Goal: Task Accomplishment & Management: Manage account settings

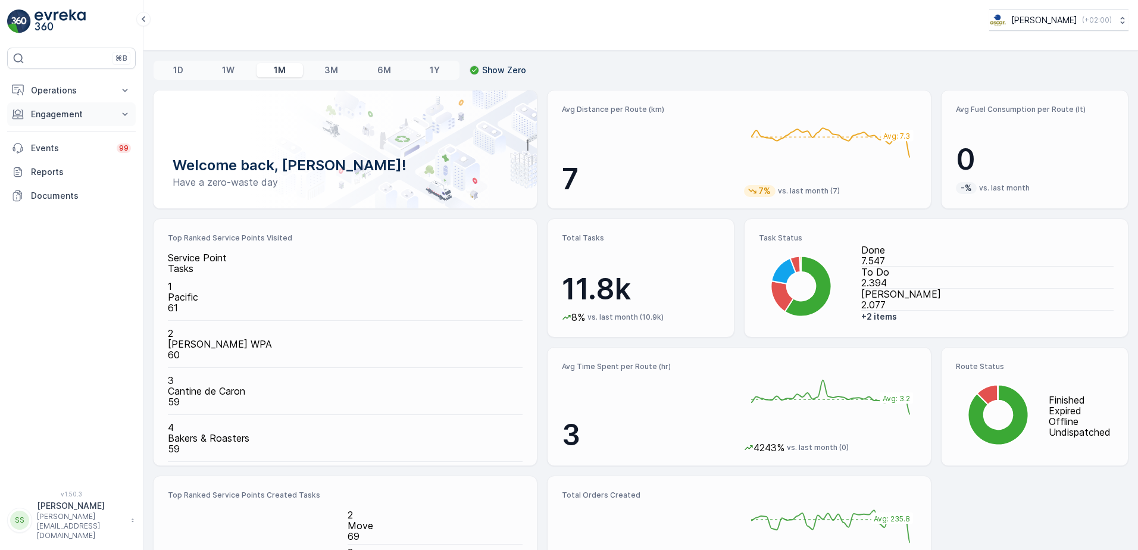
click at [68, 112] on p "Engagement" at bounding box center [71, 114] width 81 height 12
click at [67, 89] on p "Operations" at bounding box center [71, 91] width 81 height 12
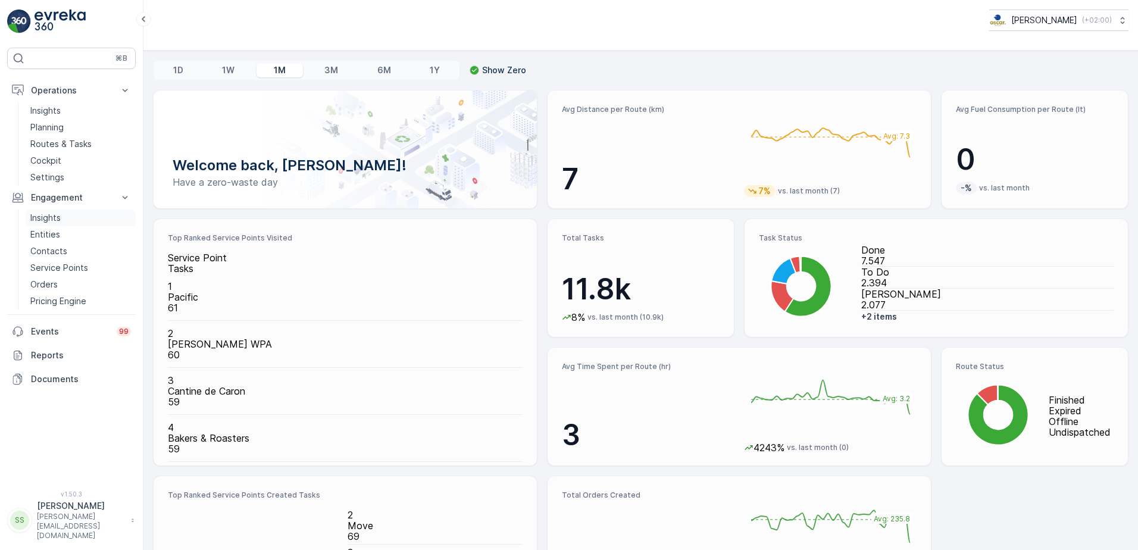
click at [46, 214] on p "Insights" at bounding box center [45, 218] width 30 height 12
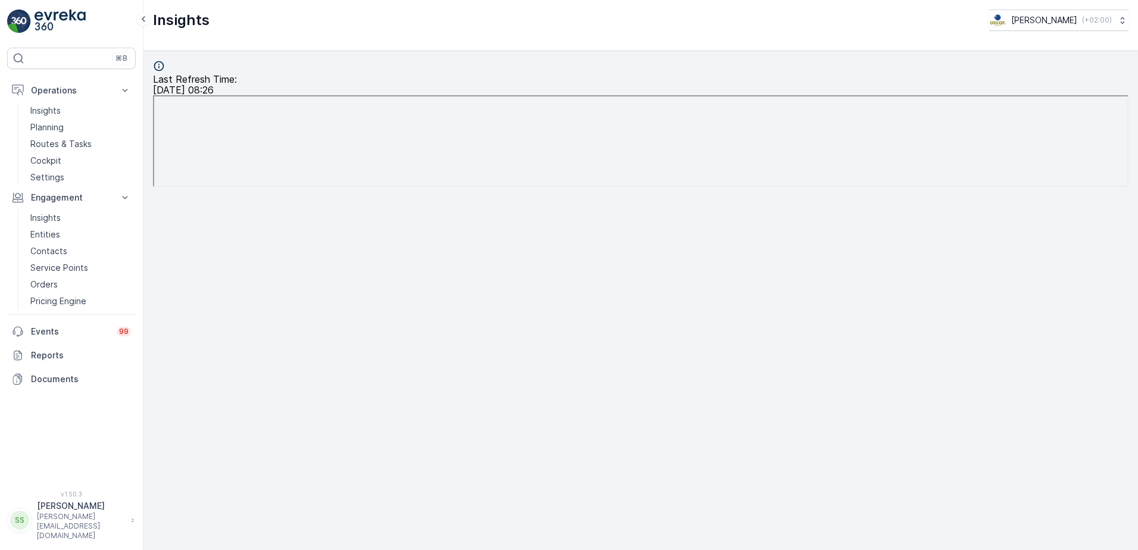
drag, startPoint x: 854, startPoint y: 65, endPoint x: 795, endPoint y: 75, distance: 60.3
click at [784, 68] on div "Last Refresh Time : 19.09.2025 08:26" at bounding box center [641, 77] width 976 height 35
drag, startPoint x: 792, startPoint y: 33, endPoint x: 746, endPoint y: 57, distance: 51.9
click at [792, 33] on div "Insights Oscar Circulair ( +02:00 )" at bounding box center [640, 25] width 995 height 51
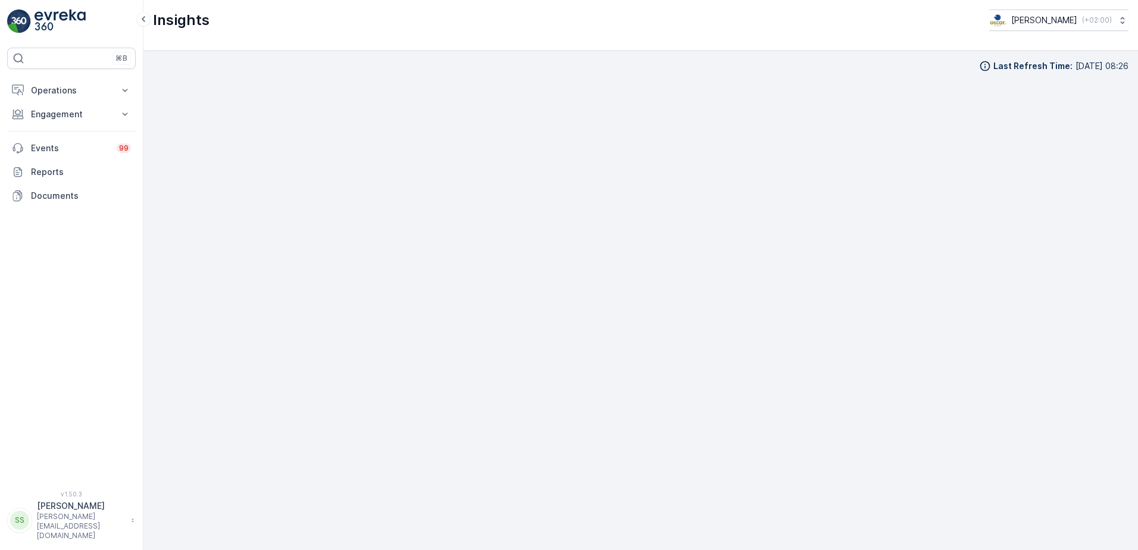
scroll to position [12, 0]
click at [248, 20] on div "Insights Oscar Circulair ( +02:00 )" at bounding box center [641, 20] width 976 height 21
drag, startPoint x: 801, startPoint y: 46, endPoint x: 808, endPoint y: 46, distance: 6.5
click at [801, 46] on div "Insights Oscar Circulair ( +02:00 )" at bounding box center [640, 25] width 995 height 51
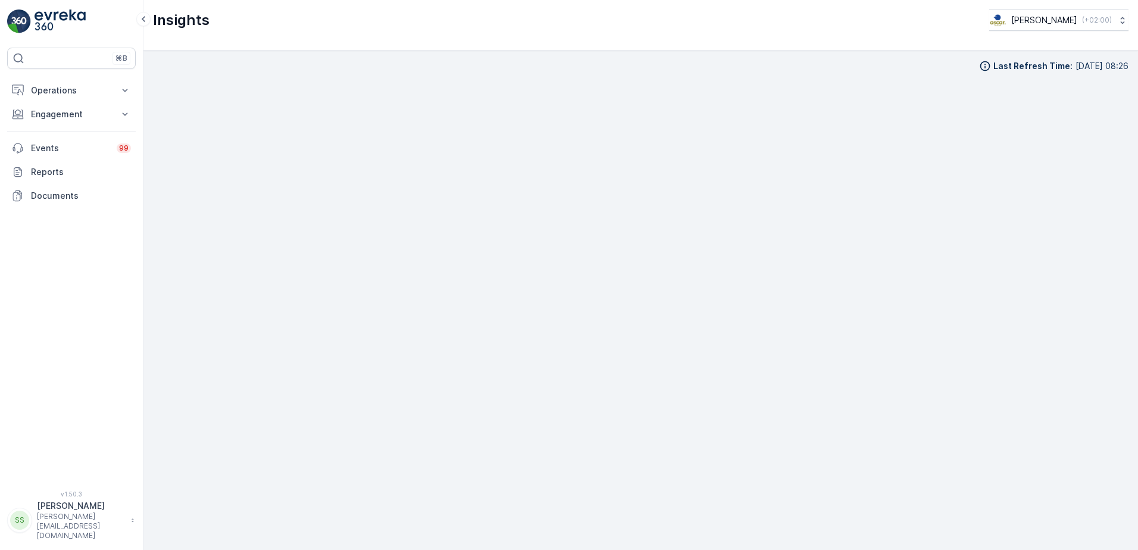
click at [924, 30] on div "Insights Oscar Circulair ( +02:00 )" at bounding box center [641, 20] width 976 height 21
click at [48, 173] on p "Reports" at bounding box center [81, 172] width 100 height 12
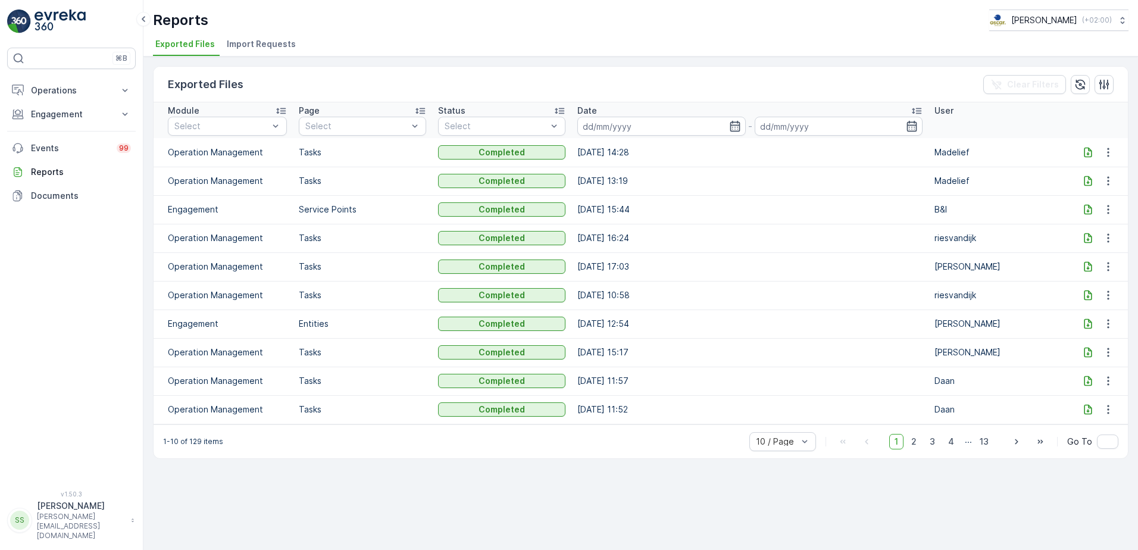
click at [257, 45] on span "Import Requests" at bounding box center [261, 44] width 69 height 12
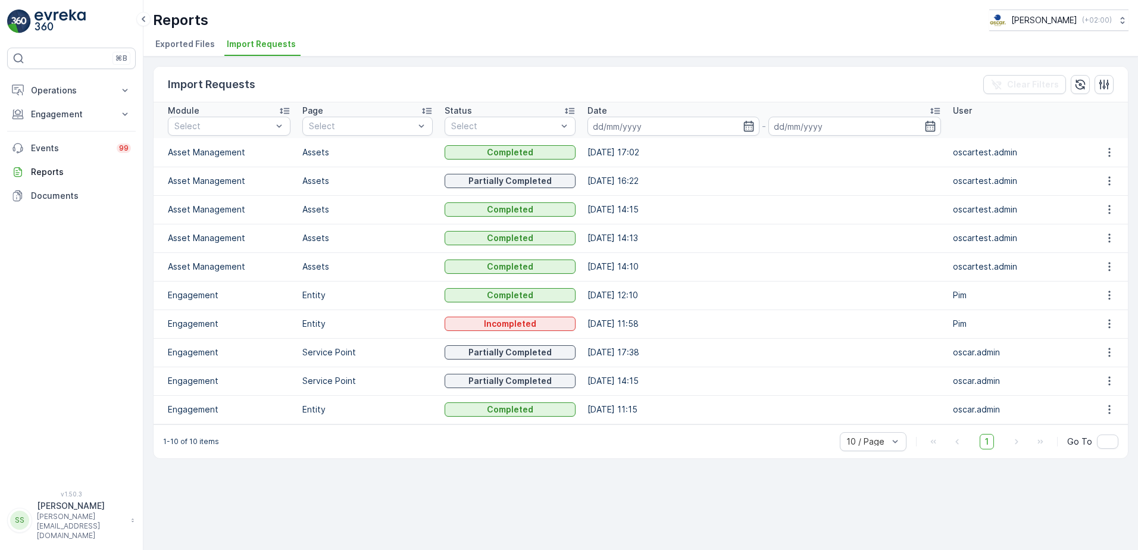
click at [161, 46] on span "Exported Files" at bounding box center [185, 44] width 60 height 12
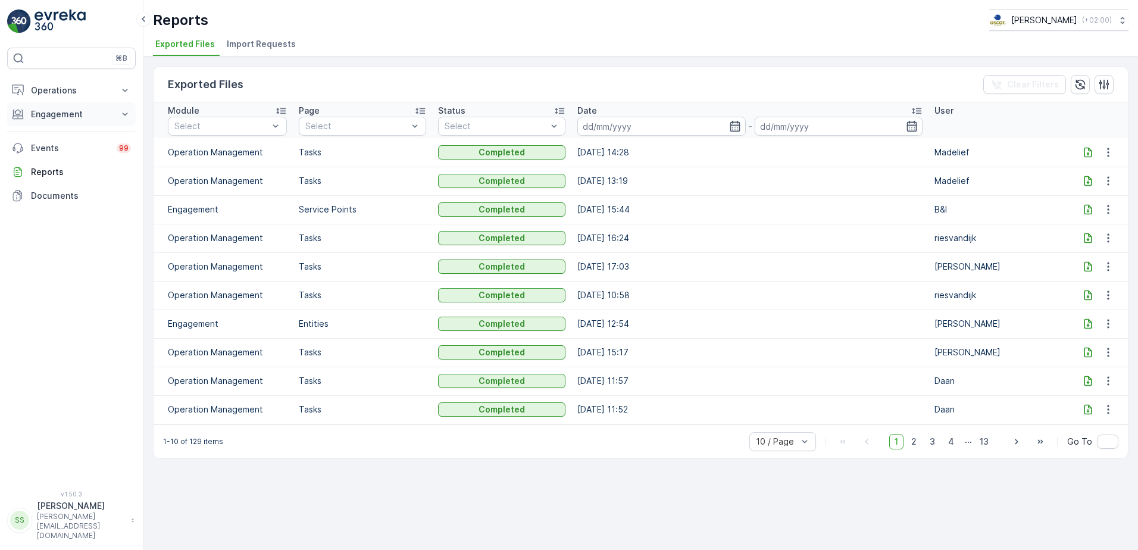
click at [52, 123] on button "Engagement" at bounding box center [71, 114] width 129 height 24
click at [912, 112] on icon at bounding box center [917, 111] width 12 height 12
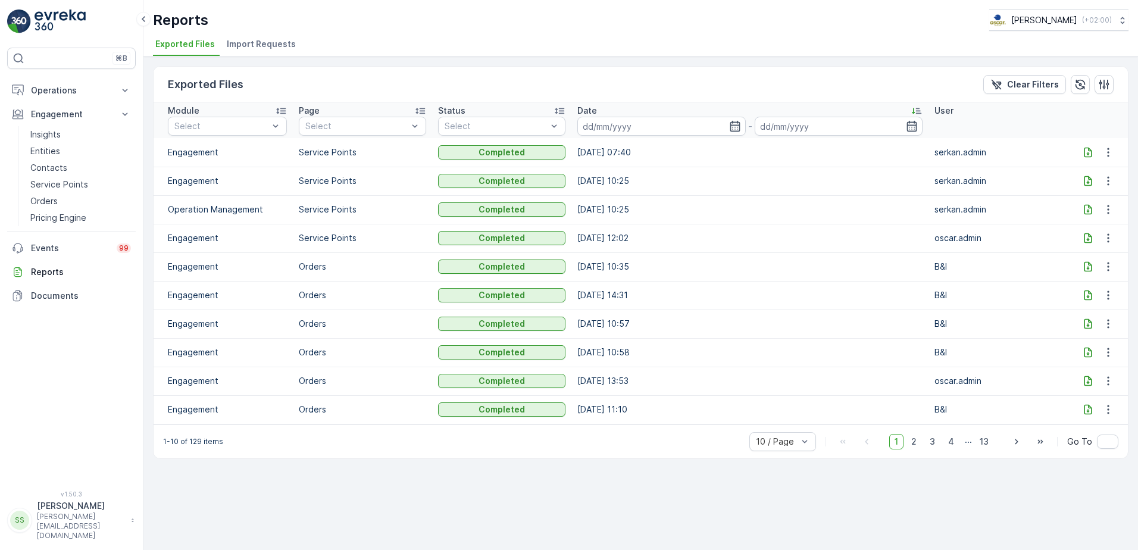
click at [912, 112] on icon at bounding box center [917, 111] width 12 height 12
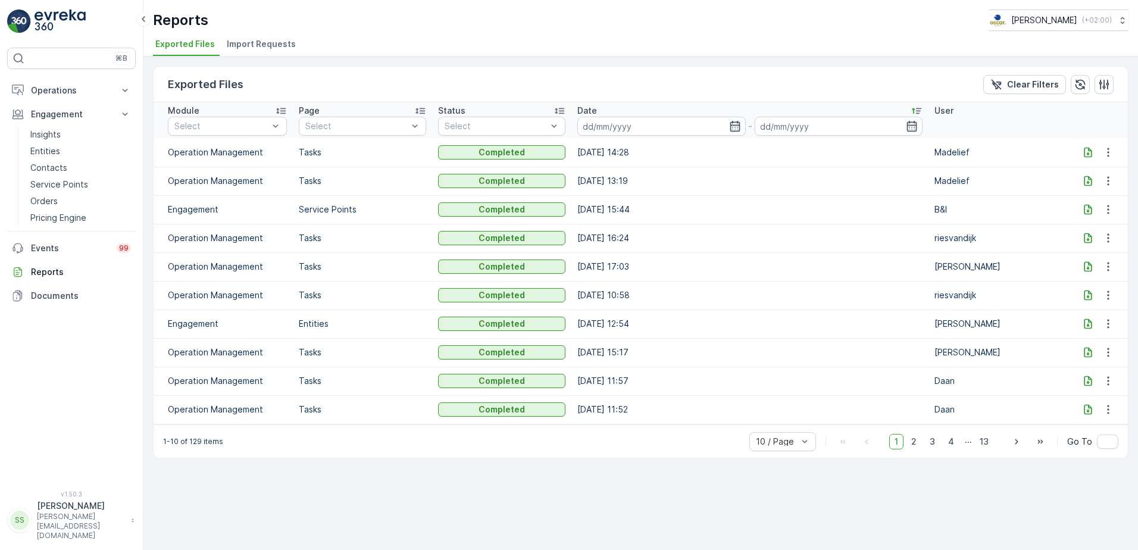
click at [581, 87] on div "Exported Files Clear Filters" at bounding box center [641, 85] width 974 height 36
click at [45, 136] on p "Insights" at bounding box center [45, 135] width 30 height 12
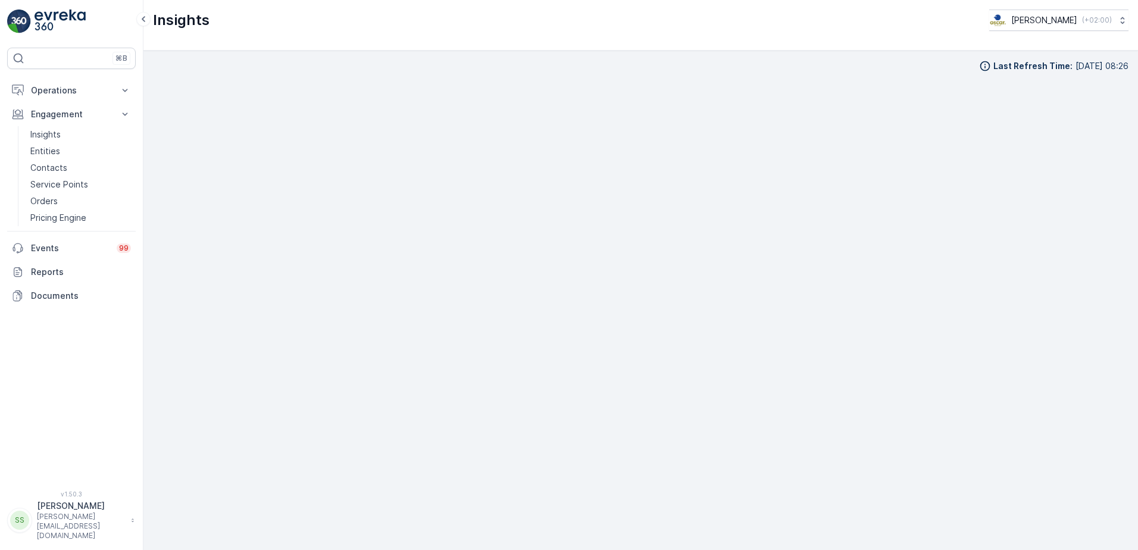
scroll to position [12, 0]
click at [52, 297] on p "Documents" at bounding box center [81, 296] width 100 height 12
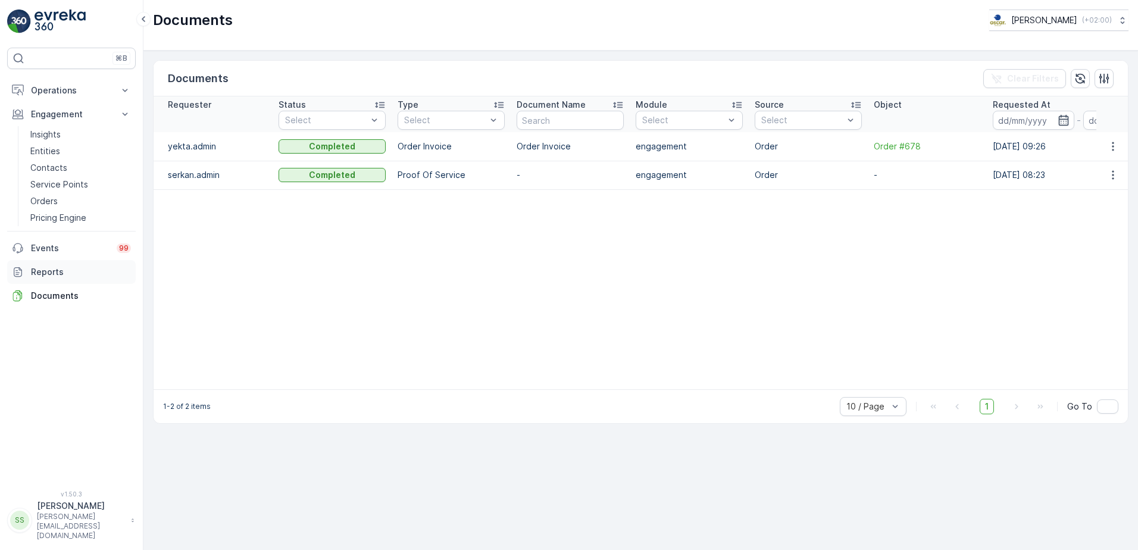
click at [40, 273] on p "Reports" at bounding box center [81, 272] width 100 height 12
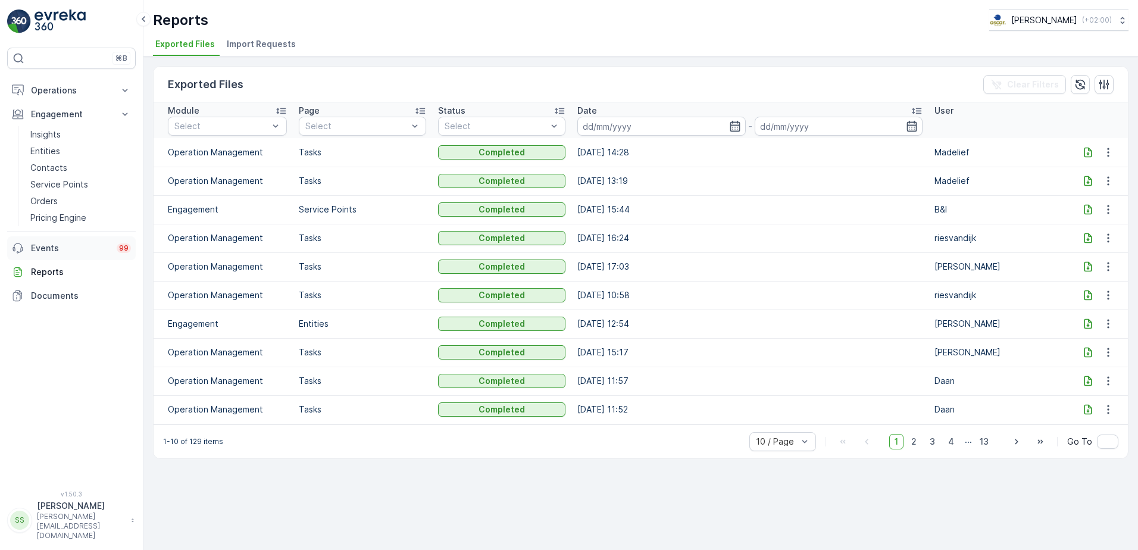
click at [39, 248] on p "Events" at bounding box center [70, 248] width 79 height 12
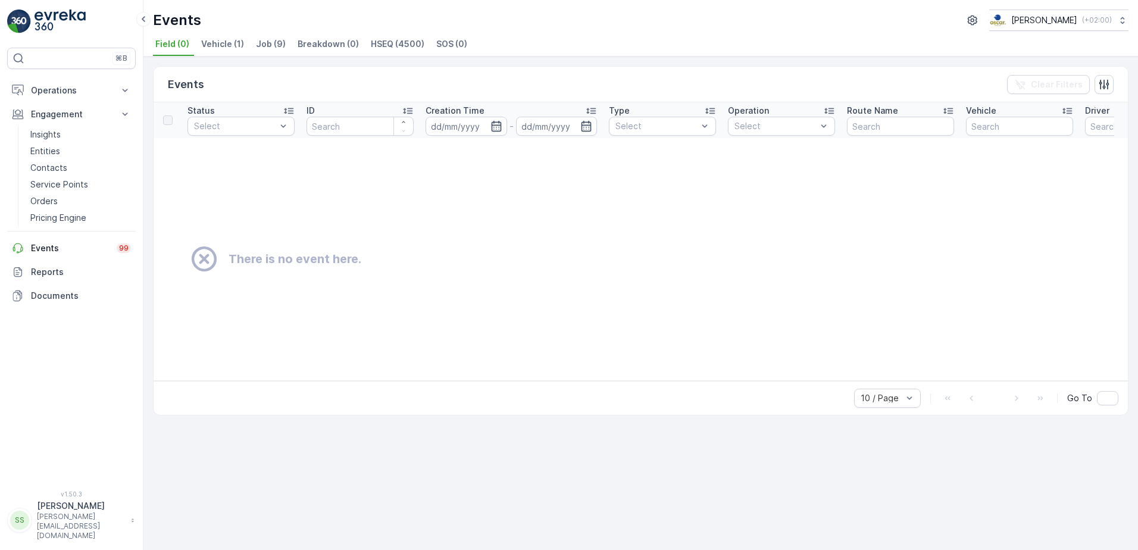
click at [377, 44] on span "HSEQ (4500)" at bounding box center [398, 44] width 54 height 12
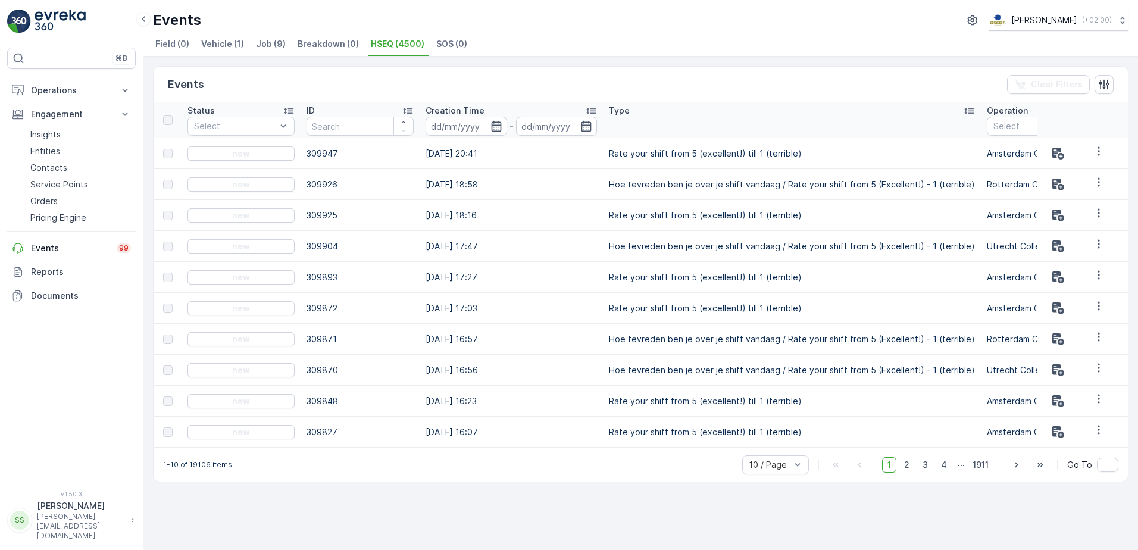
click at [218, 44] on span "Vehicle (1)" at bounding box center [222, 44] width 43 height 12
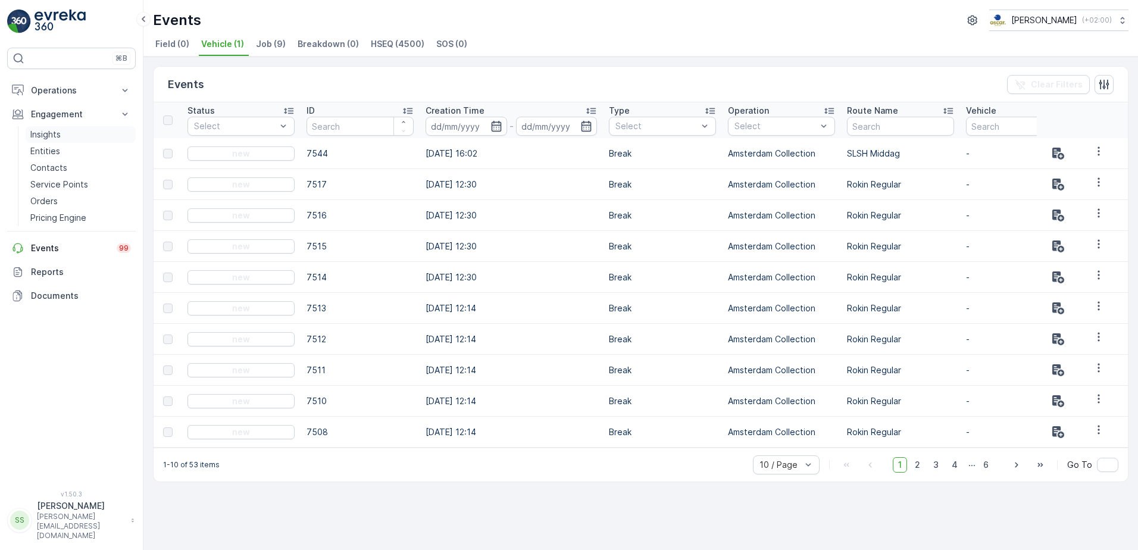
click at [47, 129] on p "Insights" at bounding box center [45, 135] width 30 height 12
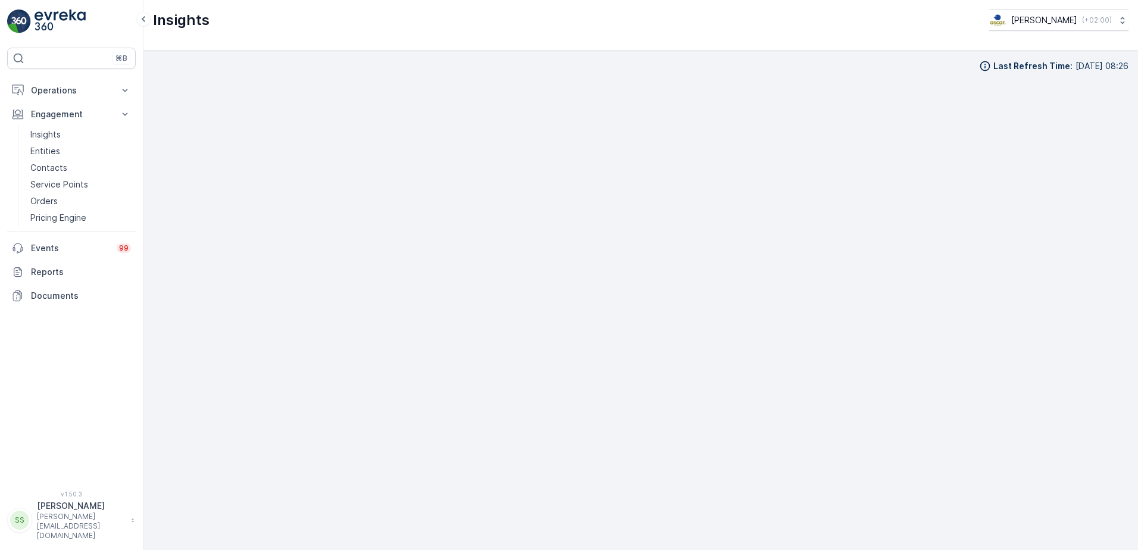
scroll to position [14, 0]
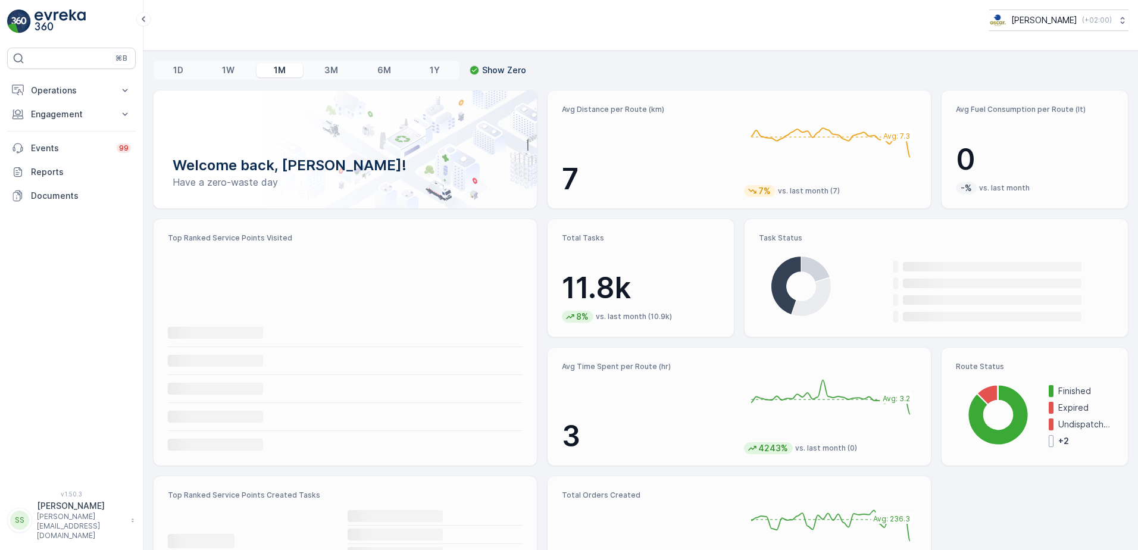
click at [62, 90] on p "Operations" at bounding box center [71, 91] width 81 height 12
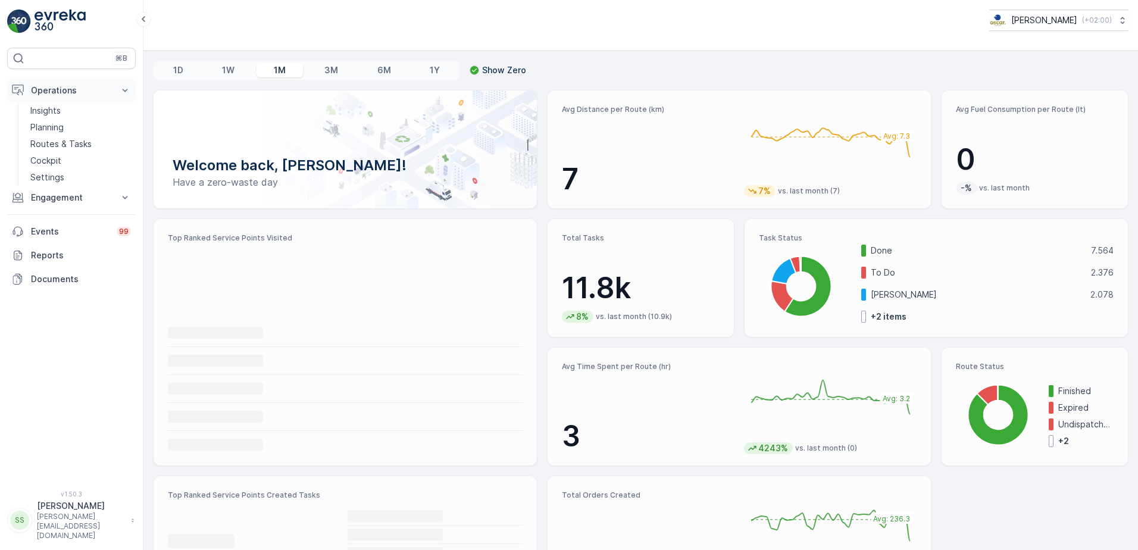
click at [54, 92] on p "Operations" at bounding box center [71, 91] width 81 height 12
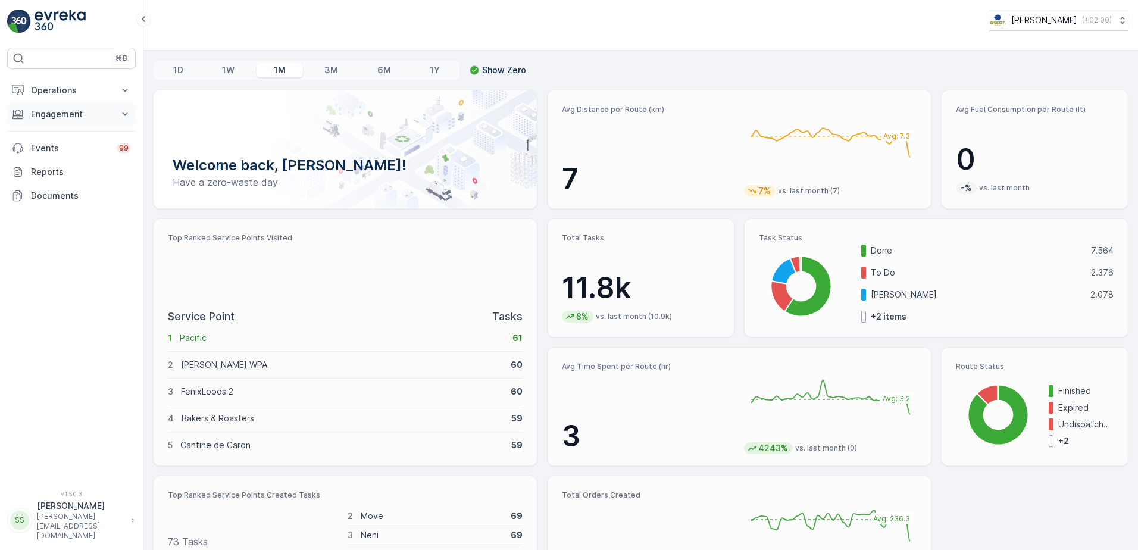
click at [47, 117] on p "Engagement" at bounding box center [71, 114] width 81 height 12
click at [59, 135] on p "Insights" at bounding box center [45, 135] width 30 height 12
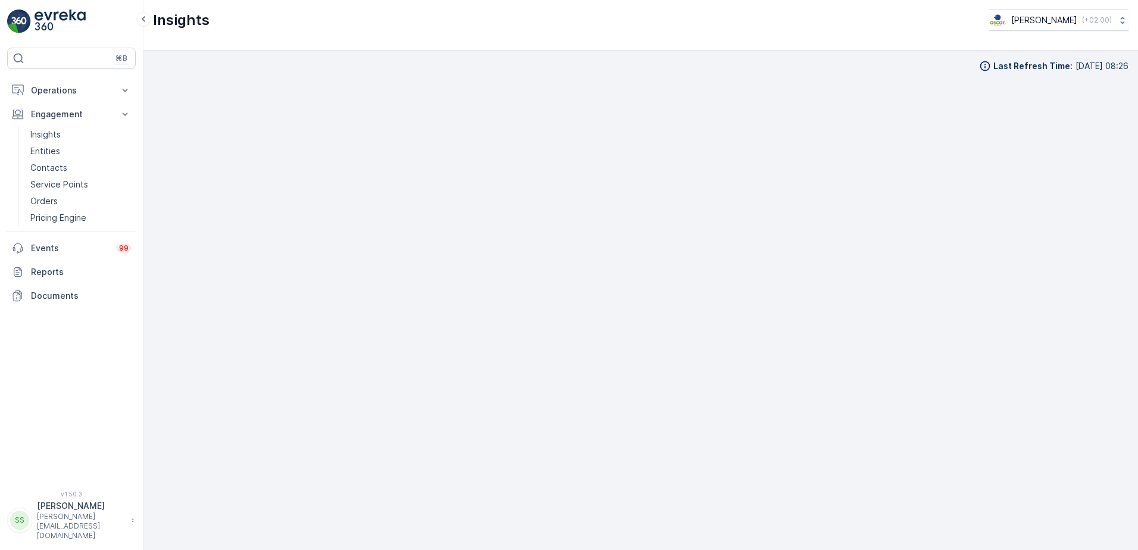
click at [840, 51] on div "Last Refresh Time : 19.09.2025 08:26" at bounding box center [640, 300] width 995 height 499
click at [833, 61] on div "Last Refresh Time : 19.09.2025 08:26" at bounding box center [641, 66] width 976 height 12
click at [882, 76] on div "Last Refresh Time : 19.09.2025 08:26" at bounding box center [641, 300] width 976 height 480
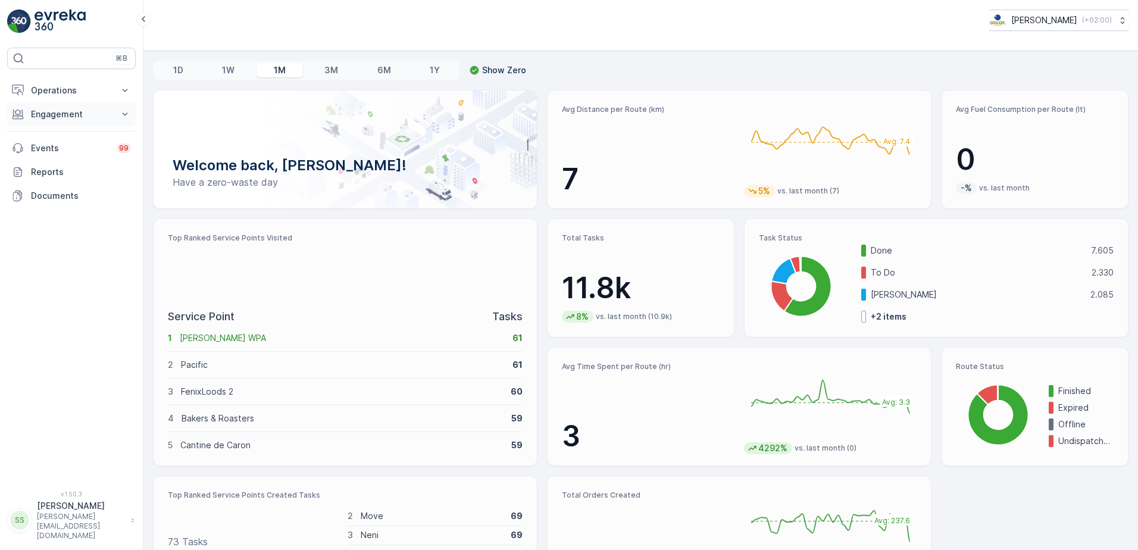
click at [39, 109] on p "Engagement" at bounding box center [71, 114] width 81 height 12
click at [43, 135] on p "Insights" at bounding box center [45, 135] width 30 height 12
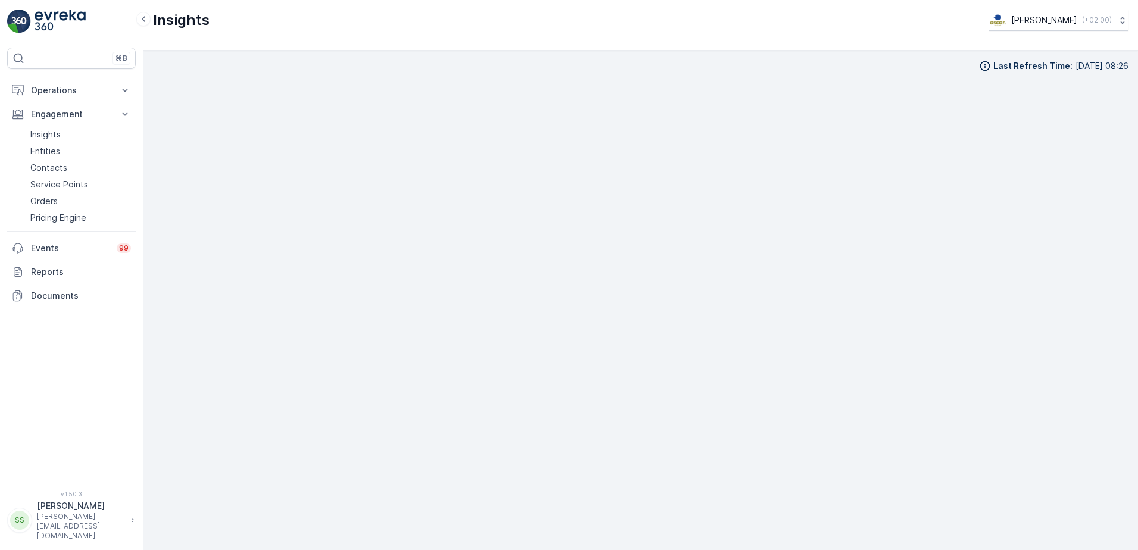
scroll to position [12, 0]
click at [55, 89] on p "Operations" at bounding box center [71, 91] width 81 height 12
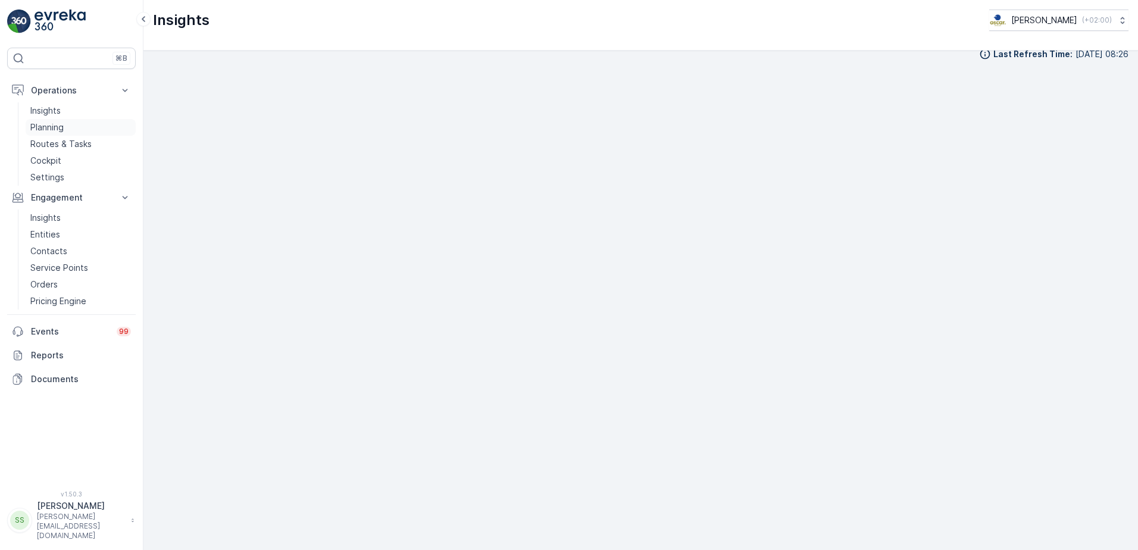
click at [52, 130] on p "Planning" at bounding box center [46, 127] width 33 height 12
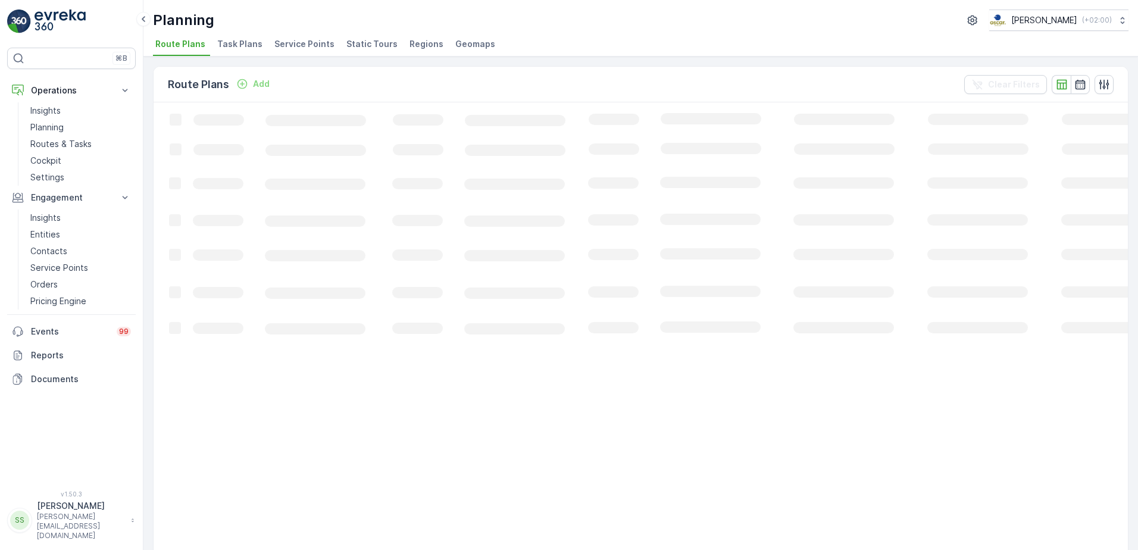
click at [246, 45] on span "Task Plans" at bounding box center [239, 44] width 45 height 12
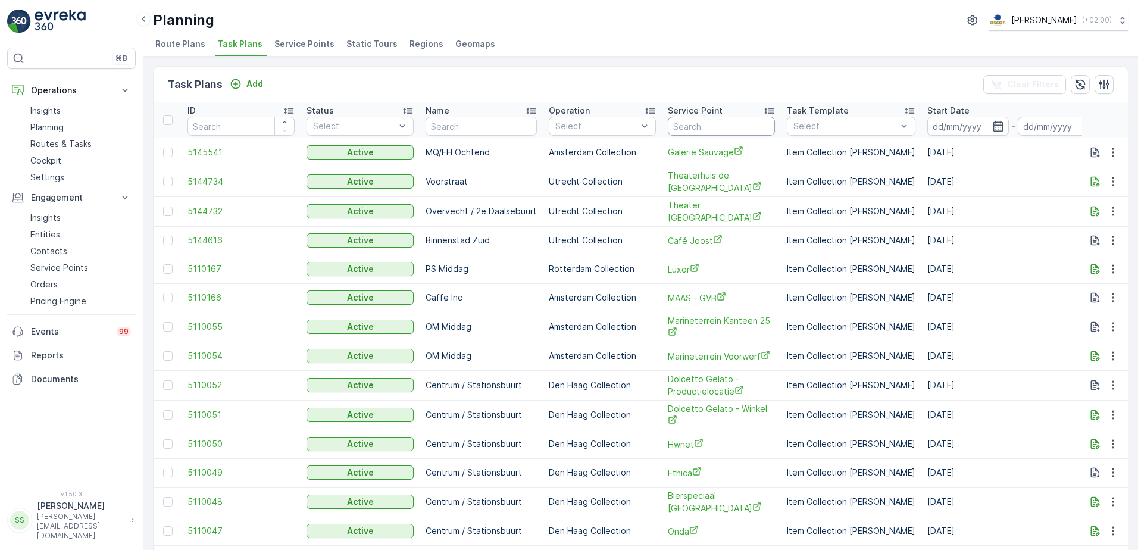
click at [707, 124] on input "text" at bounding box center [721, 126] width 107 height 19
type input "bakker"
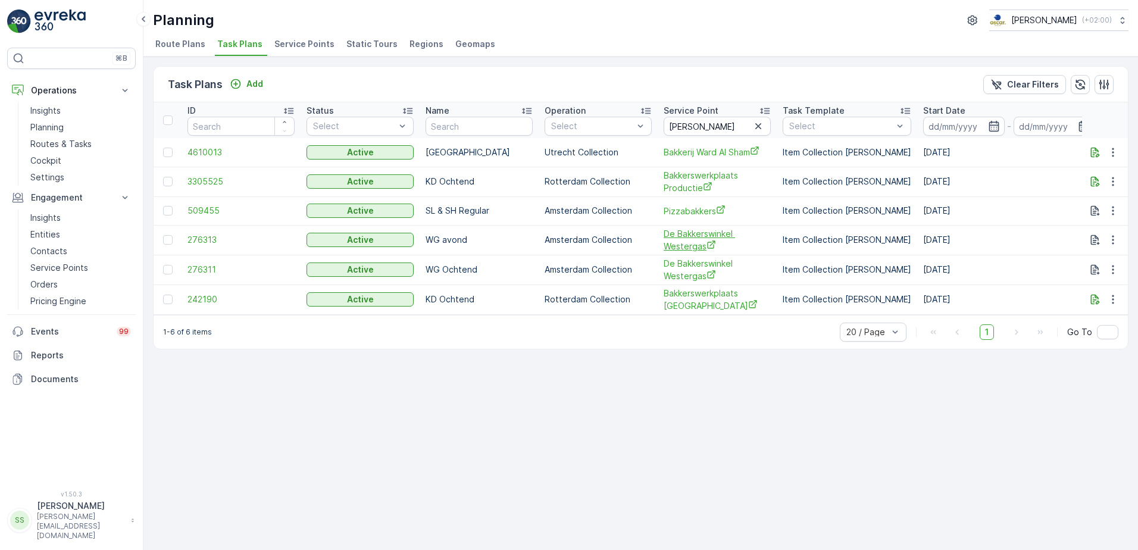
click at [675, 244] on span "De Bakkerswinkel Westergas" at bounding box center [717, 240] width 107 height 24
click at [1111, 240] on icon "button" at bounding box center [1113, 240] width 12 height 12
click at [1090, 275] on span "Edit Task Plan" at bounding box center [1091, 274] width 55 height 12
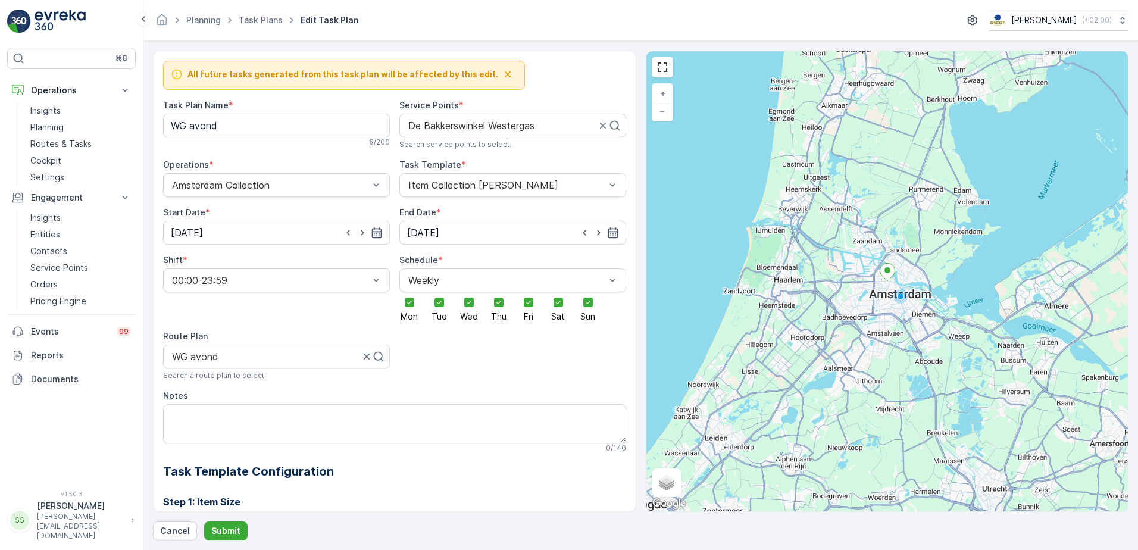
click at [627, 80] on div "All future tasks generated from this task plan will be affected by this edit. T…" at bounding box center [394, 281] width 483 height 461
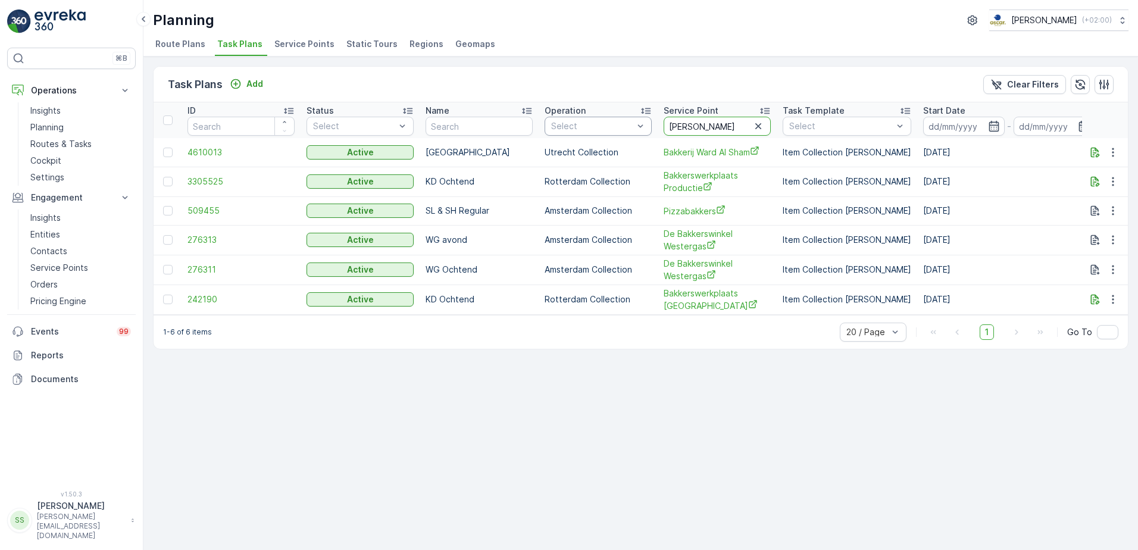
drag, startPoint x: 686, startPoint y: 129, endPoint x: 601, endPoint y: 129, distance: 85.1
click at [601, 129] on tr "ID Status Select Name Operation Select Service Point bakker Task Template Selec…" at bounding box center [990, 120] width 1672 height 36
paste input "De Kaai"
type input "De Kaai"
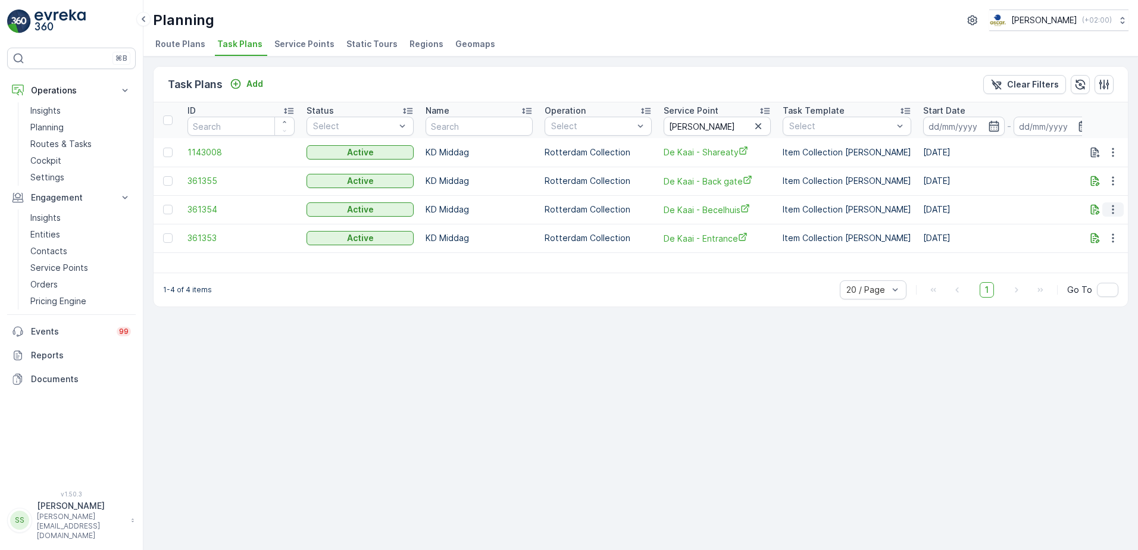
click at [1116, 210] on icon "button" at bounding box center [1113, 210] width 12 height 12
click at [1085, 240] on span "Edit Task Plan" at bounding box center [1091, 244] width 55 height 12
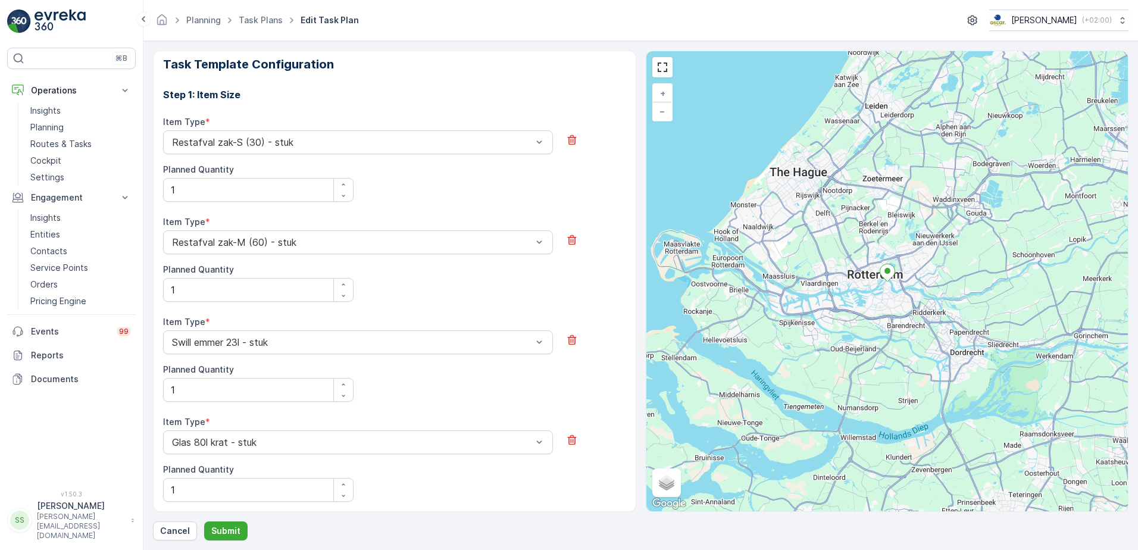
scroll to position [380, 0]
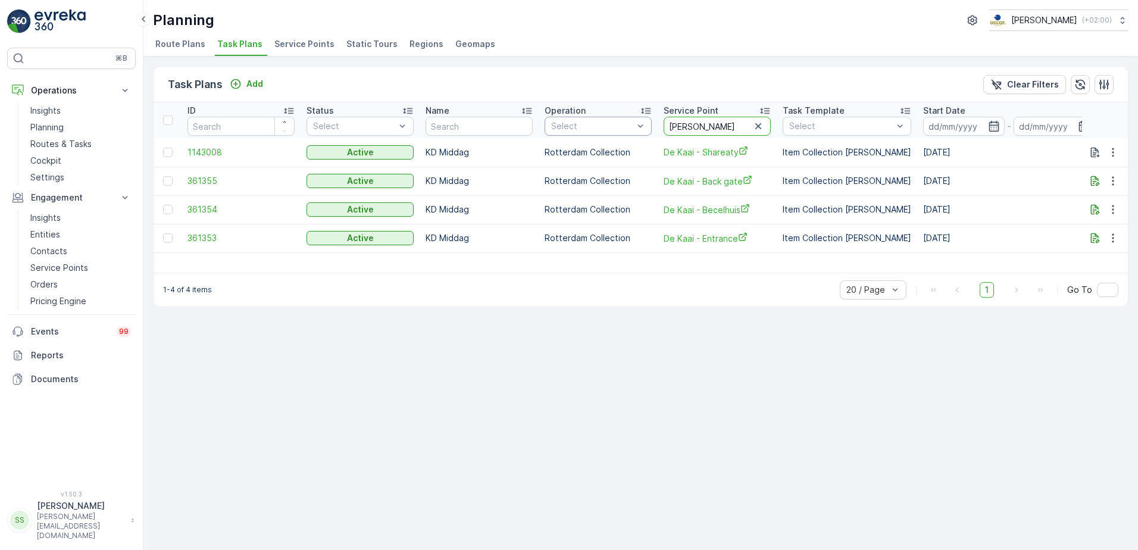
drag, startPoint x: 712, startPoint y: 129, endPoint x: 648, endPoint y: 129, distance: 64.3
click at [648, 129] on tr "ID Status Select Name Operation Select Service Point De Kaai Task Template Sele…" at bounding box center [958, 120] width 1608 height 36
paste input "Rechtspraak"
type input "Rechtspraak"
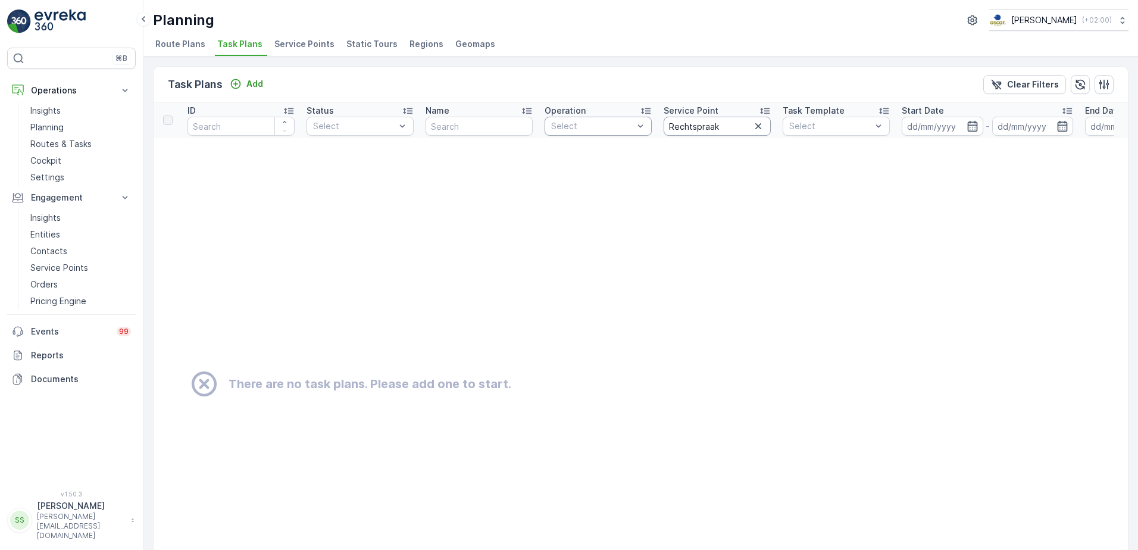
drag, startPoint x: 740, startPoint y: 126, endPoint x: 586, endPoint y: 126, distance: 154.2
click at [586, 126] on tr "ID Status Select Name Operation Select Service Point Rechtspraak Task Template …" at bounding box center [894, 120] width 1480 height 36
paste input "Prins Clauslaan 60"
type input "Prins Clauslaan 60"
drag, startPoint x: 748, startPoint y: 126, endPoint x: 608, endPoint y: 126, distance: 139.9
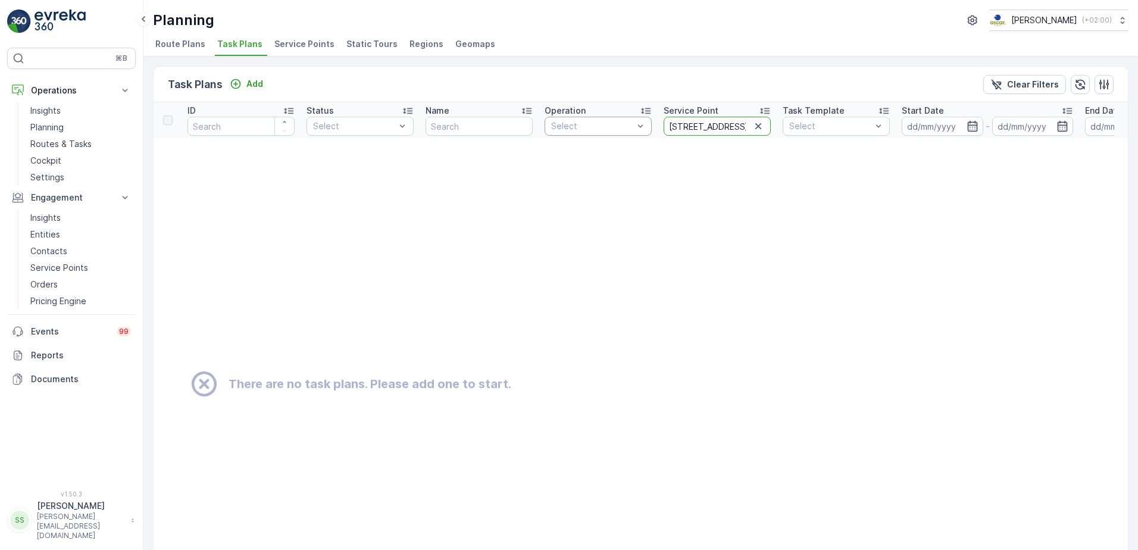
click at [608, 126] on tr "ID Status Select Name Operation Select Service Point Prins Clauslaan 60 Task Te…" at bounding box center [894, 120] width 1480 height 36
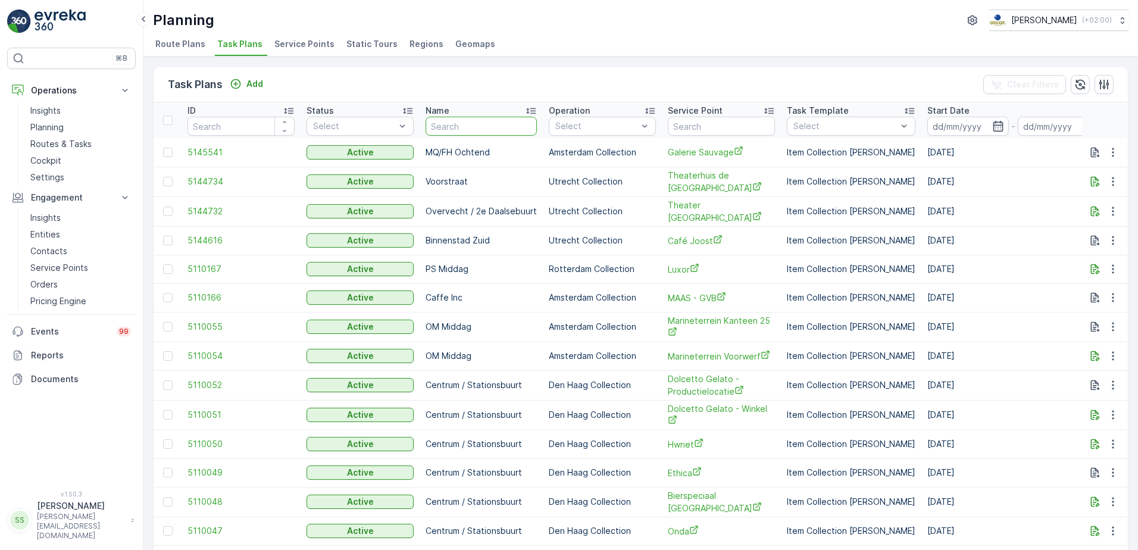
click at [458, 117] on input "text" at bounding box center [481, 126] width 111 height 19
click at [472, 67] on div "Task Plans Add Clear Filters" at bounding box center [641, 85] width 974 height 36
click at [709, 127] on input "text" at bounding box center [721, 126] width 107 height 19
paste input "KCAP"
type input "KCAP"
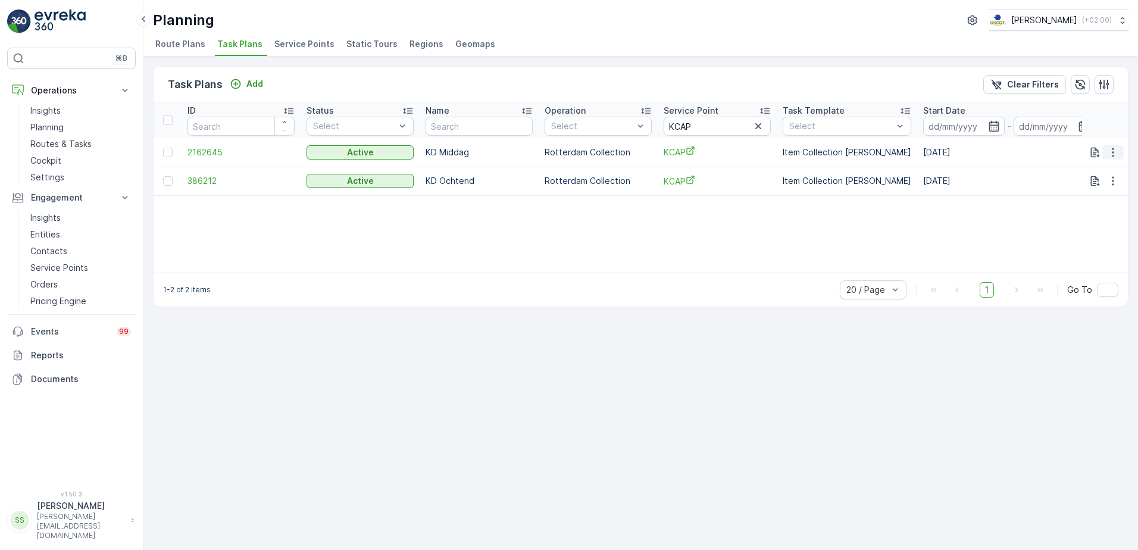
click at [1110, 152] on icon "button" at bounding box center [1113, 152] width 12 height 12
click at [1095, 187] on span "Edit Task Plan" at bounding box center [1091, 187] width 55 height 12
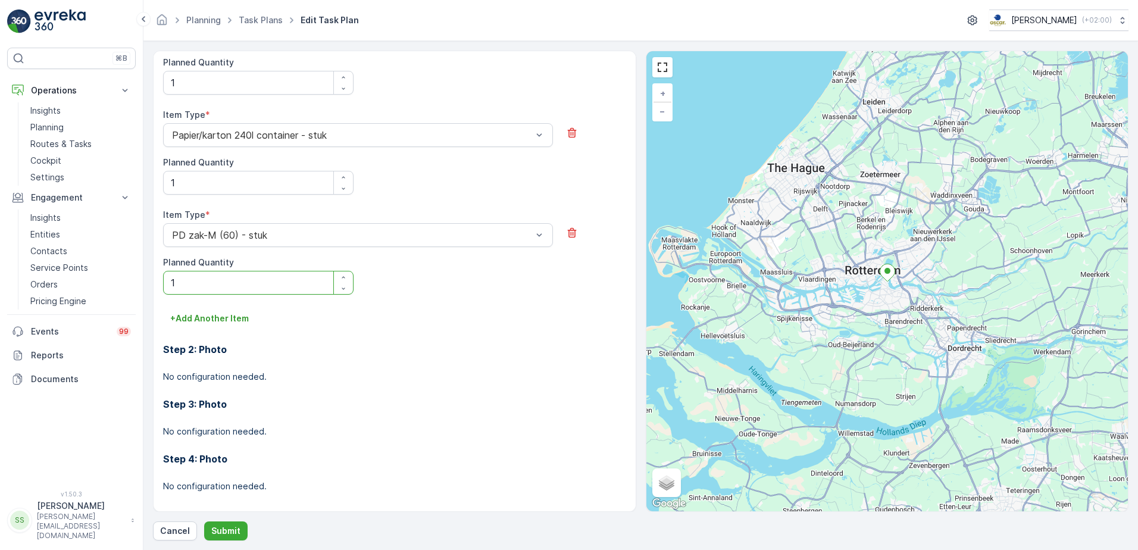
scroll to position [476, 0]
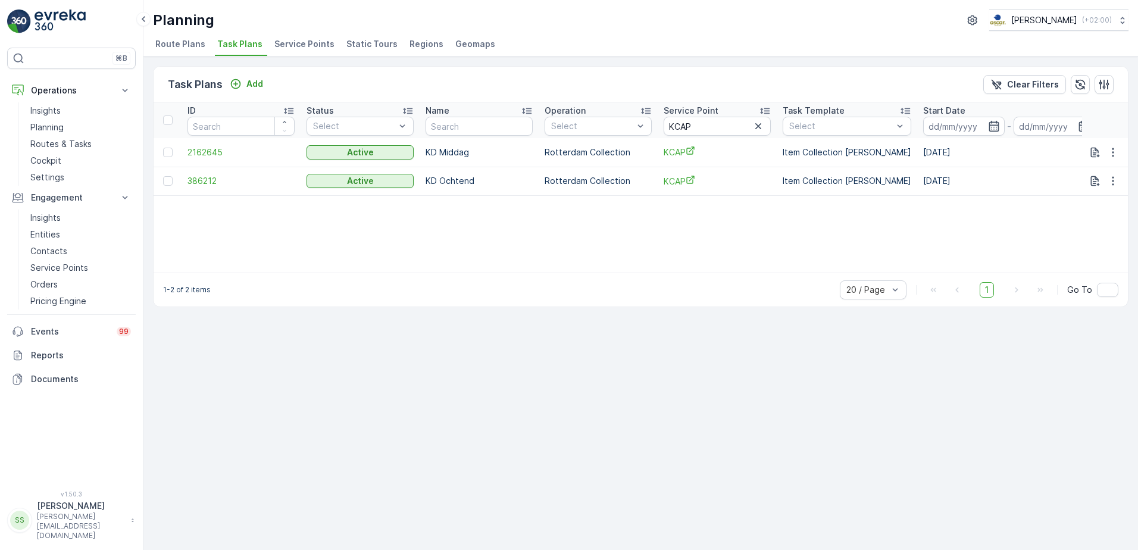
click at [571, 447] on div "Task Plans Add Clear Filters ID Status Select Name Operation Select Service Poi…" at bounding box center [640, 303] width 995 height 493
click at [196, 292] on p "1-2 of 2 items" at bounding box center [187, 290] width 48 height 10
drag, startPoint x: 162, startPoint y: 289, endPoint x: 223, endPoint y: 289, distance: 61.3
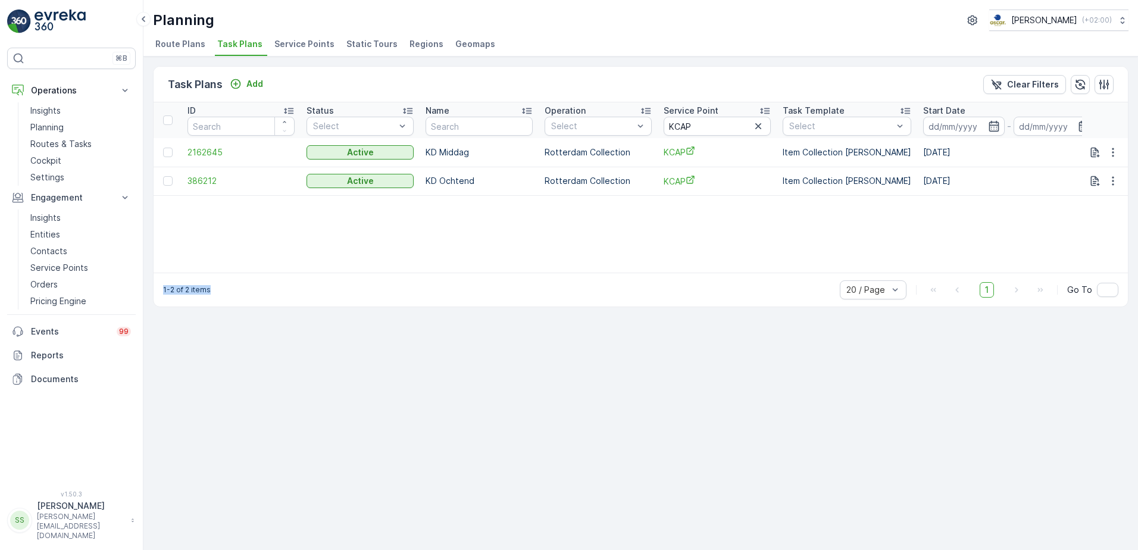
click at [223, 289] on div "1-2 of 2 items 20 / Page 1 Go To" at bounding box center [641, 290] width 974 height 34
drag, startPoint x: 223, startPoint y: 289, endPoint x: 309, endPoint y: 290, distance: 85.7
click at [309, 290] on div "1-2 of 2 items 20 / Page 1 Go To" at bounding box center [641, 290] width 974 height 34
click at [364, 223] on div "ID Status Select Name Operation Select Service Point KCAP Task Template Select …" at bounding box center [641, 187] width 974 height 170
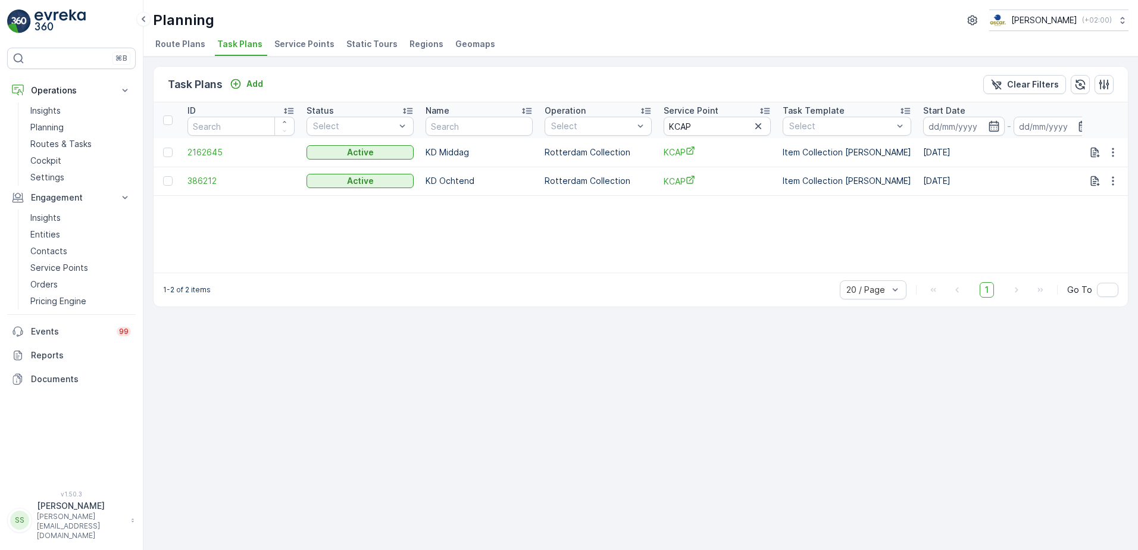
click at [327, 317] on div "Task Plans Add Clear Filters ID Status Select Name Operation Select Service Poi…" at bounding box center [640, 303] width 995 height 493
click at [40, 218] on p "Insights" at bounding box center [45, 218] width 30 height 12
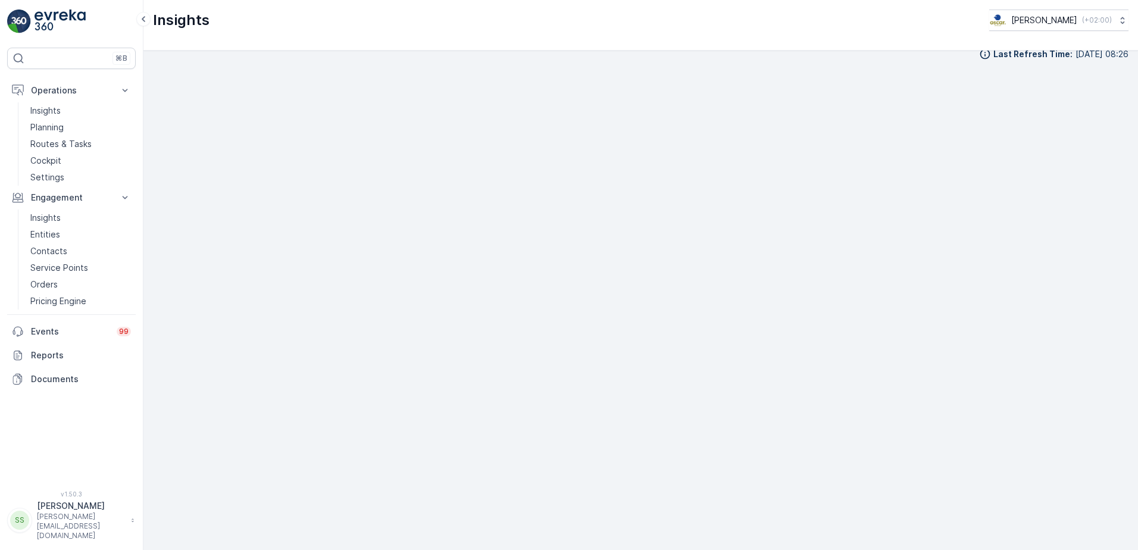
scroll to position [14, 0]
click at [52, 143] on p "Routes & Tasks" at bounding box center [60, 144] width 61 height 12
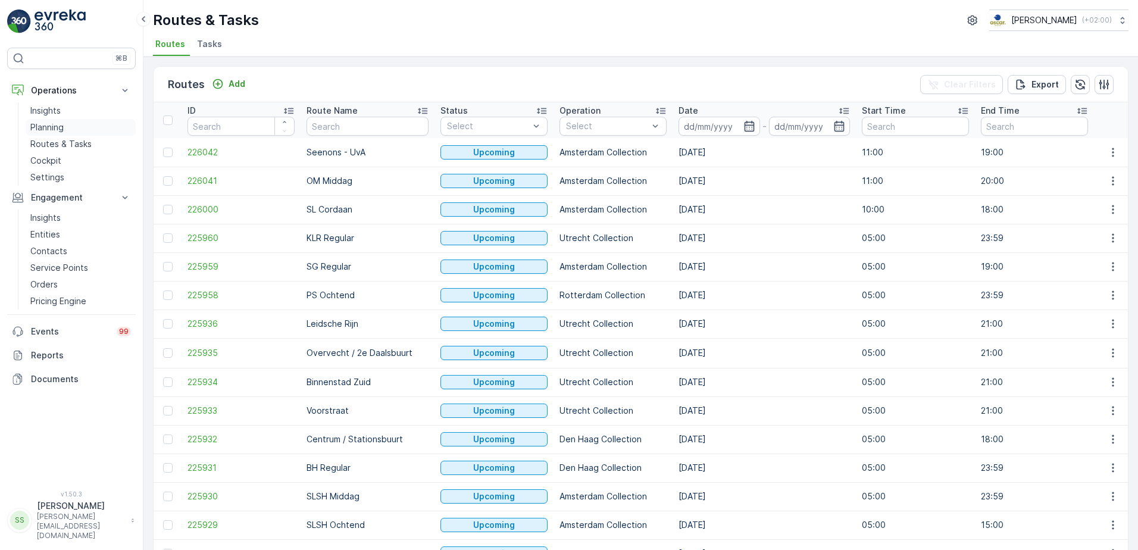
click at [53, 127] on p "Planning" at bounding box center [46, 127] width 33 height 12
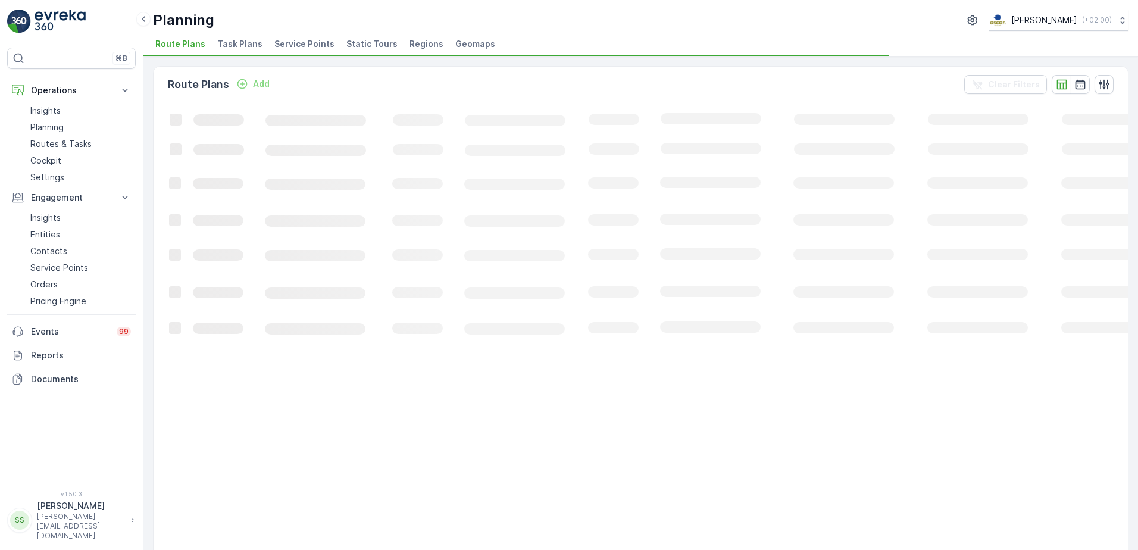
click at [221, 39] on span "Task Plans" at bounding box center [239, 44] width 45 height 12
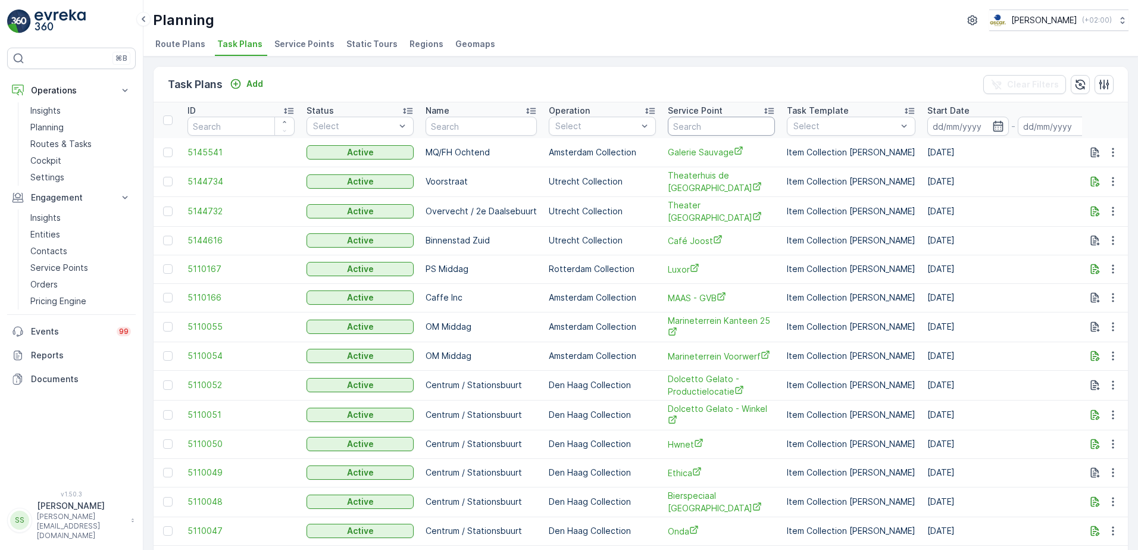
click at [711, 117] on input "text" at bounding box center [721, 126] width 107 height 19
paste input "Kimmade"
type input "Kimmade"
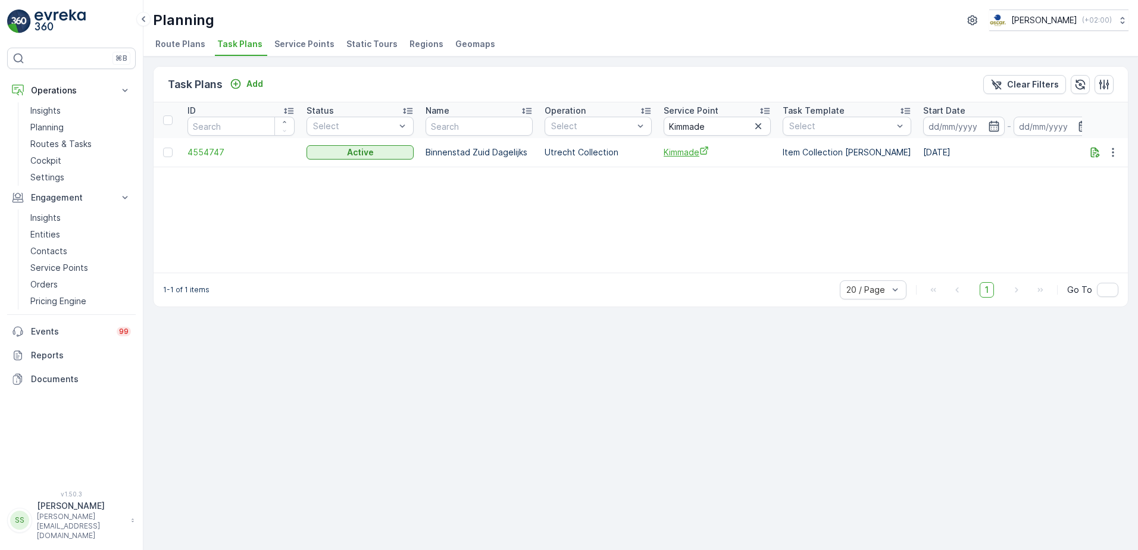
click at [669, 154] on span "Kimmade" at bounding box center [717, 152] width 107 height 12
click at [373, 230] on div "ID Status Select Name Operation Select Service Point Kimmade Task Template Sele…" at bounding box center [641, 187] width 974 height 170
drag, startPoint x: 711, startPoint y: 123, endPoint x: 638, endPoint y: 124, distance: 72.6
click at [638, 124] on tr "ID Status Select Name Operation Select Service Point Kimmade Task Template Sele…" at bounding box center [921, 120] width 1534 height 36
paste input "Papi's Comfort Kitchen"
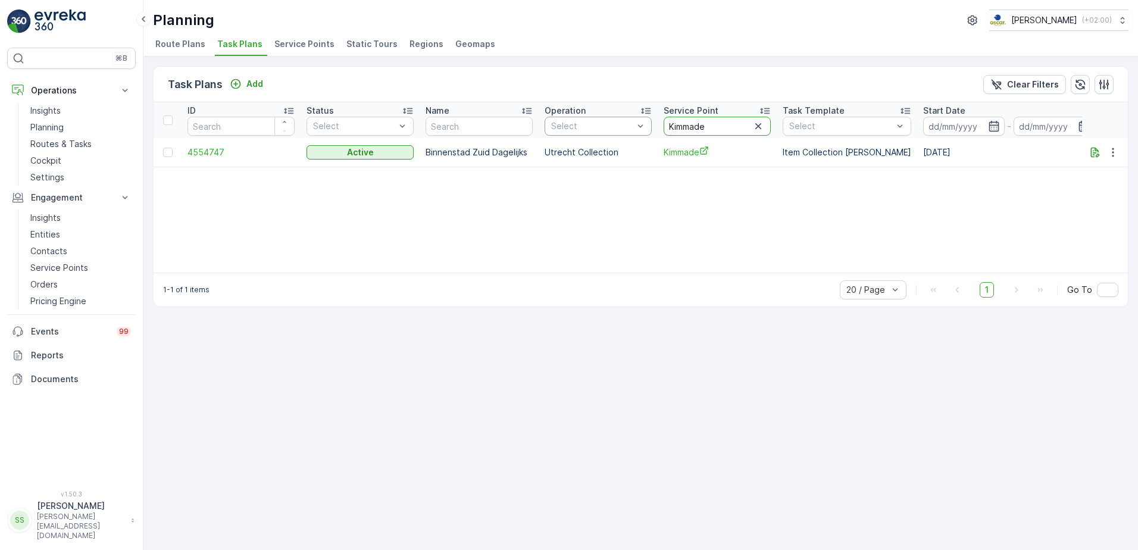
type input "Papi's Comfort Kitchen"
click at [1114, 153] on icon "button" at bounding box center [1113, 152] width 12 height 12
click at [1103, 184] on span "Edit Task Plan" at bounding box center [1091, 187] width 55 height 12
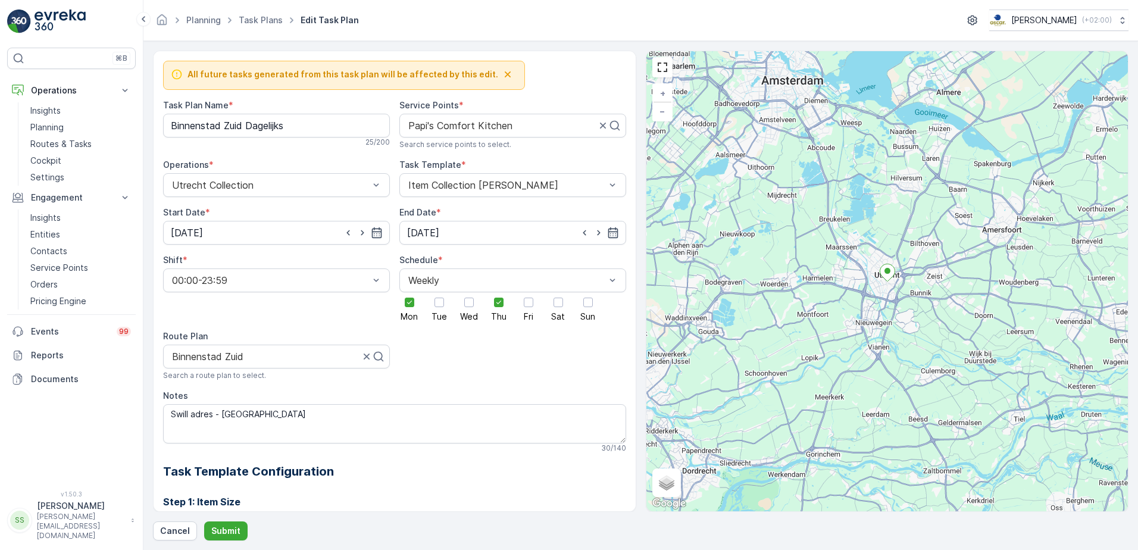
scroll to position [316, 0]
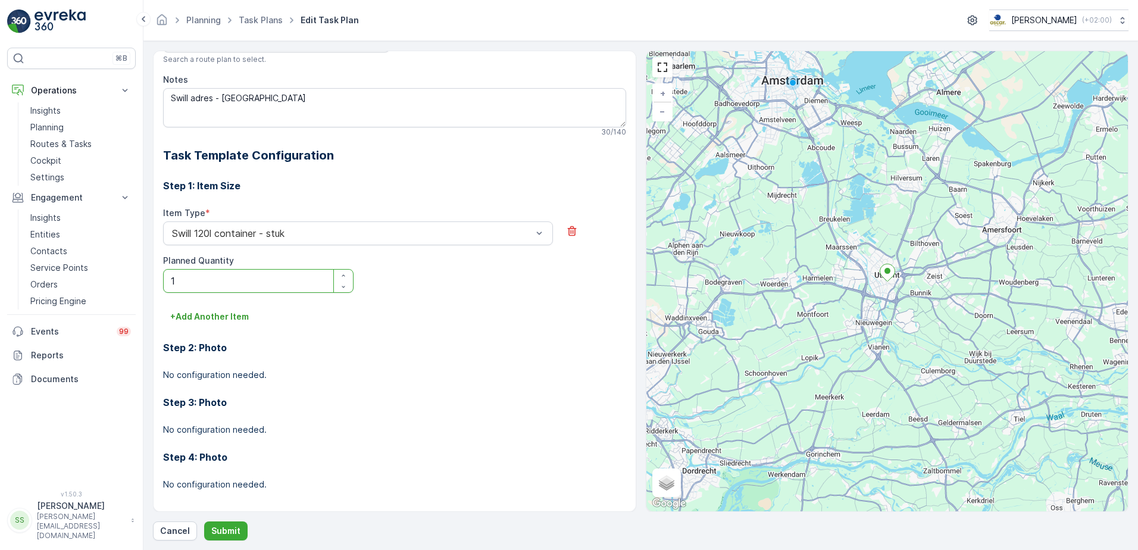
click at [595, 192] on h3 "Step 1: Item Size" at bounding box center [394, 186] width 463 height 14
click at [484, 339] on div "Step 2: Photo No configuration needed." at bounding box center [394, 353] width 463 height 55
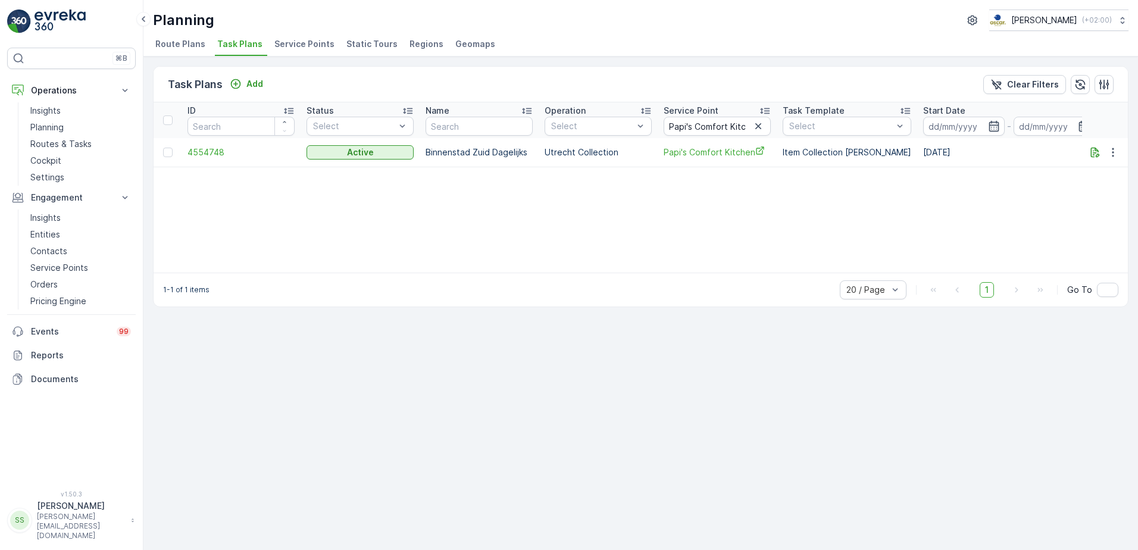
click at [470, 226] on div "ID Status Select Name Operation Select Service Point Papi's Comfort Kitchen Tas…" at bounding box center [641, 187] width 974 height 170
click at [697, 151] on span "Papi's Comfort Kitchen" at bounding box center [717, 152] width 107 height 12
click at [759, 129] on icon "button" at bounding box center [758, 126] width 12 height 12
paste input "Kinderopvang Het Stoerwoud"
type input "Kinderopvang Het Stoerwoud"
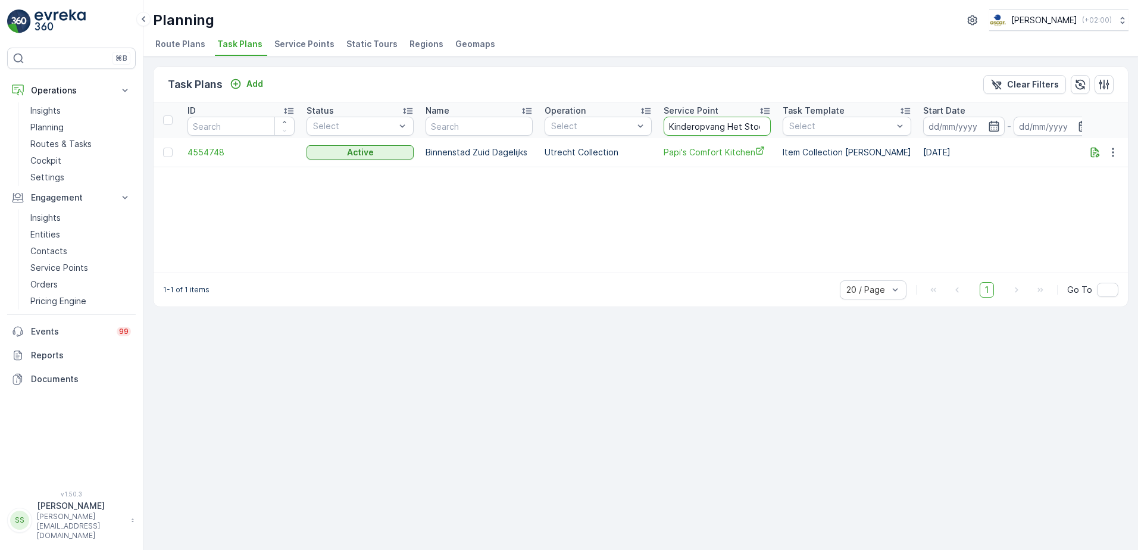
scroll to position [0, 25]
click at [698, 82] on div "Task Plans Add Clear Filters" at bounding box center [641, 85] width 974 height 36
click at [194, 153] on span "4565246" at bounding box center [240, 153] width 107 height 12
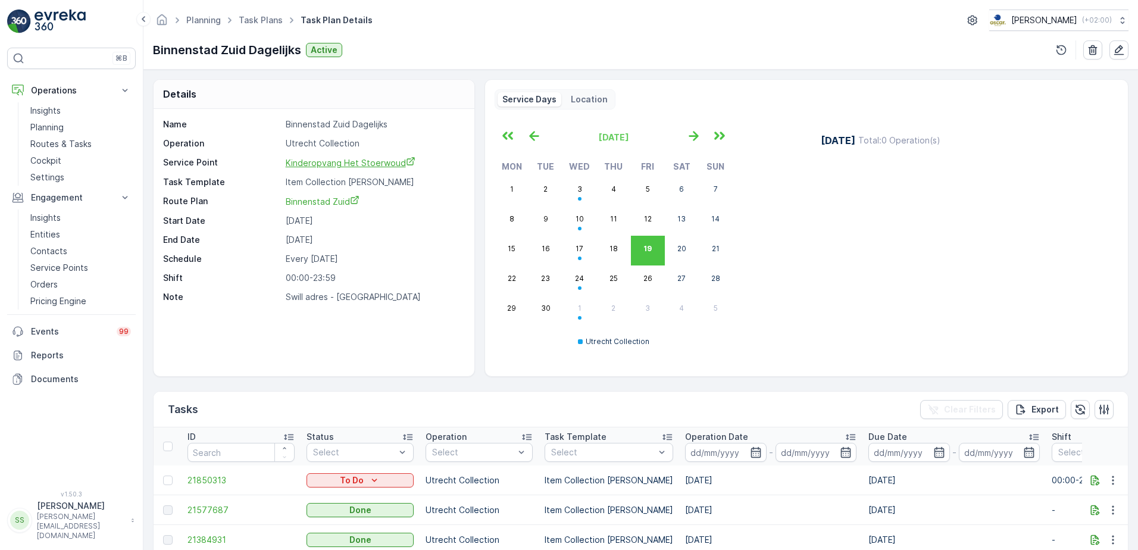
click at [326, 166] on span "Kinderopvang Het Stoerwoud" at bounding box center [351, 163] width 130 height 10
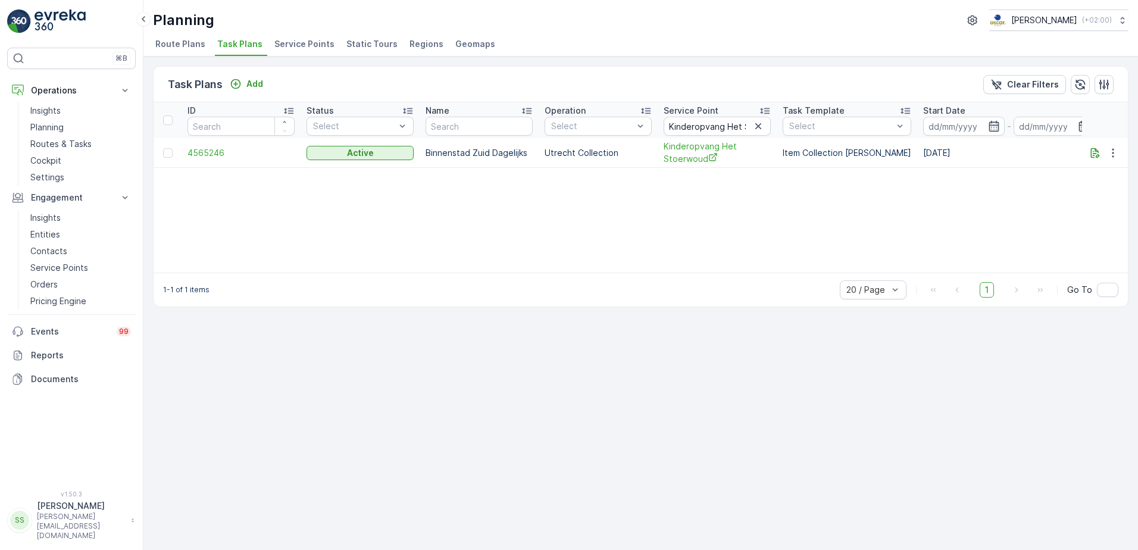
click at [755, 127] on icon "button" at bounding box center [758, 126] width 12 height 12
paste input "The Madras Diaries"
type input "The Madras Diaries"
click at [1116, 148] on icon "button" at bounding box center [1113, 152] width 12 height 12
click at [1105, 183] on span "Edit Task Plan" at bounding box center [1091, 187] width 55 height 12
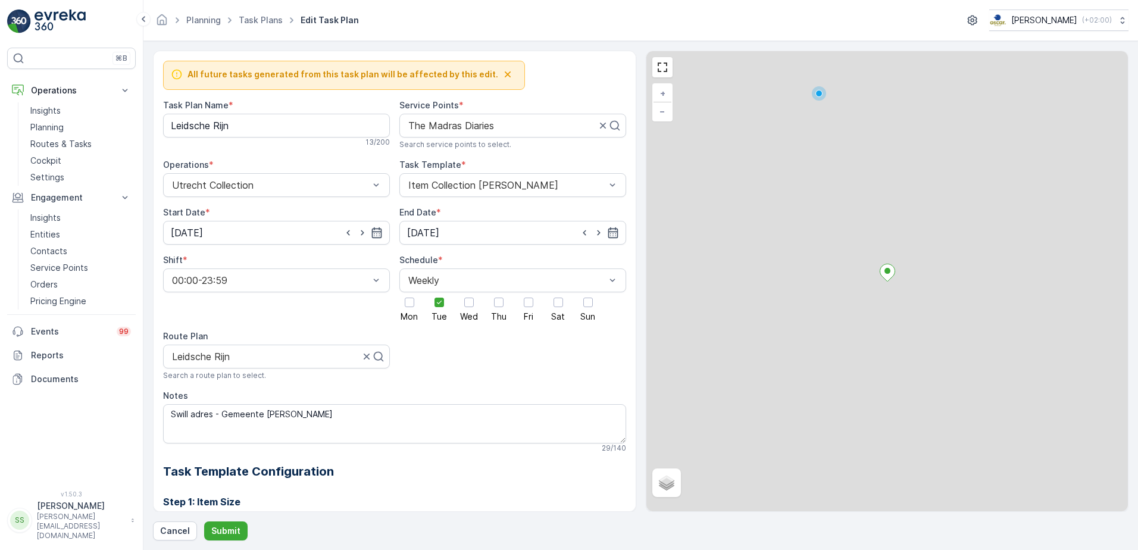
scroll to position [316, 0]
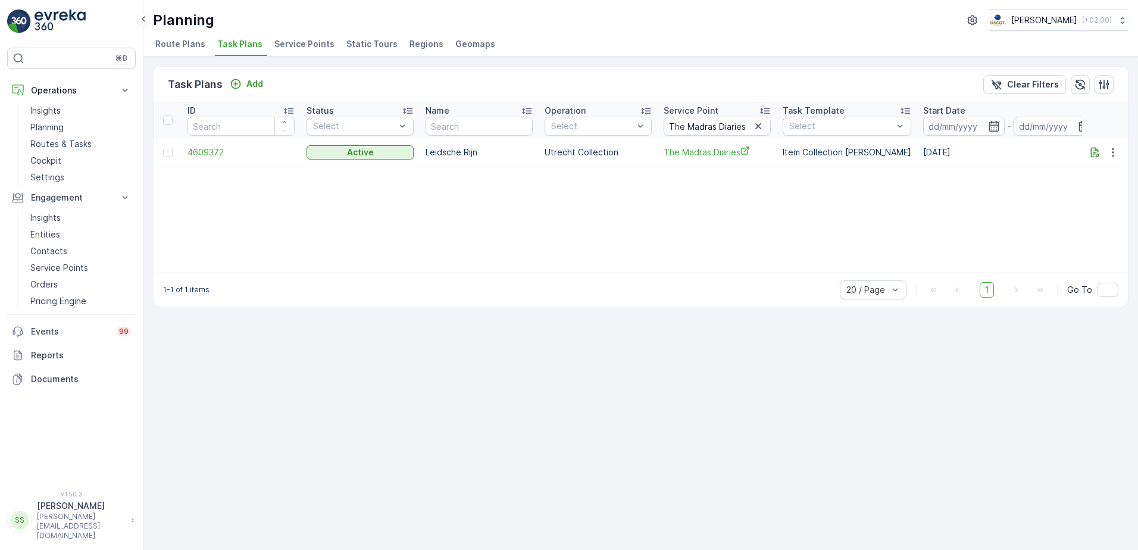
click at [377, 203] on div "ID Status Select Name Operation Select Service Point The Madras Diaries Task Te…" at bounding box center [641, 187] width 974 height 170
click at [203, 149] on span "4609372" at bounding box center [240, 152] width 107 height 12
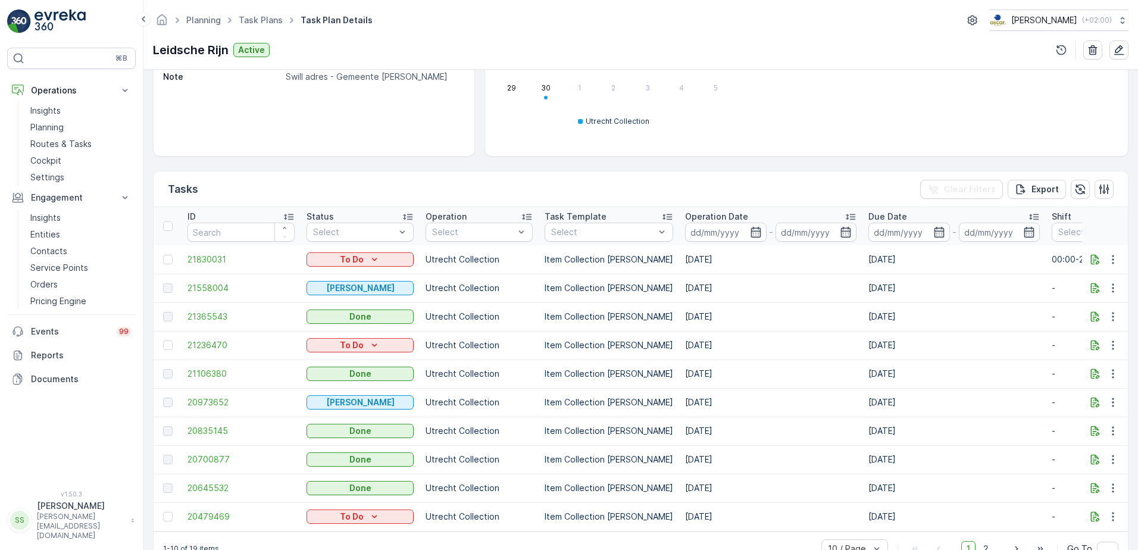
scroll to position [238, 0]
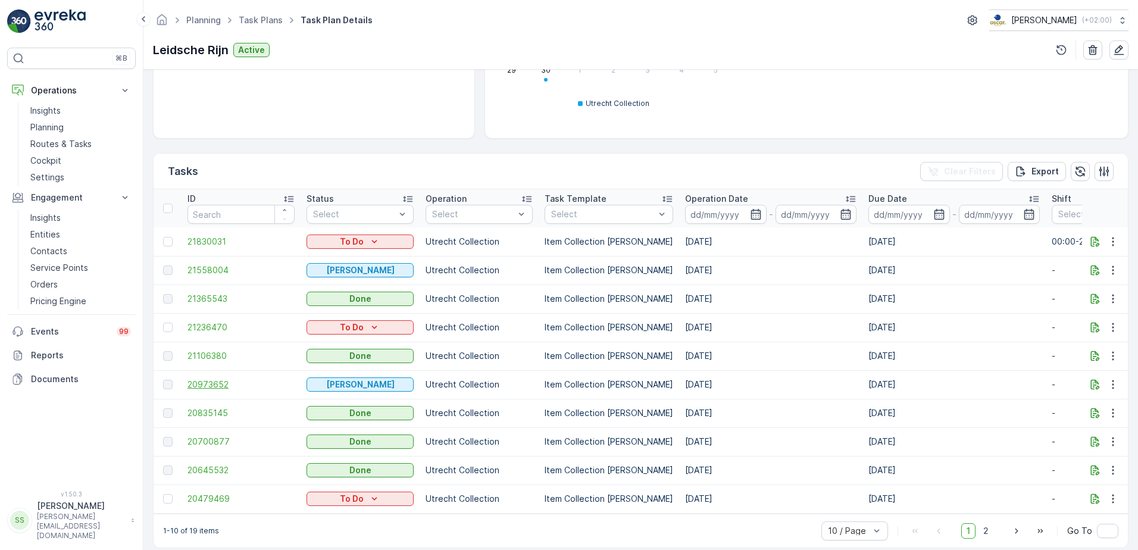
click at [215, 383] on span "20973652" at bounding box center [240, 385] width 107 height 12
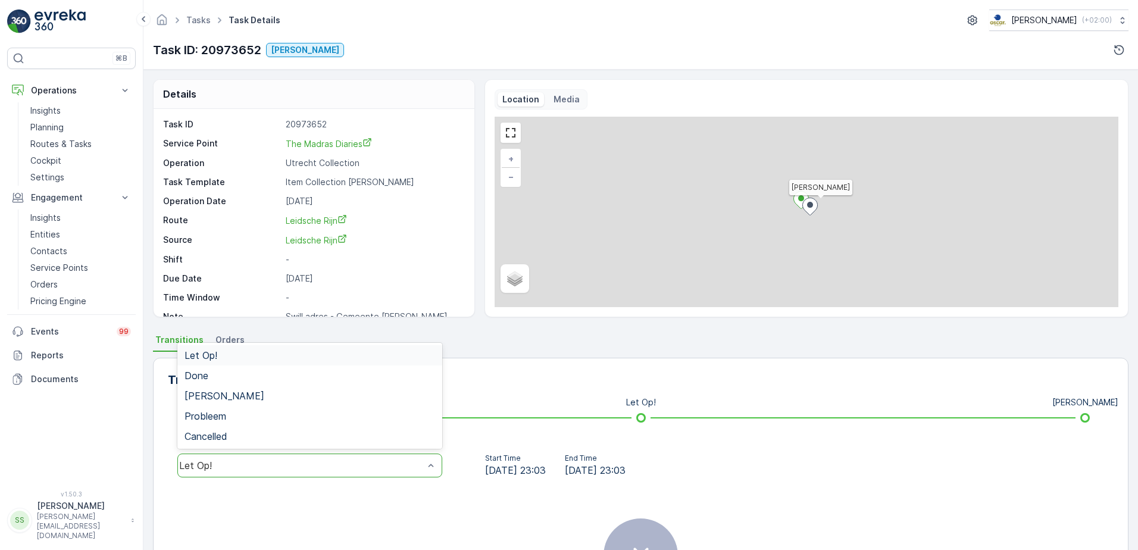
click at [206, 377] on span "Done" at bounding box center [197, 375] width 24 height 11
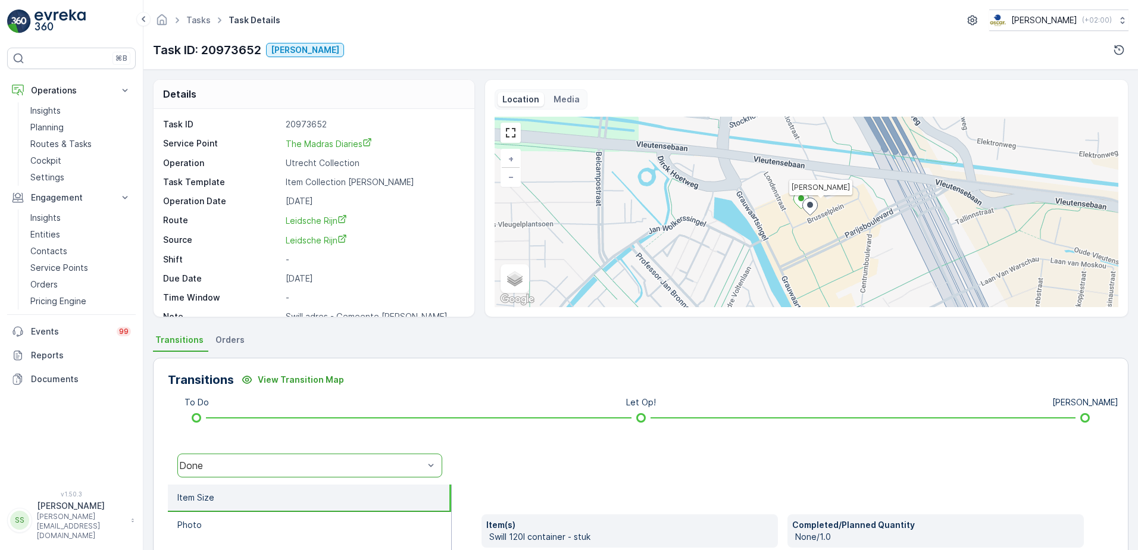
scroll to position [201, 0]
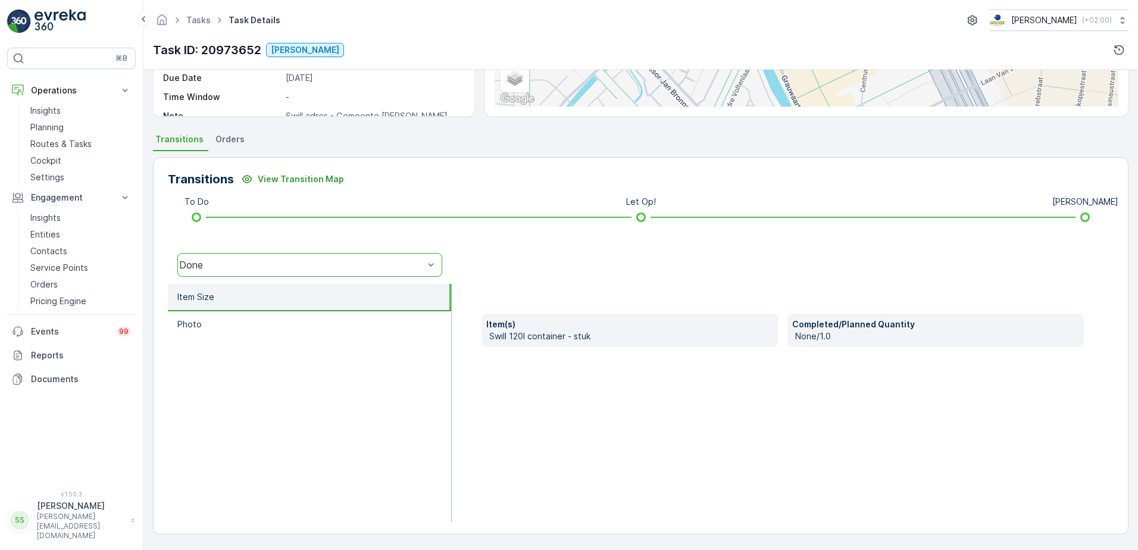
click at [487, 480] on div "Item(s) Swill 120l container - stuk Completed/Planned Quantity None/1.0" at bounding box center [783, 403] width 662 height 238
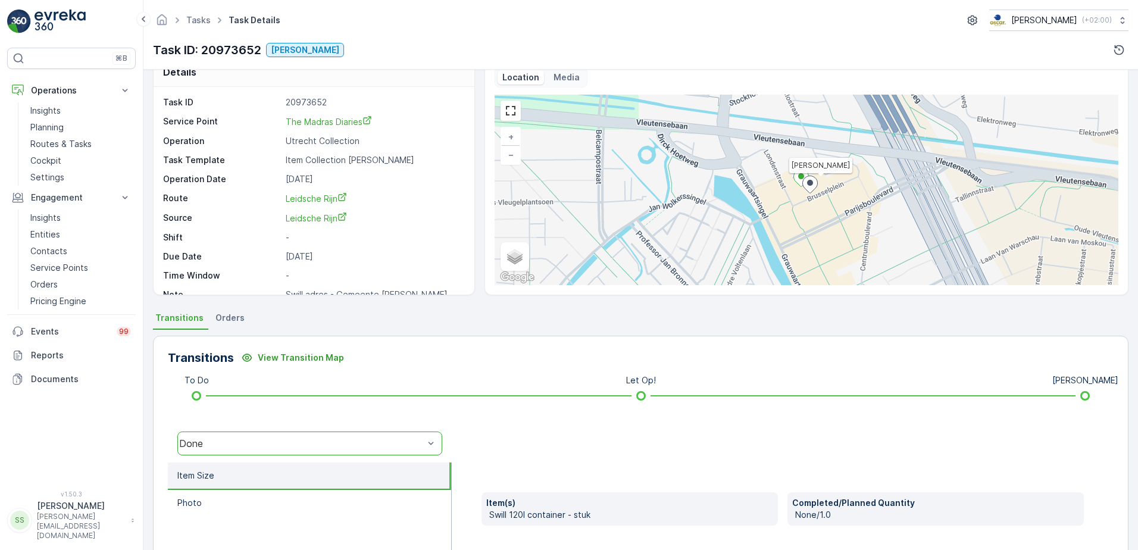
click at [445, 358] on div "Transitions View Transition Map" at bounding box center [641, 357] width 946 height 19
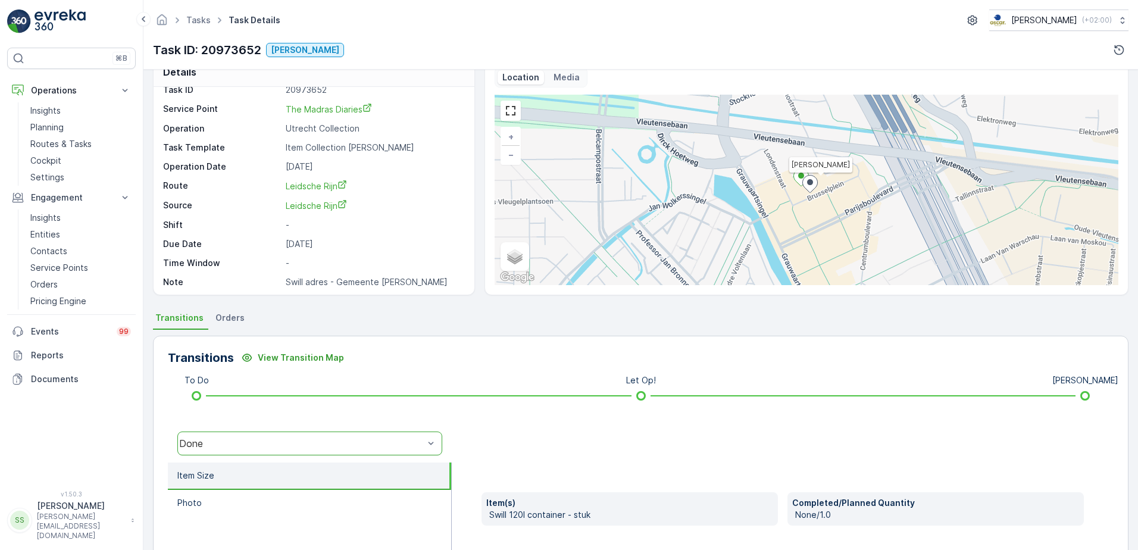
scroll to position [15, 0]
click at [376, 42] on div "Task ID: 20973652 Geen Afval" at bounding box center [641, 49] width 976 height 19
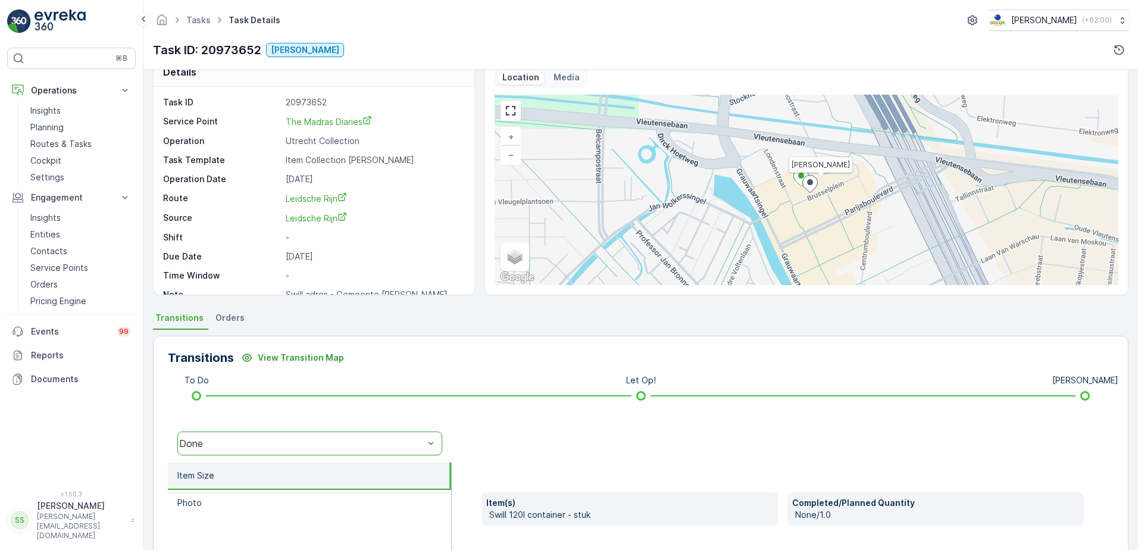
scroll to position [0, 0]
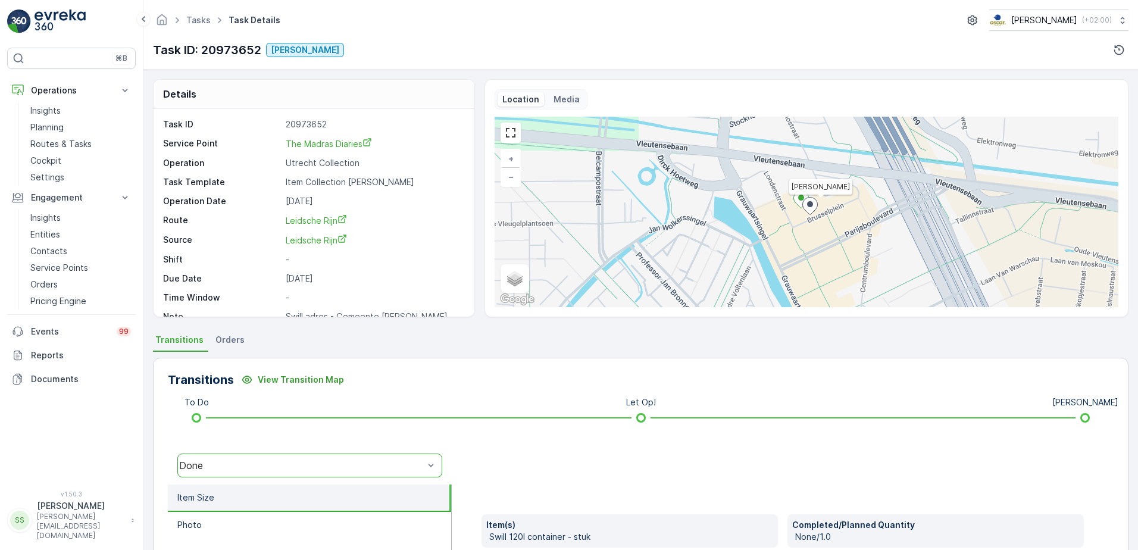
click at [145, 149] on div "Details Task ID 20973652 Service Point The Madras Diaries Operation Utrecht Col…" at bounding box center [640, 310] width 995 height 480
click at [355, 52] on div "Task ID: 20973652 Geen Afval" at bounding box center [641, 49] width 976 height 19
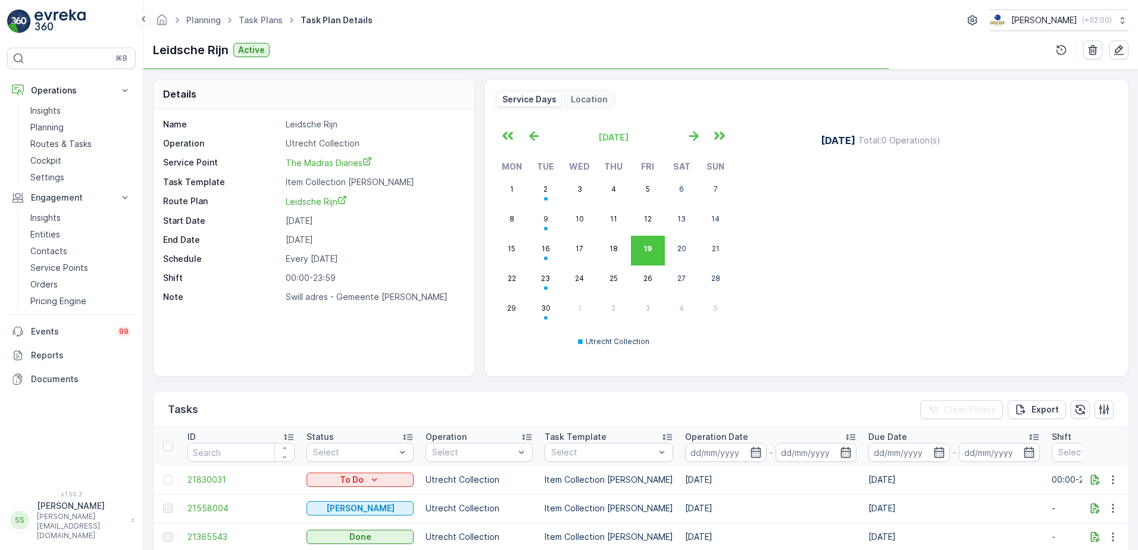
drag, startPoint x: 146, startPoint y: 97, endPoint x: 75, endPoint y: 3, distance: 118.1
click at [146, 97] on div "Details Name Leidsche Rijn Operation Utrecht Collection Service Point The Madra…" at bounding box center [640, 310] width 995 height 480
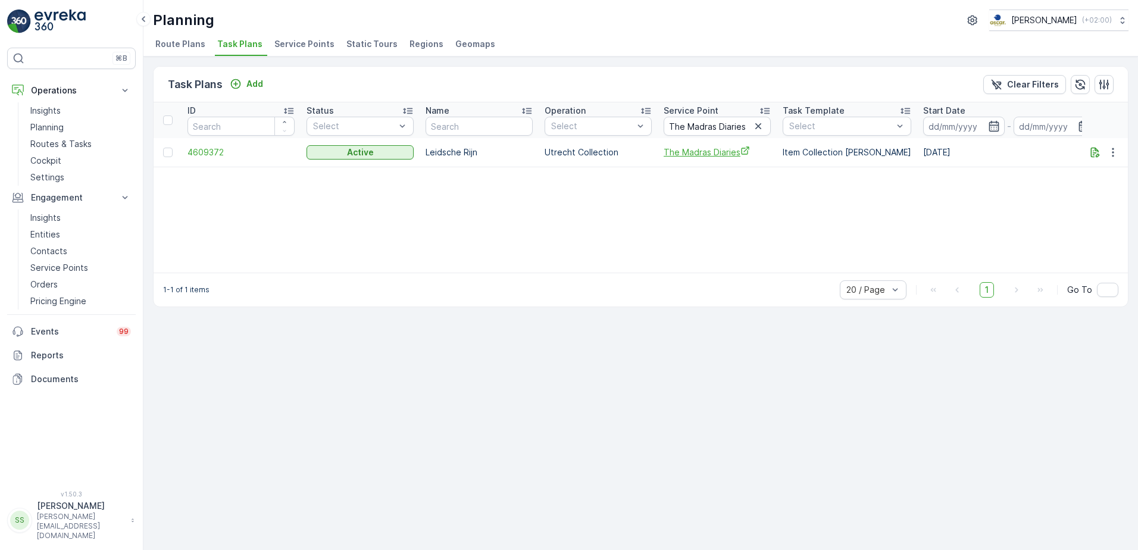
click at [720, 150] on span "The Madras Diaries" at bounding box center [717, 152] width 107 height 12
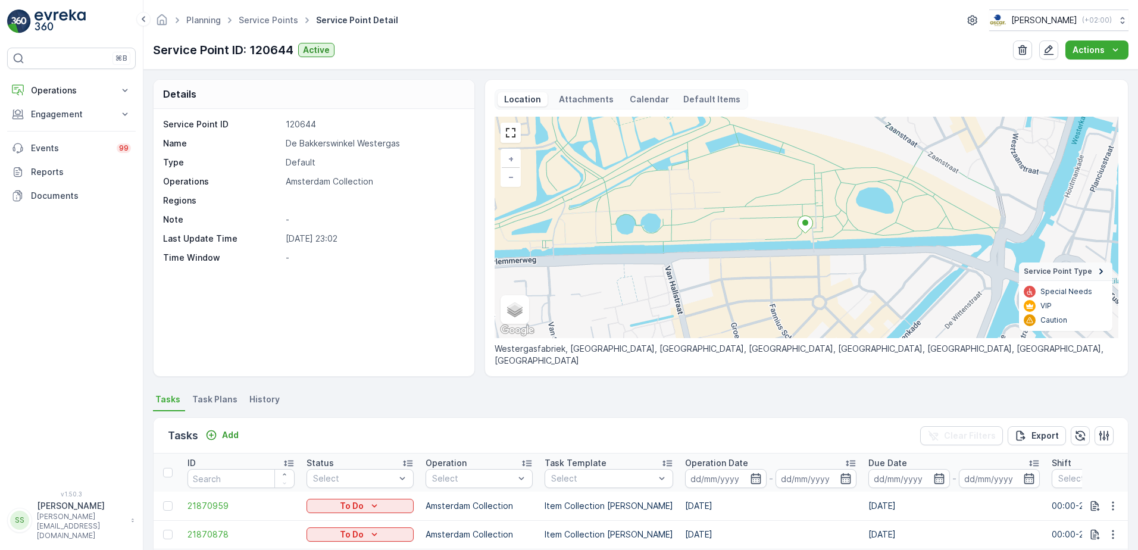
click at [580, 101] on p "Attachments" at bounding box center [586, 99] width 58 height 12
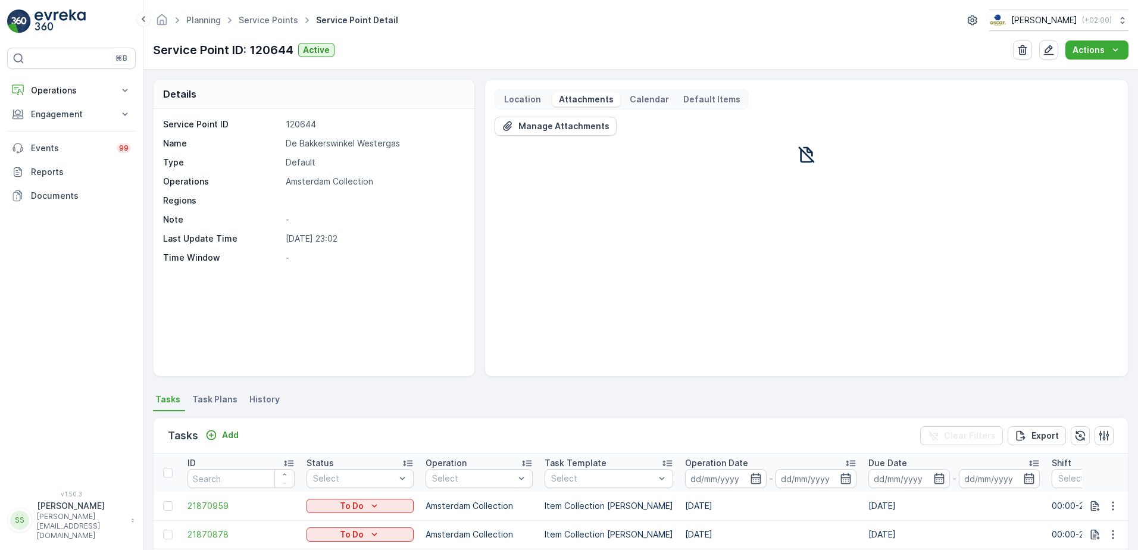
click at [696, 101] on p "Default Items" at bounding box center [711, 99] width 57 height 12
click at [517, 100] on p "Location" at bounding box center [522, 99] width 40 height 12
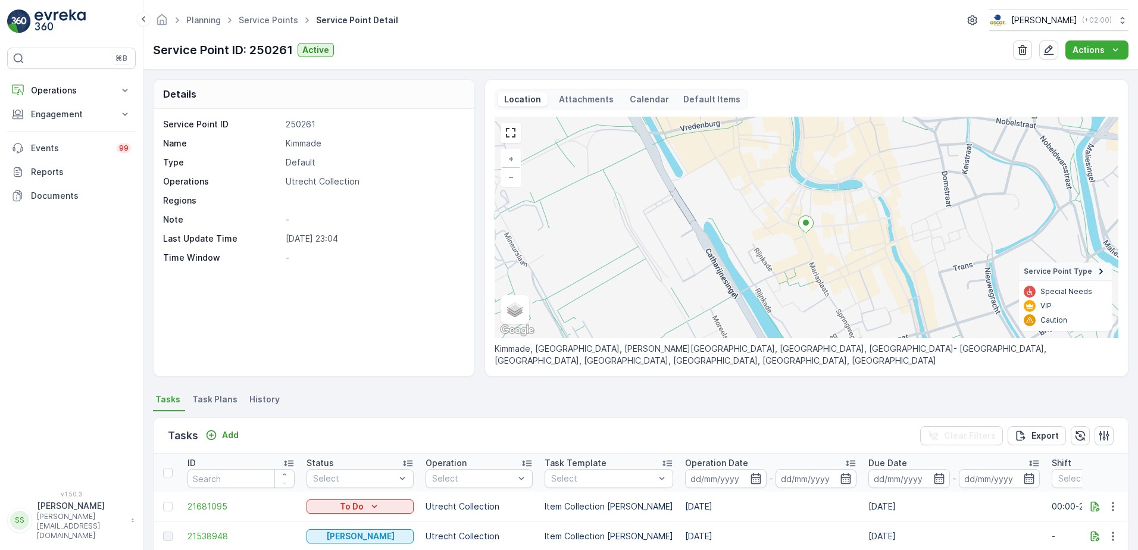
drag, startPoint x: 220, startPoint y: 399, endPoint x: 171, endPoint y: 399, distance: 48.8
click at [220, 399] on span "Task Plans" at bounding box center [214, 399] width 45 height 12
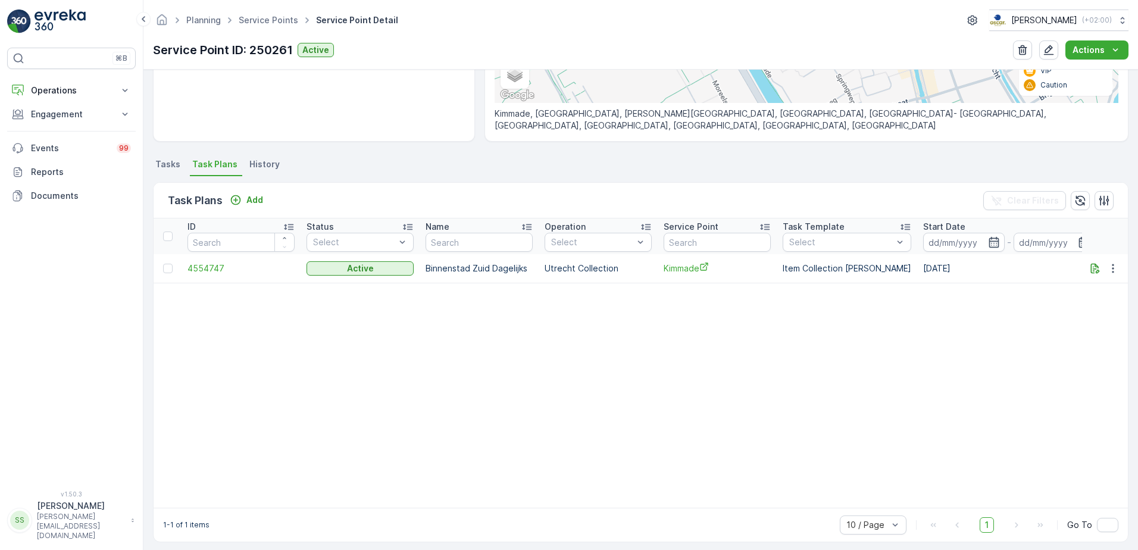
scroll to position [238, 0]
click at [1098, 264] on button "button" at bounding box center [1095, 265] width 14 height 14
click at [1114, 327] on table "ID Status Select Name Operation Select Service Point Task Template Select Start…" at bounding box center [921, 359] width 1534 height 289
click at [1112, 265] on icon "button" at bounding box center [1113, 265] width 12 height 12
click at [1089, 299] on span "Edit Task Plan" at bounding box center [1091, 300] width 55 height 12
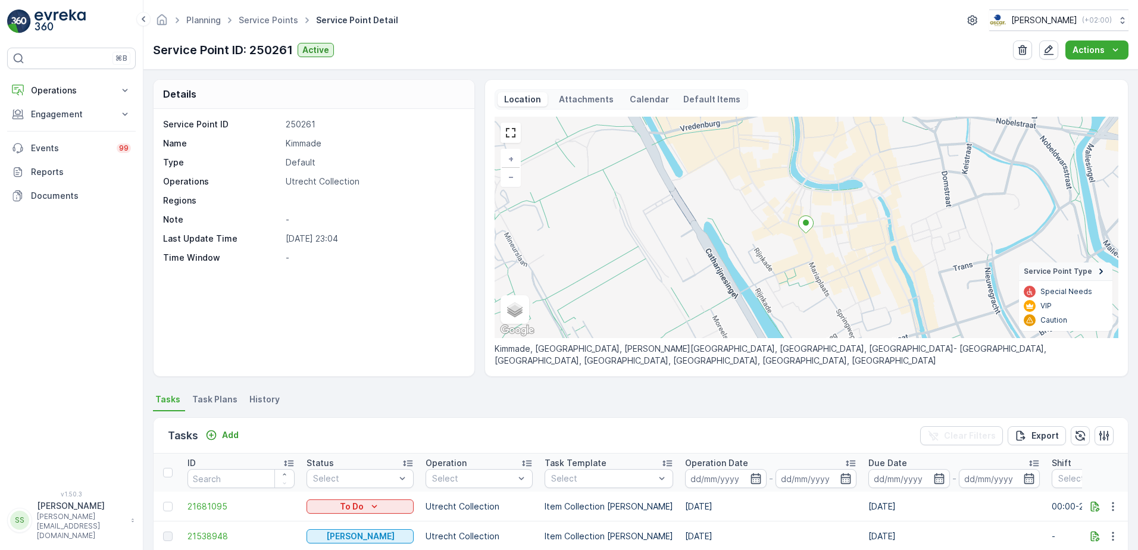
scroll to position [60, 0]
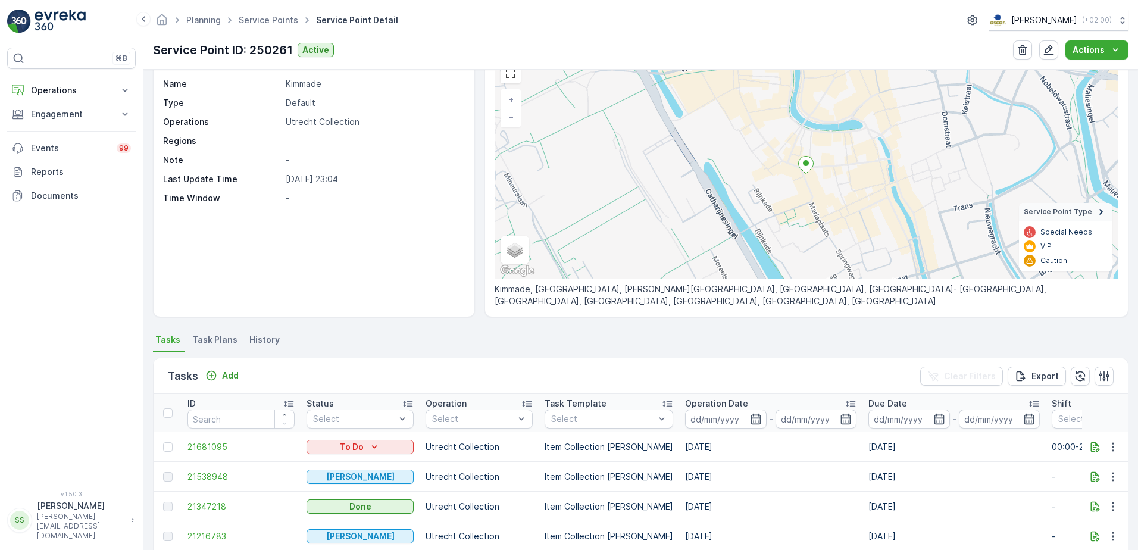
click at [392, 298] on div "Service Point ID 250261 Name Kimmade Type Default Operations Utrecht Collection…" at bounding box center [314, 182] width 321 height 267
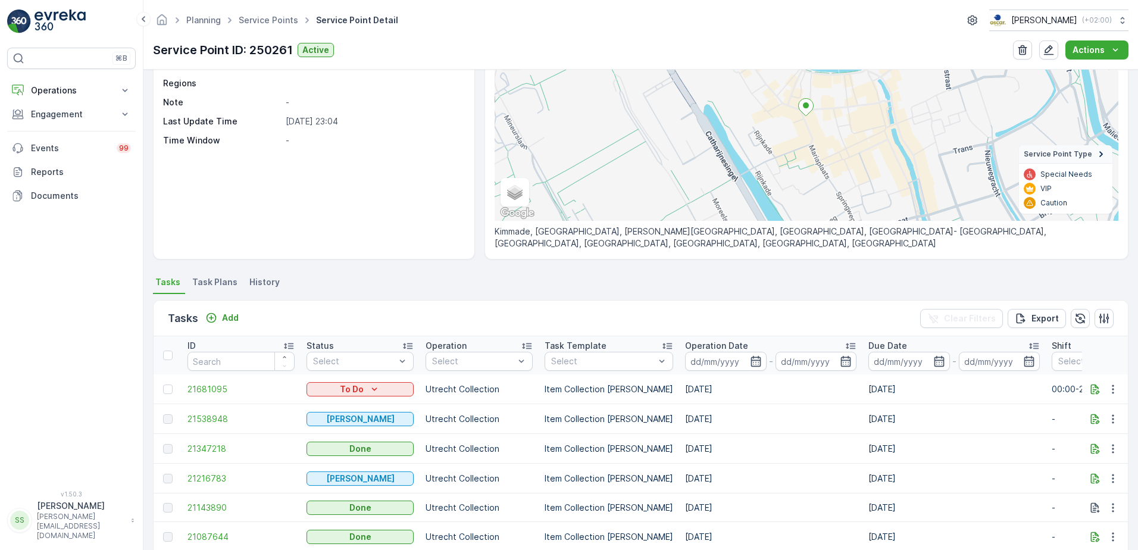
scroll to position [119, 0]
click at [121, 111] on icon at bounding box center [125, 114] width 12 height 12
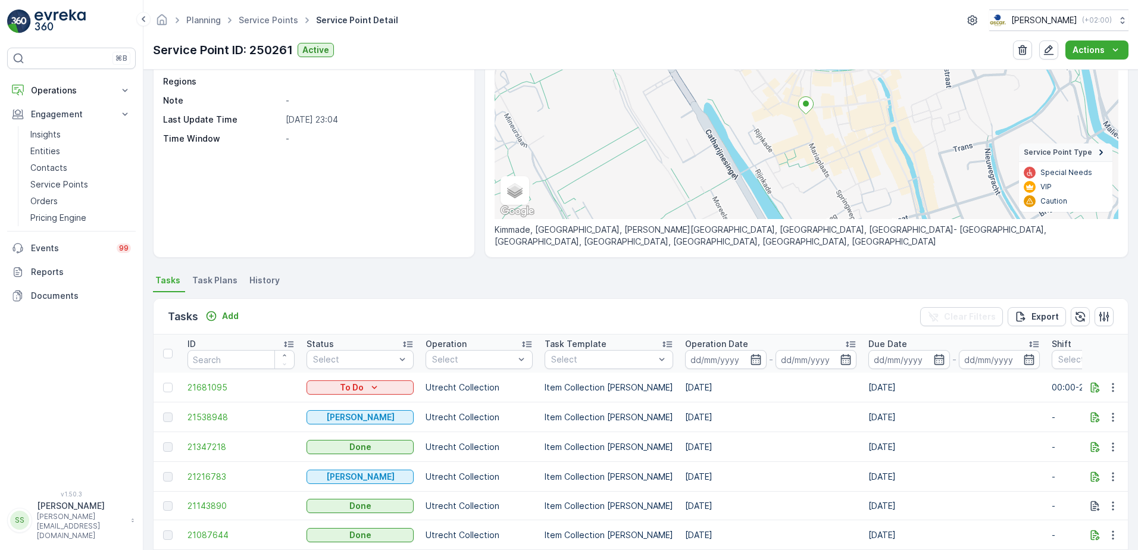
drag, startPoint x: 311, startPoint y: 184, endPoint x: 382, endPoint y: 258, distance: 102.3
click at [311, 184] on div "Service Point ID 250261 Name Kimmade Type Default Operations Utrecht Collection…" at bounding box center [314, 123] width 321 height 267
click at [382, 102] on p "-" at bounding box center [374, 101] width 176 height 12
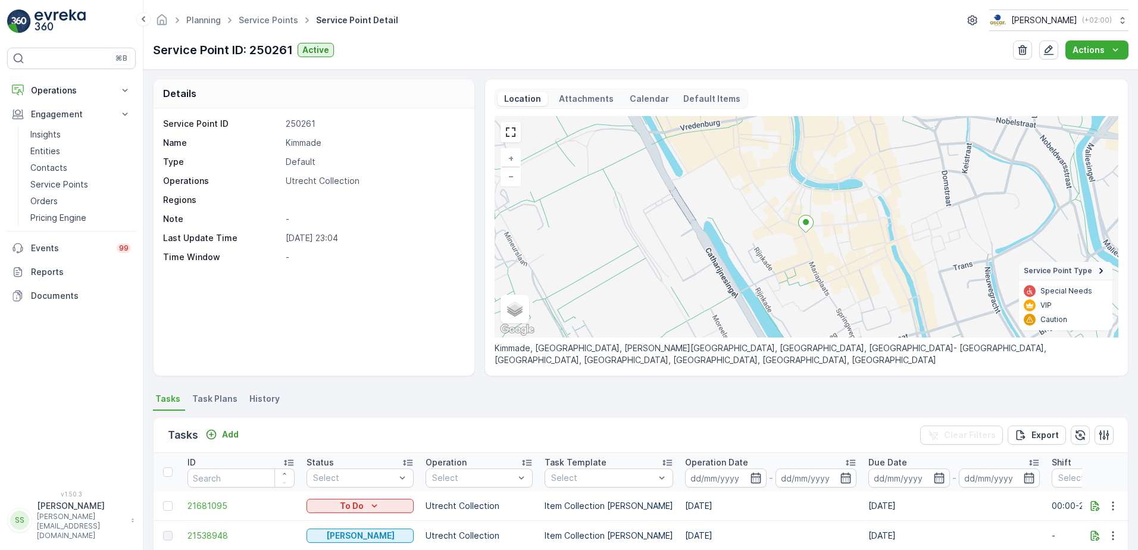
scroll to position [0, 0]
click at [430, 281] on div "Service Point ID 250261 Name Kimmade Type Default Operations Utrecht Collection…" at bounding box center [314, 242] width 321 height 267
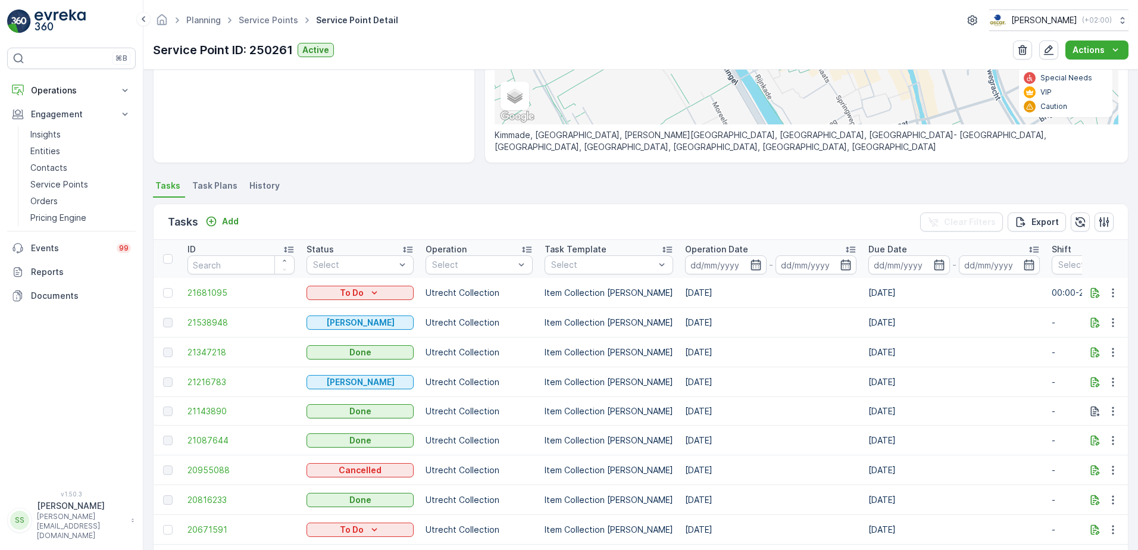
scroll to position [238, 0]
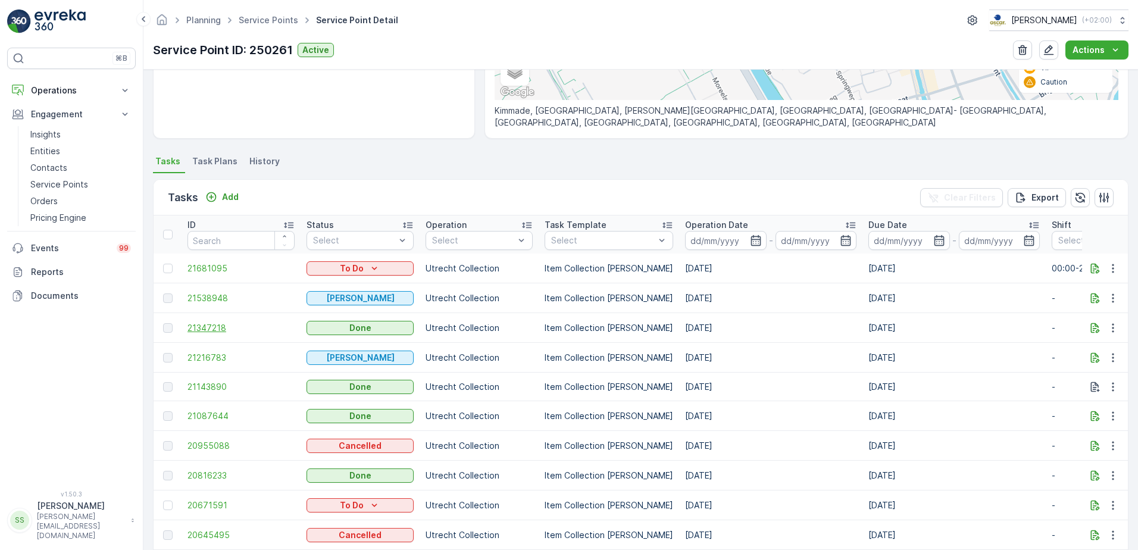
click at [218, 329] on span "21347218" at bounding box center [240, 328] width 107 height 12
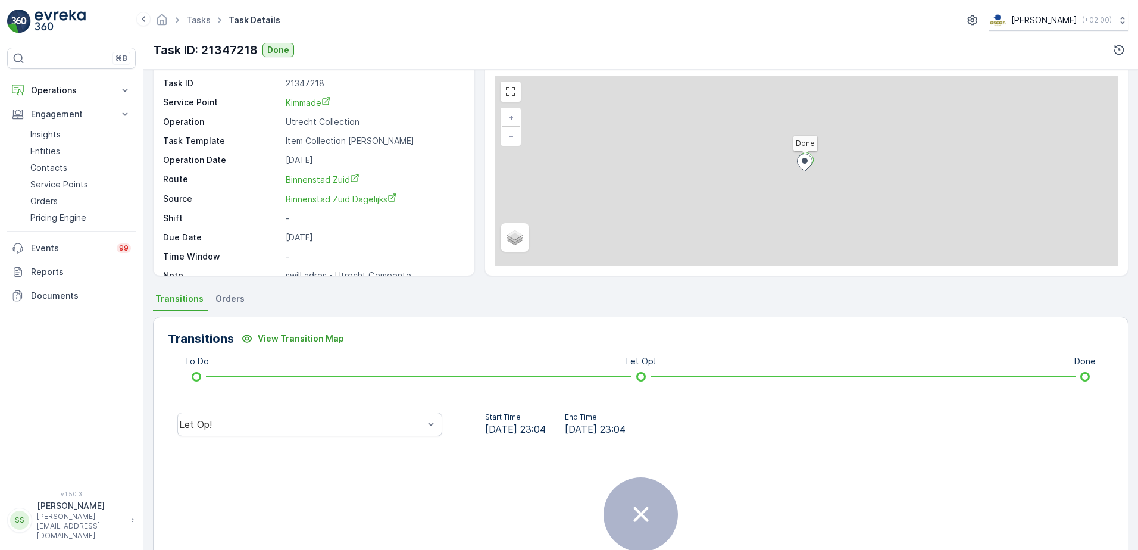
scroll to position [119, 0]
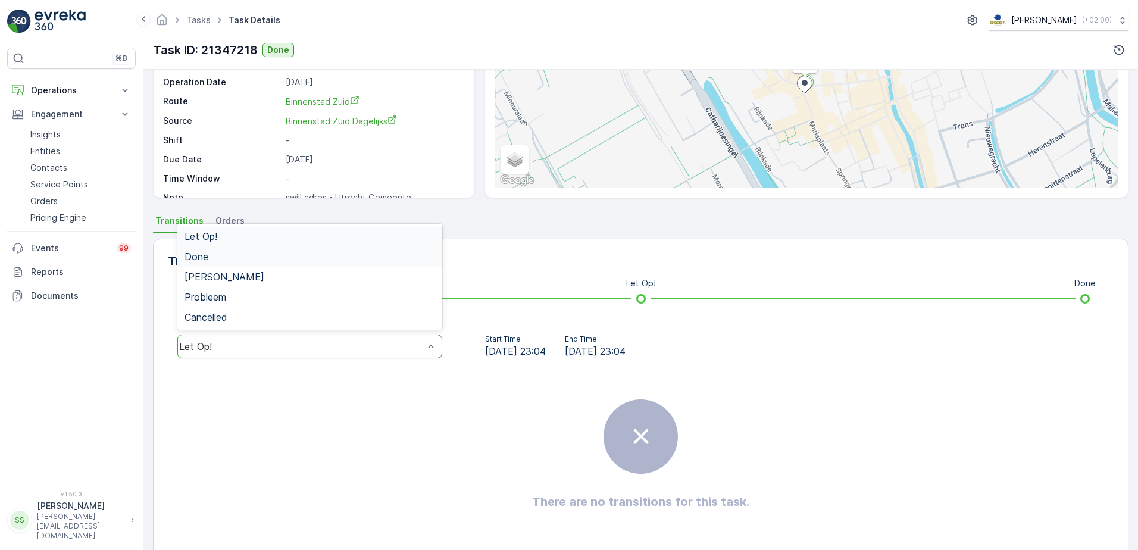
click at [216, 260] on div "Done" at bounding box center [310, 256] width 251 height 11
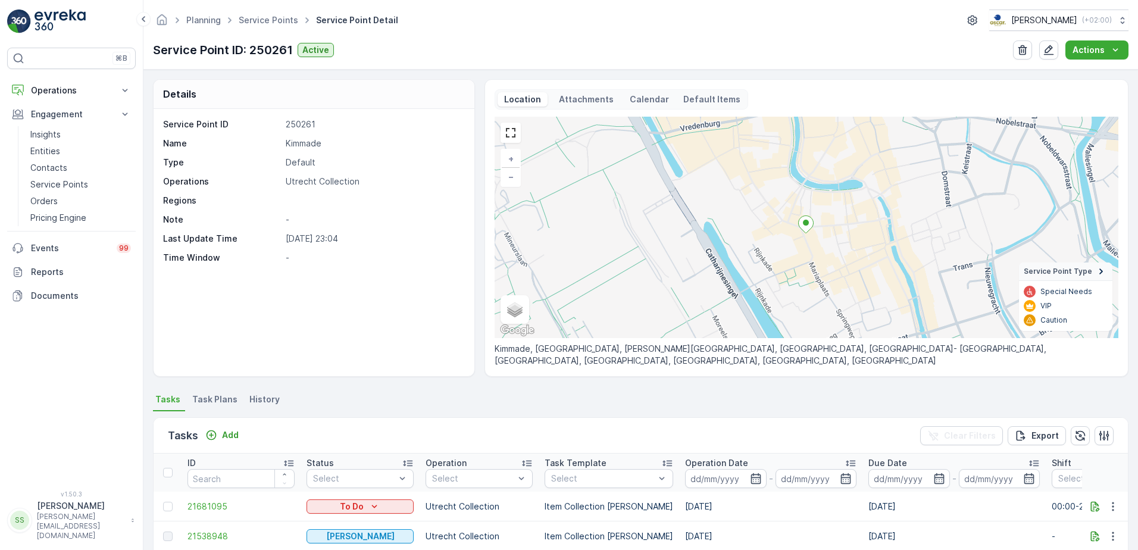
scroll to position [298, 0]
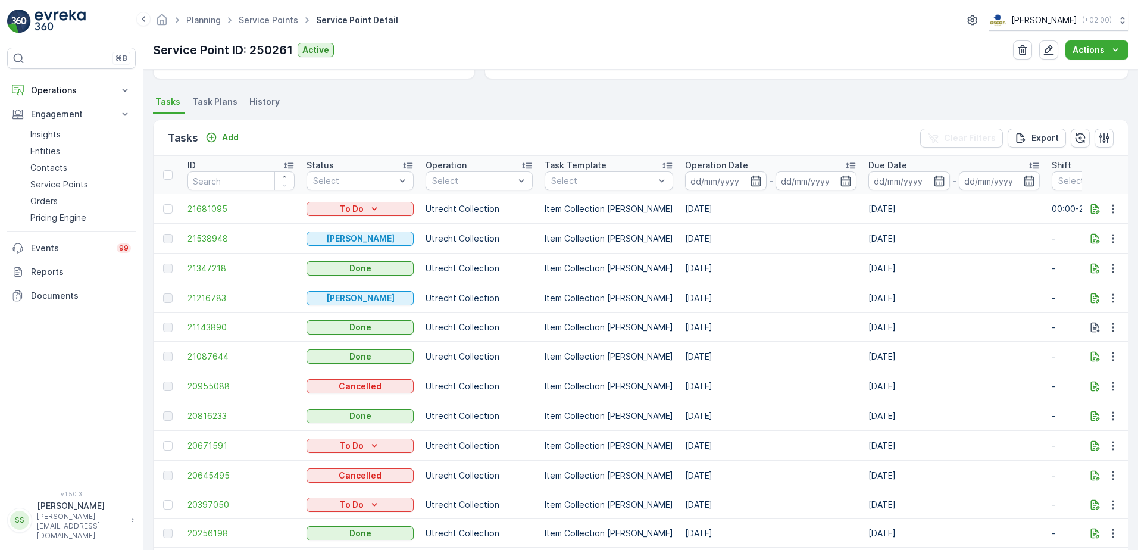
click at [274, 140] on div "Tasks Add Clear Filters Export" at bounding box center [641, 138] width 974 height 36
click at [143, 230] on div "Details Service Point ID 250261 Name Kimmade Type Default Operations Utrecht Co…" at bounding box center [640, 310] width 995 height 480
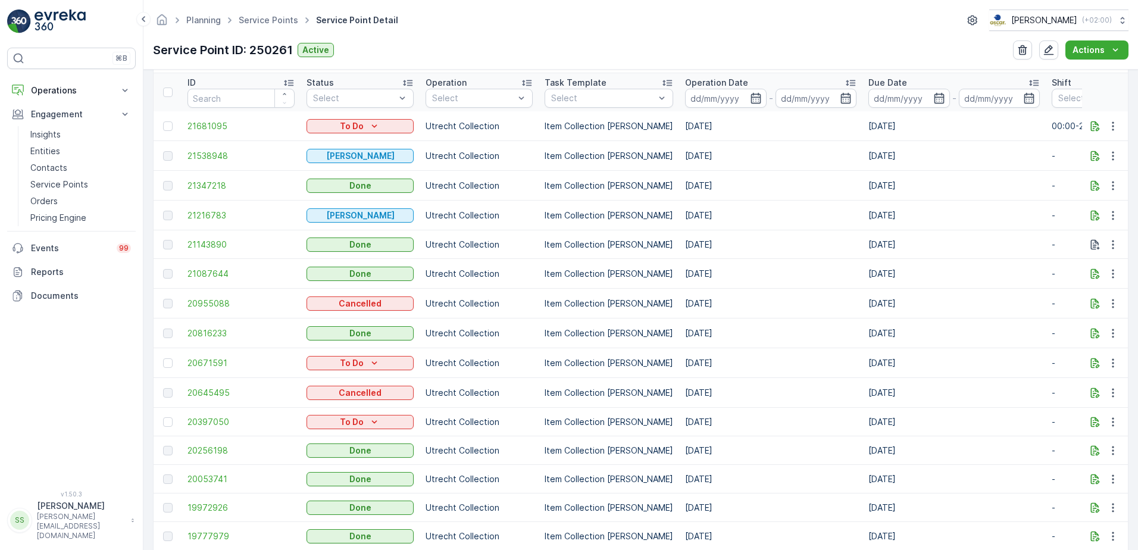
scroll to position [417, 0]
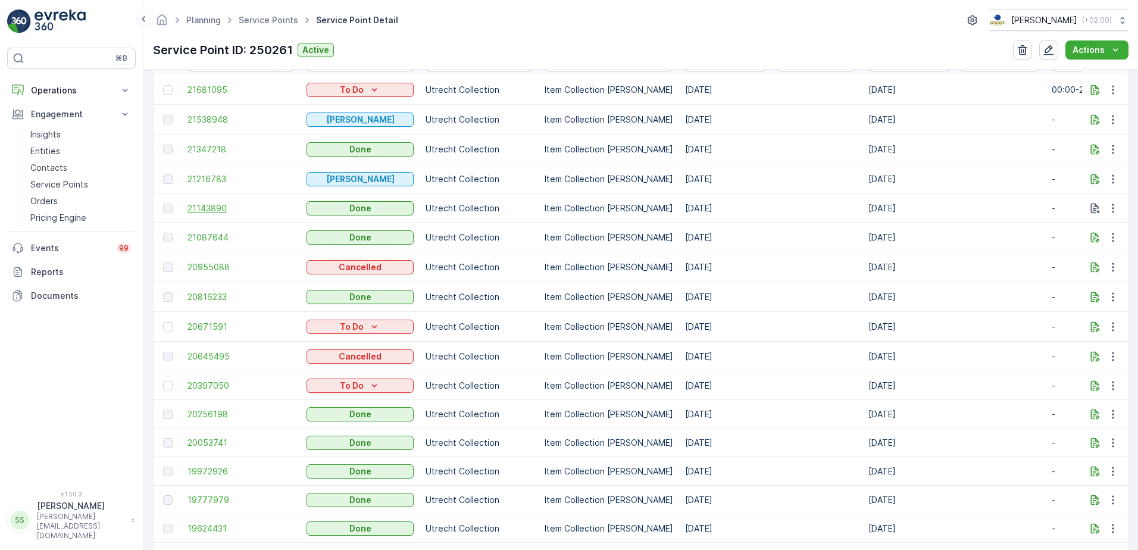
click at [202, 207] on span "21143890" at bounding box center [240, 208] width 107 height 12
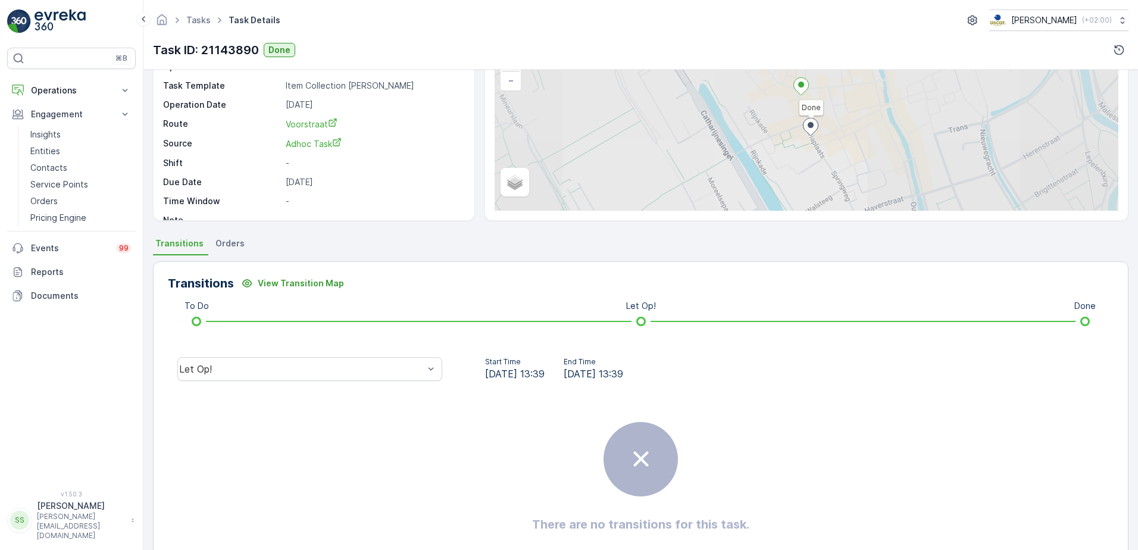
scroll to position [119, 0]
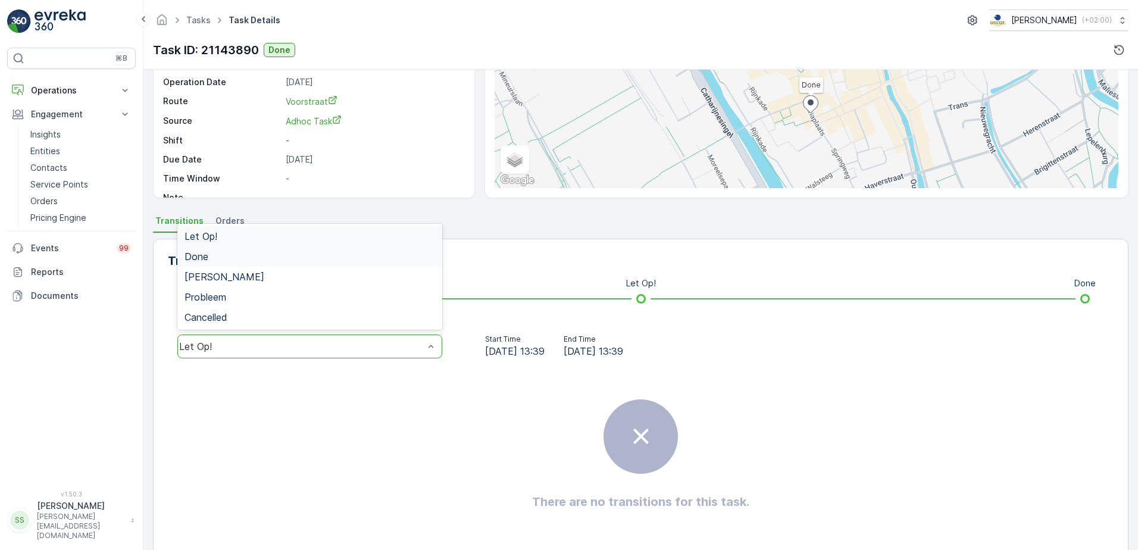
click at [218, 252] on div "Done" at bounding box center [310, 256] width 251 height 11
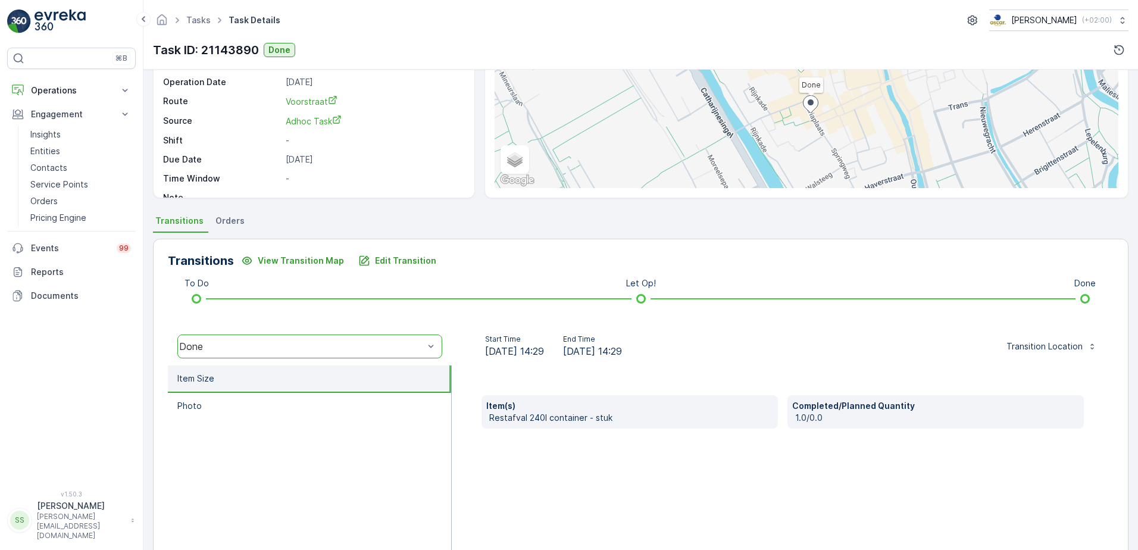
click at [547, 379] on div "Item(s) Restafval 240l container - stuk Completed/Planned Quantity 1.0/0.0" at bounding box center [783, 484] width 662 height 238
click at [550, 413] on p "Restafval 240l container - stuk" at bounding box center [631, 418] width 284 height 12
drag, startPoint x: 550, startPoint y: 413, endPoint x: 531, endPoint y: 455, distance: 45.6
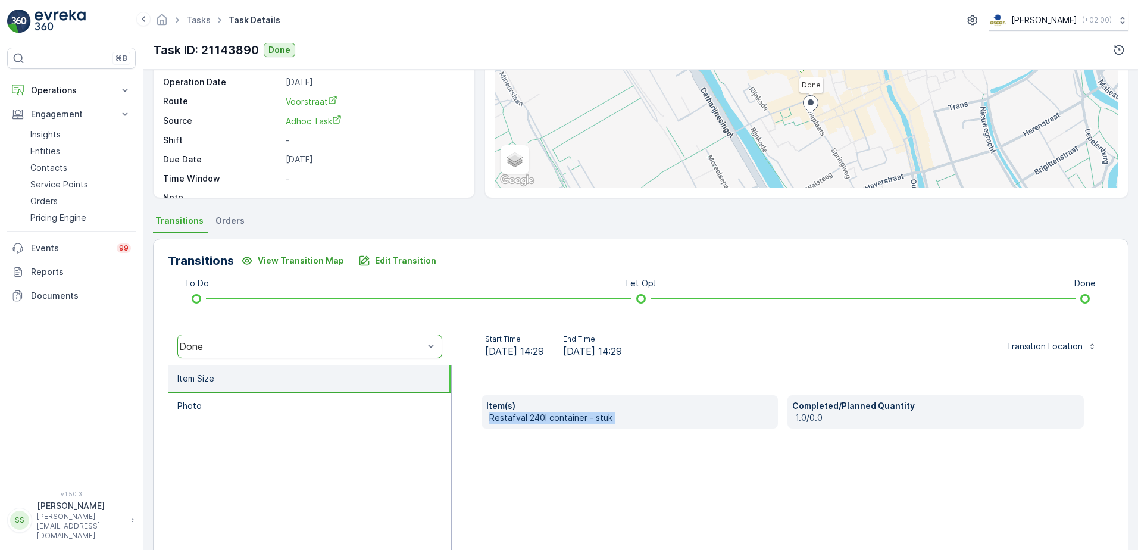
click at [531, 455] on div "Item(s) Restafval 240l container - stuk Completed/Planned Quantity 1.0/0.0" at bounding box center [783, 484] width 662 height 238
click at [414, 257] on p "Edit Transition" at bounding box center [405, 261] width 61 height 12
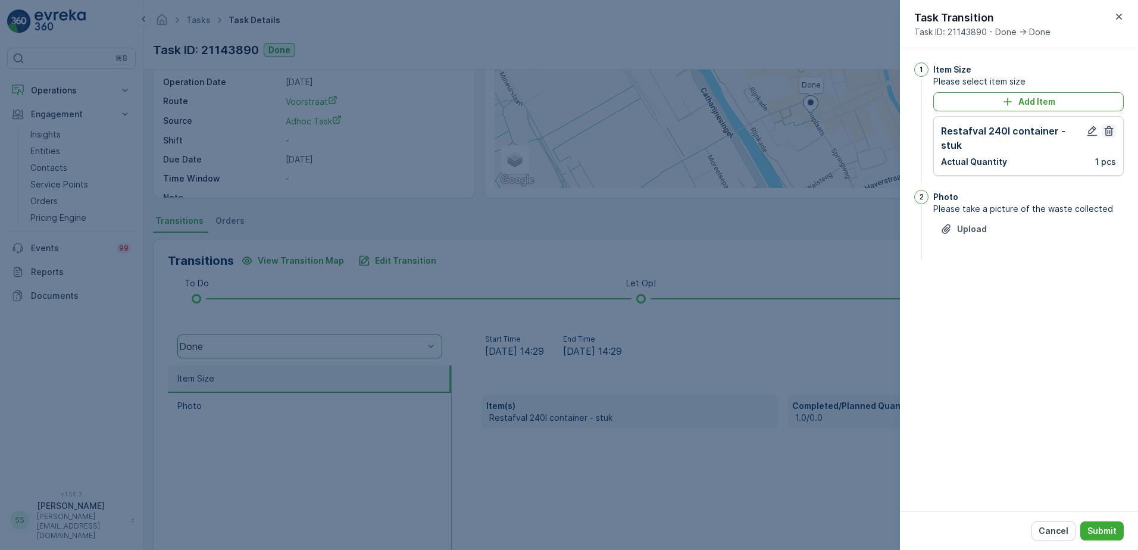
click at [1109, 134] on icon "button" at bounding box center [1109, 131] width 12 height 12
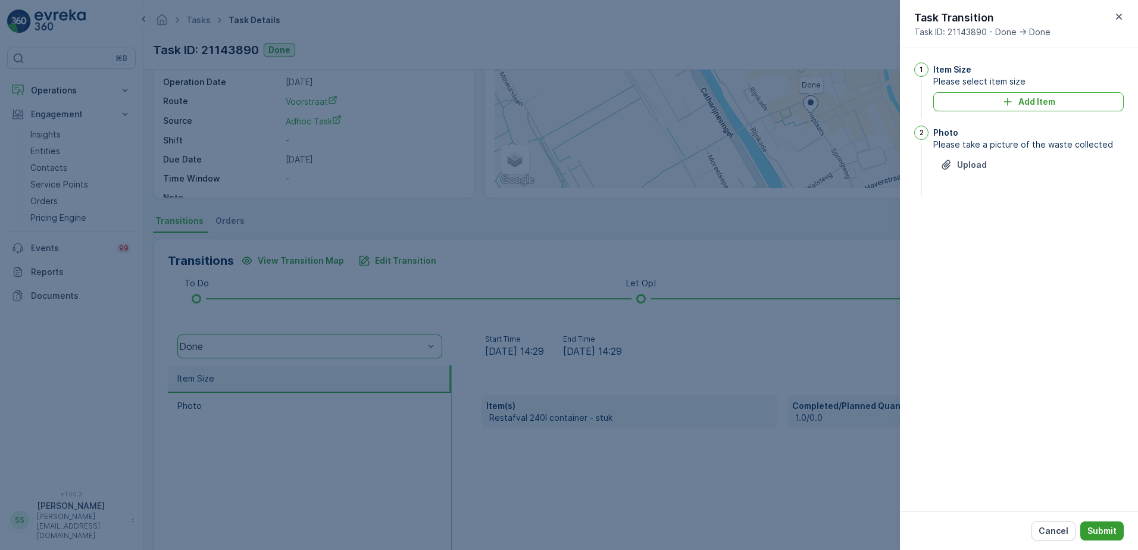
click at [1112, 529] on p "Submit" at bounding box center [1101, 531] width 29 height 12
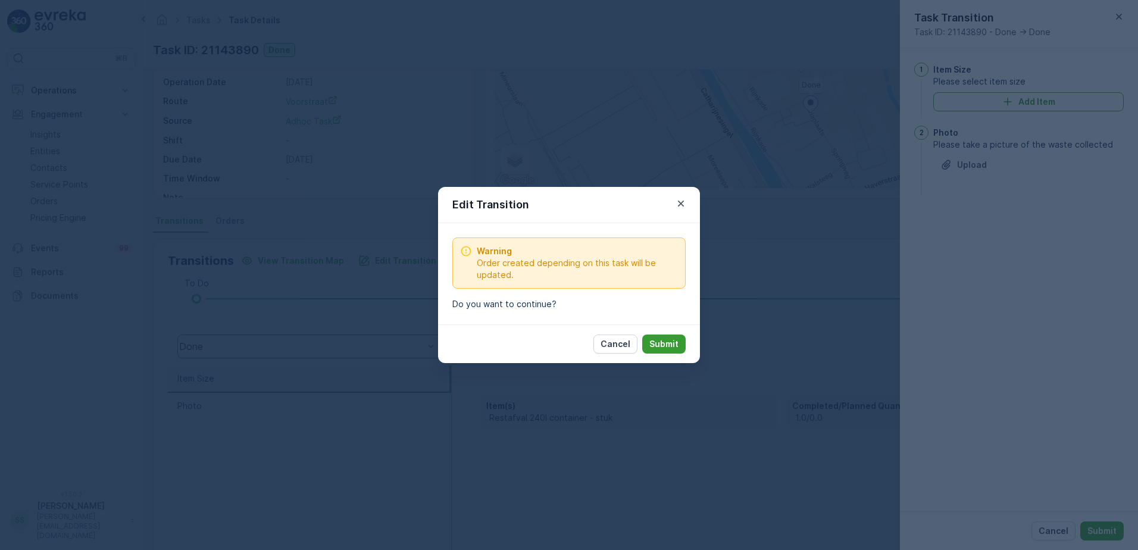
click at [665, 346] on p "Submit" at bounding box center [663, 344] width 29 height 12
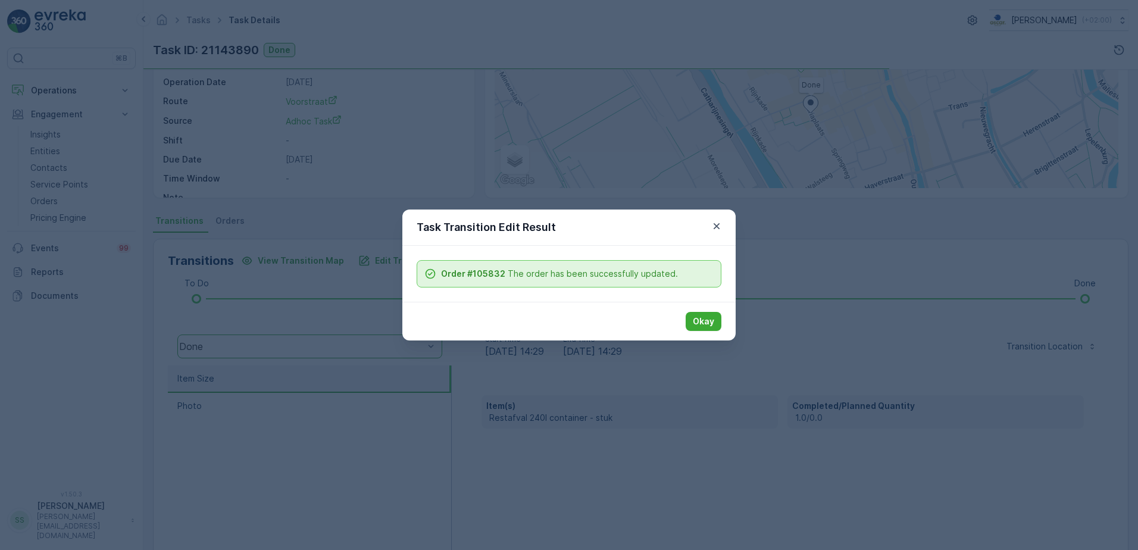
click at [527, 256] on div "Order #105832 The order has been successfully updated." at bounding box center [568, 274] width 333 height 56
click at [713, 320] on p "Okay" at bounding box center [703, 321] width 21 height 12
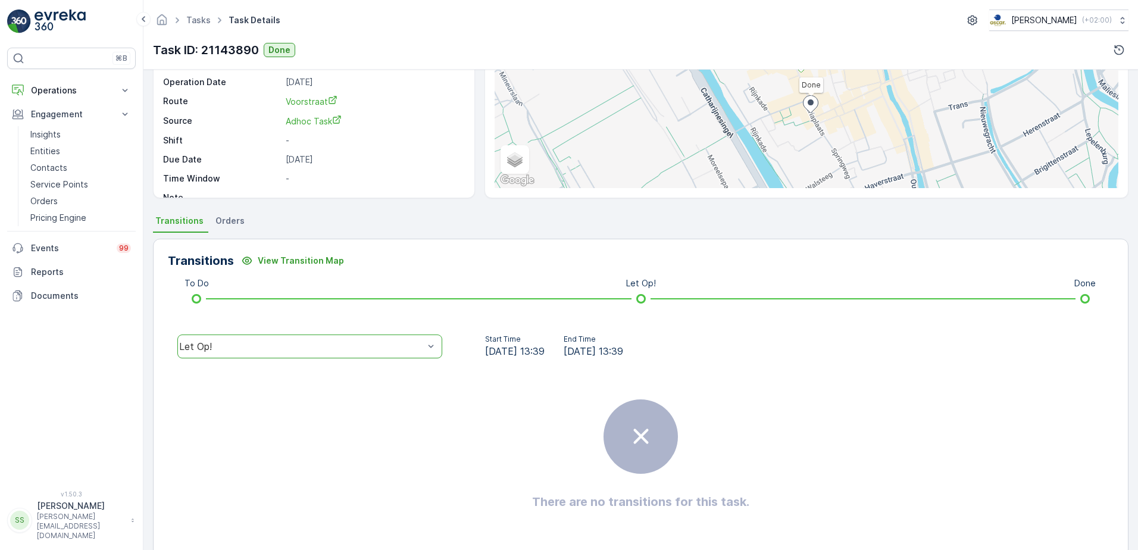
click at [741, 265] on div "Transitions View Transition Map" at bounding box center [641, 260] width 946 height 19
click at [445, 243] on div "Transitions View Transition Map To Do Let Op! Done option Done, selected. Let O…" at bounding box center [641, 398] width 976 height 318
click at [474, 209] on div "Details Task ID 21143890 Service Point Kimmade Operation Utrecht Collection Tas…" at bounding box center [640, 310] width 995 height 480
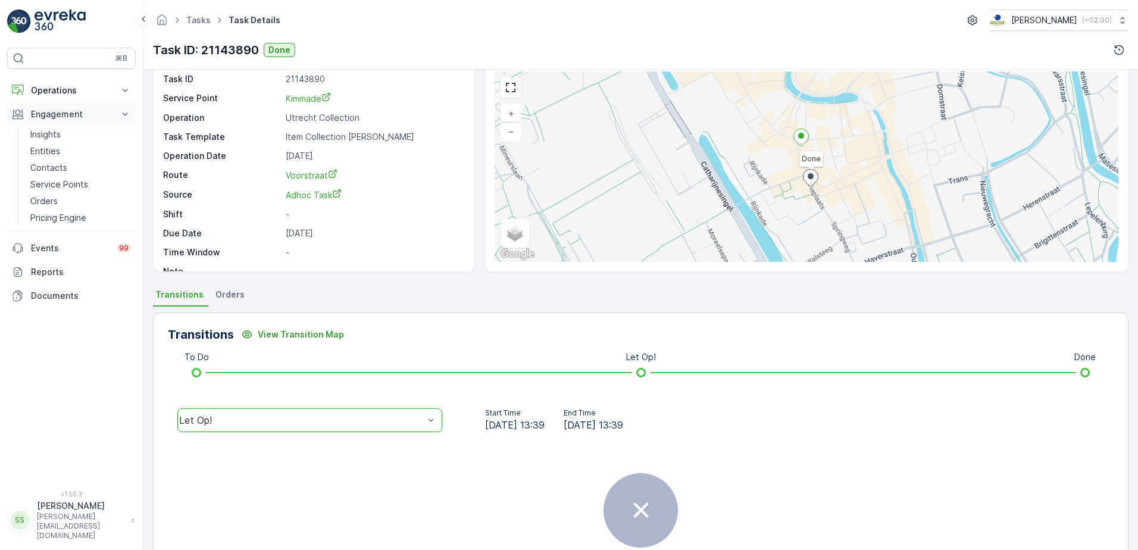
scroll to position [0, 0]
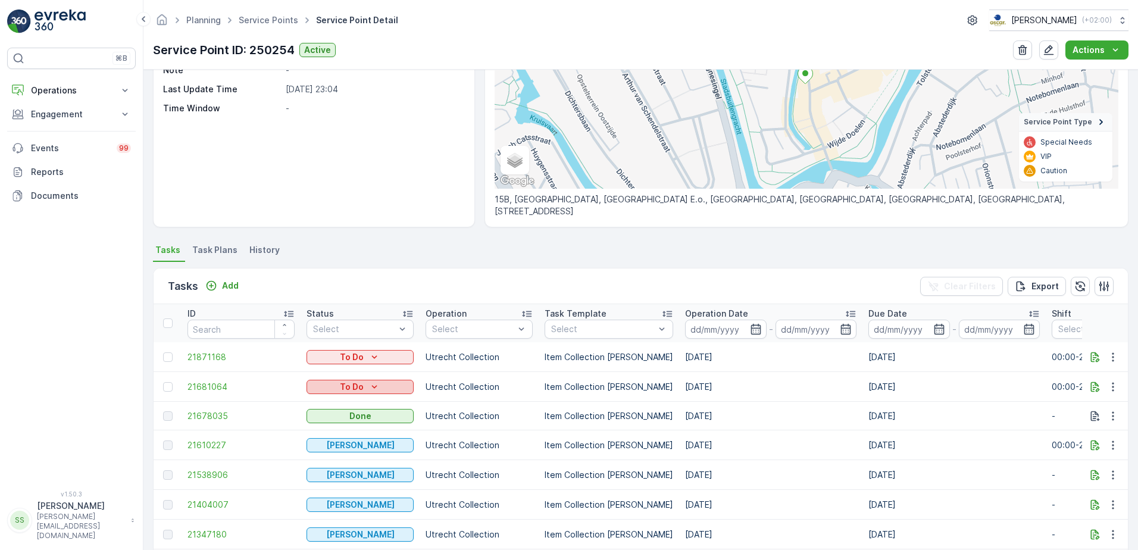
scroll to position [298, 0]
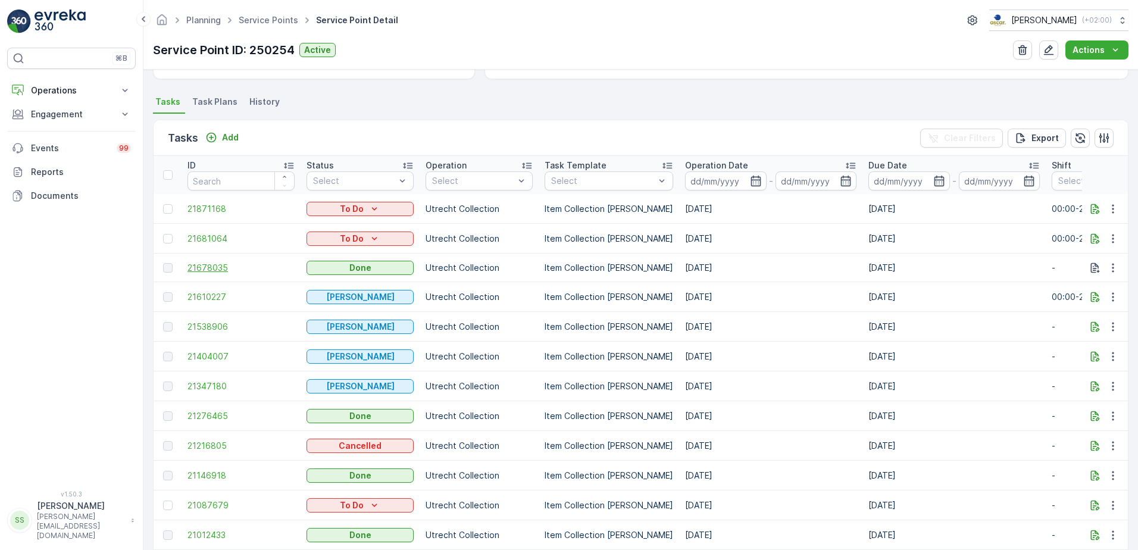
click at [204, 267] on span "21678035" at bounding box center [240, 268] width 107 height 12
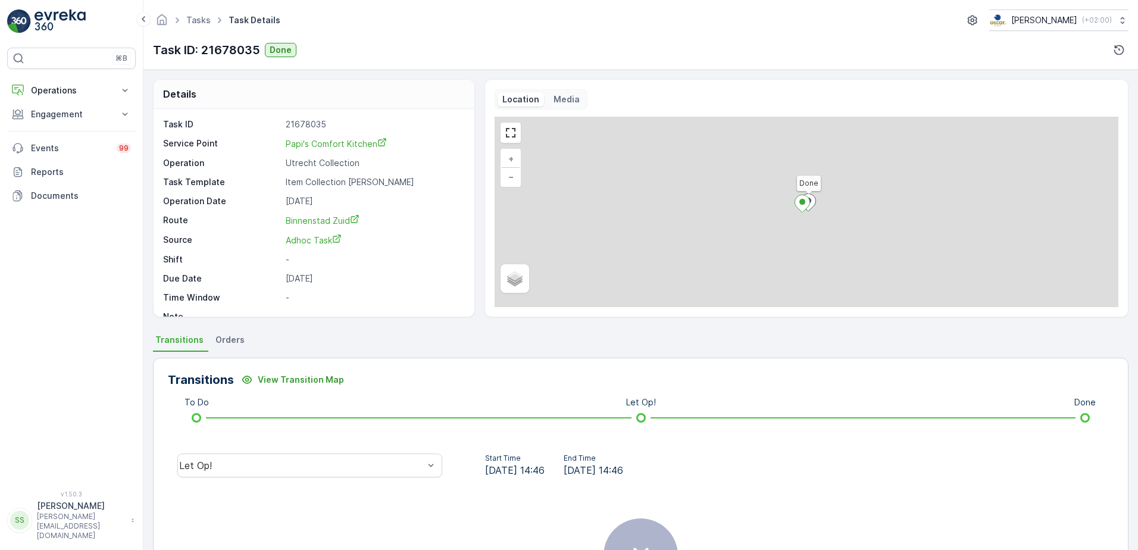
scroll to position [119, 0]
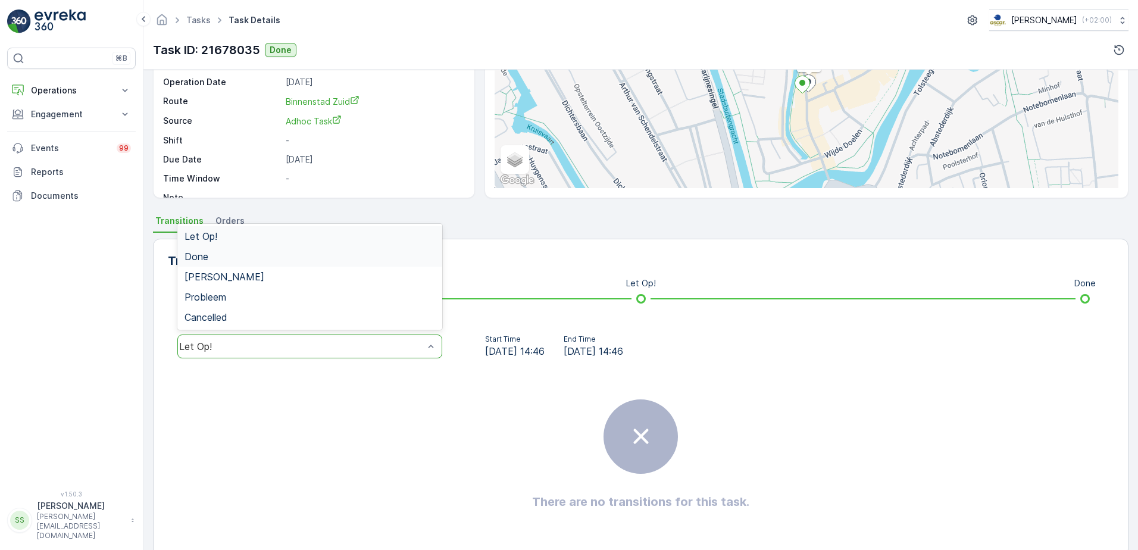
click at [210, 254] on div "Done" at bounding box center [310, 256] width 251 height 11
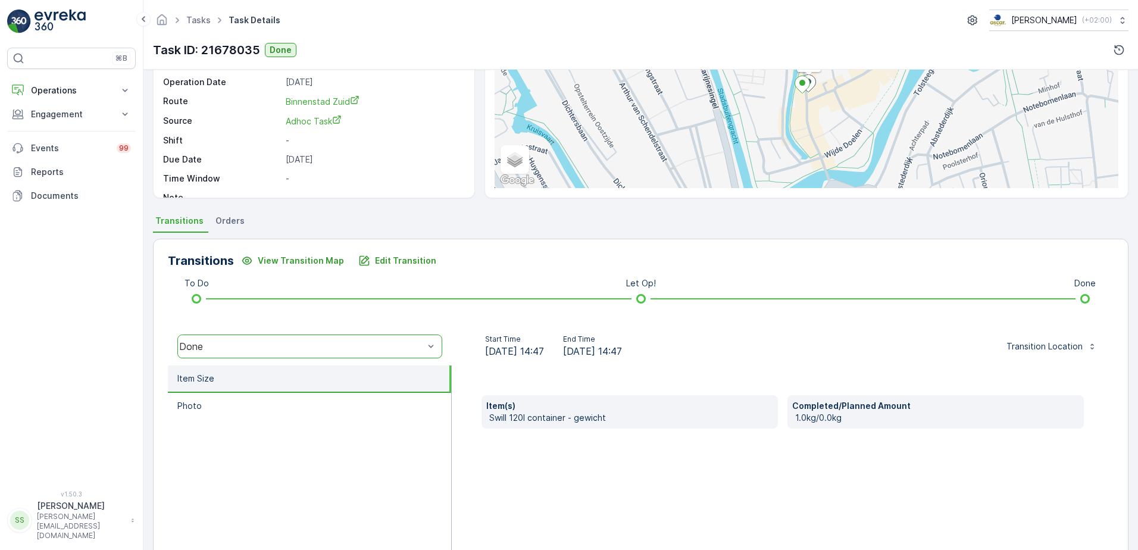
click at [285, 455] on ul "Item Size Photo" at bounding box center [310, 484] width 284 height 238
click at [595, 429] on div "Item(s) Swill 120l container - gewicht Completed/Planned Amount 1.0kg/0.0kg" at bounding box center [783, 484] width 662 height 238
drag, startPoint x: 505, startPoint y: 416, endPoint x: 624, endPoint y: 415, distance: 118.4
click at [624, 415] on p "Swill 120l container - gewicht" at bounding box center [631, 418] width 284 height 12
drag, startPoint x: 624, startPoint y: 415, endPoint x: 633, endPoint y: 464, distance: 49.6
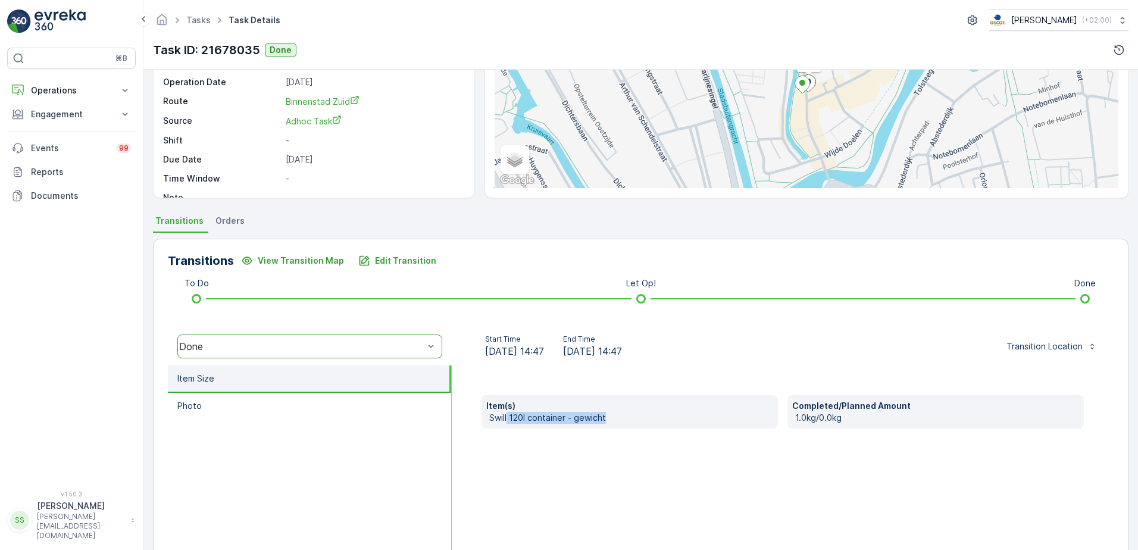
click at [635, 468] on div "Item(s) Swill 120l container - gewicht Completed/Planned Amount 1.0kg/0.0kg" at bounding box center [783, 484] width 662 height 238
click at [405, 260] on p "Edit Transition" at bounding box center [405, 261] width 61 height 12
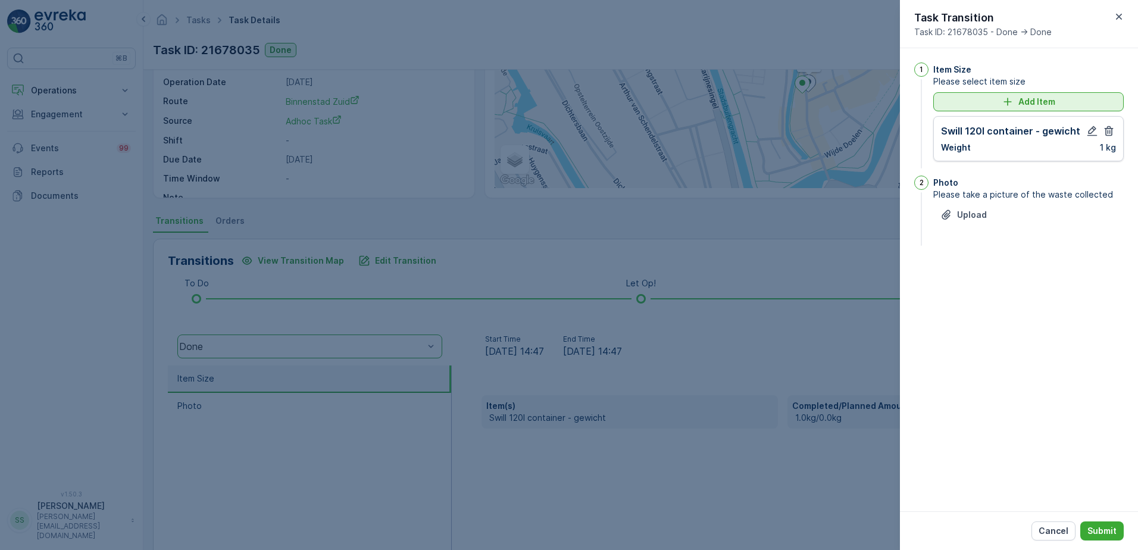
click at [1032, 99] on p "Add Item" at bounding box center [1036, 102] width 37 height 12
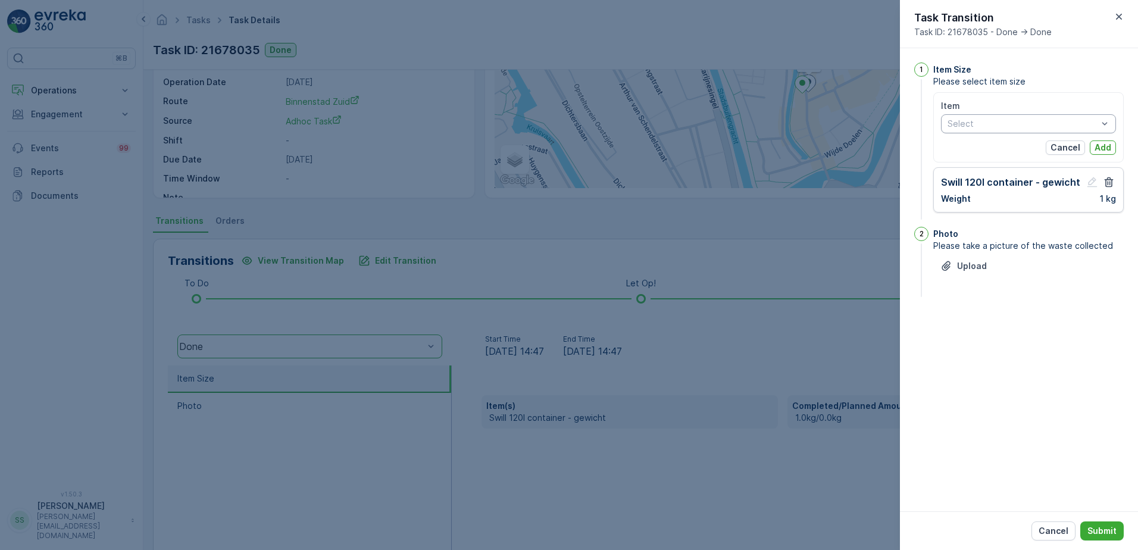
click at [992, 115] on div "Select" at bounding box center [1028, 123] width 175 height 19
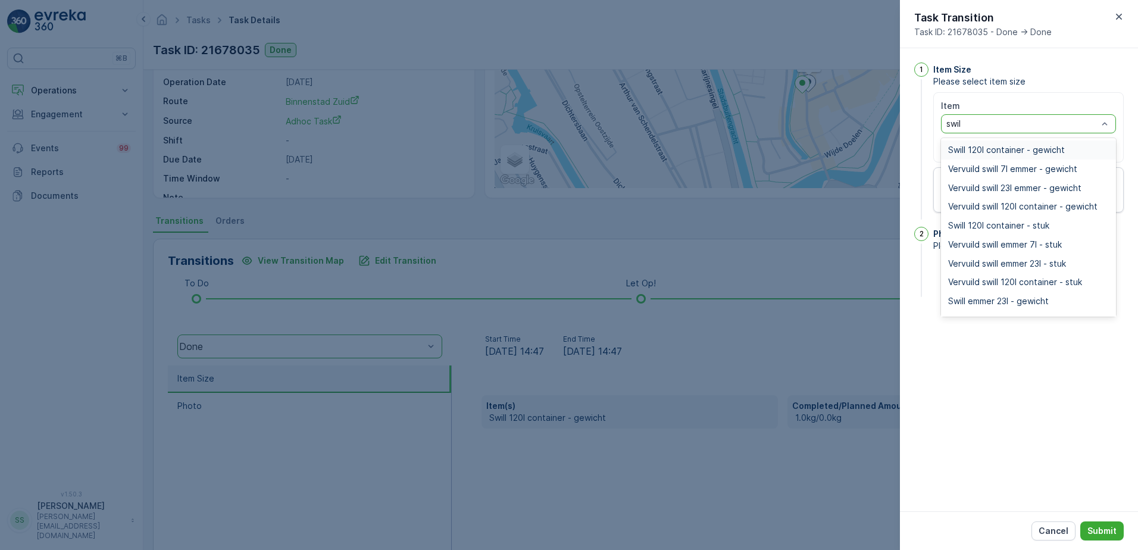
type input "swill"
click at [1014, 226] on span "Swill 120l container - stuk" at bounding box center [998, 226] width 101 height 10
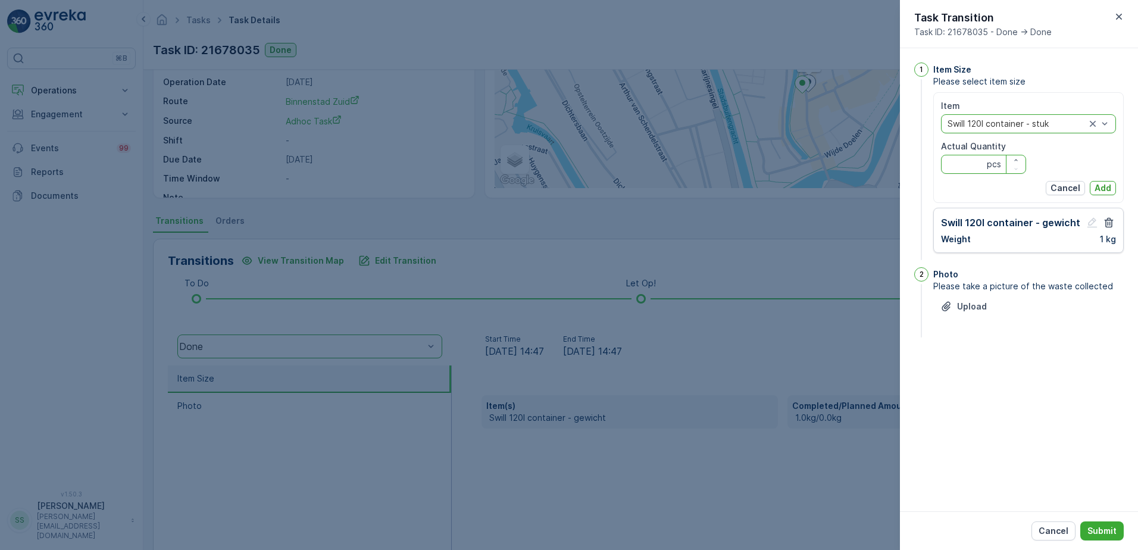
click at [974, 165] on Quantity "Actual Quantity" at bounding box center [983, 164] width 85 height 19
type Quantity "1"
click at [1106, 187] on p "Add" at bounding box center [1103, 188] width 17 height 12
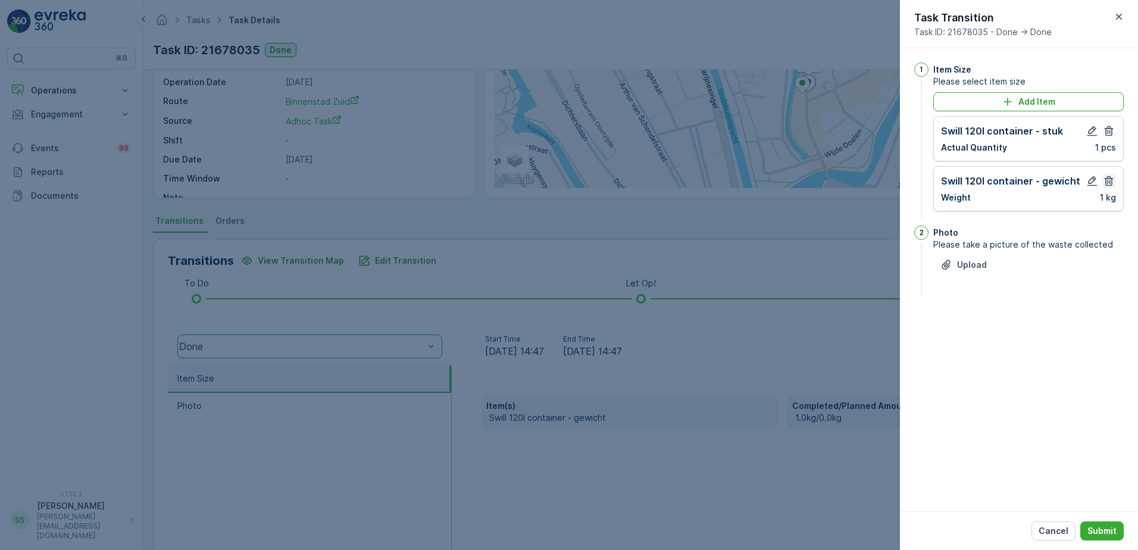
click at [1112, 182] on icon "button" at bounding box center [1109, 181] width 12 height 12
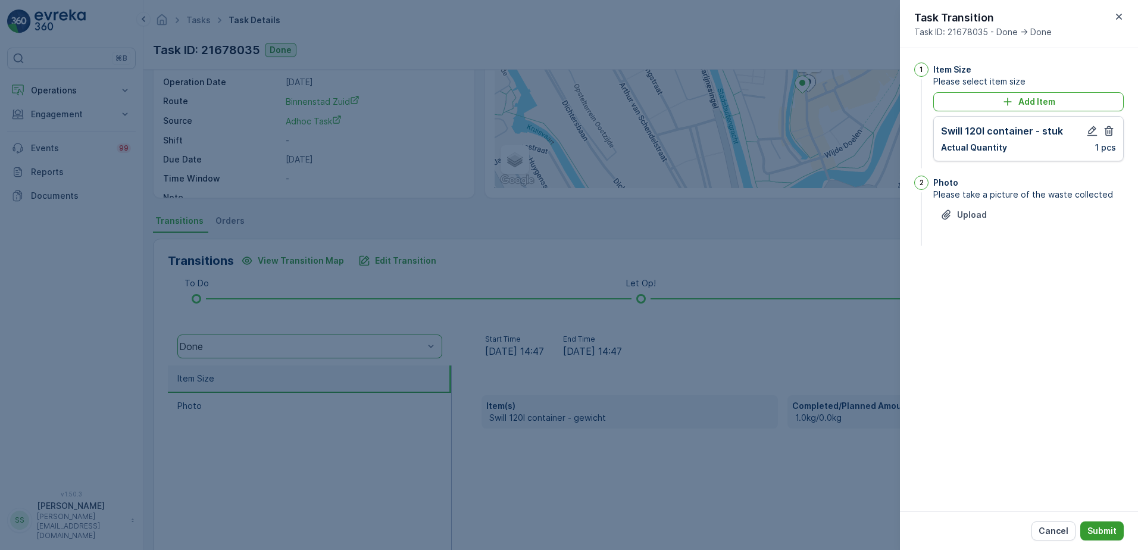
click at [1102, 526] on p "Submit" at bounding box center [1101, 531] width 29 height 12
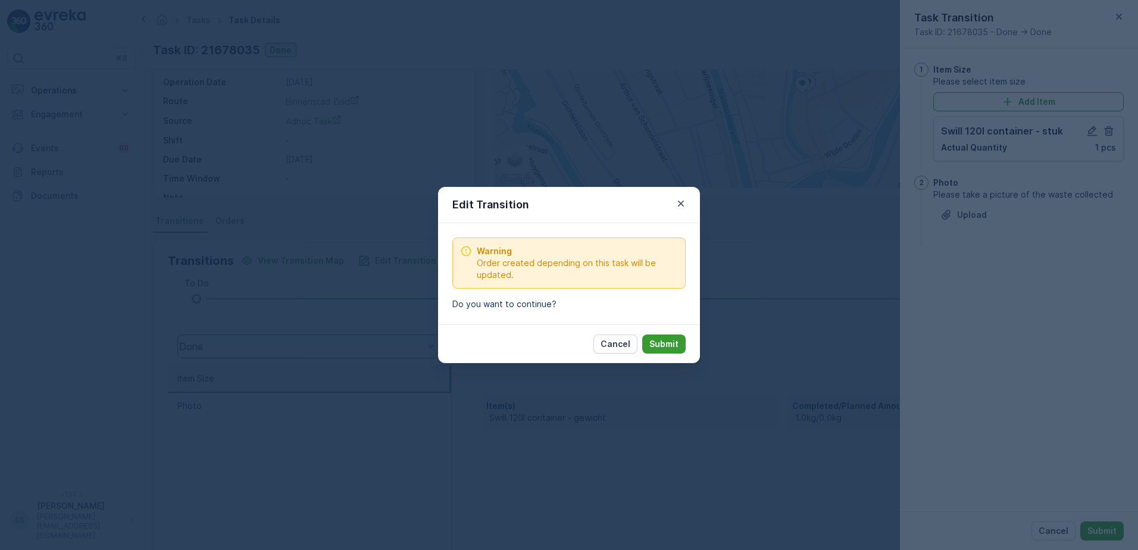
click at [662, 348] on p "Submit" at bounding box center [663, 344] width 29 height 12
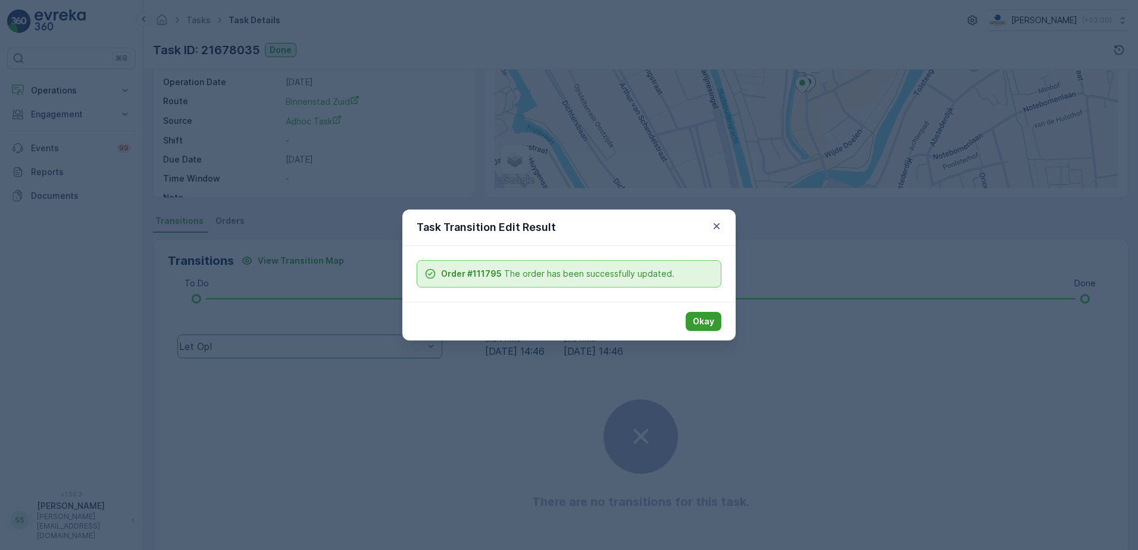
click at [690, 320] on button "Okay" at bounding box center [704, 321] width 36 height 19
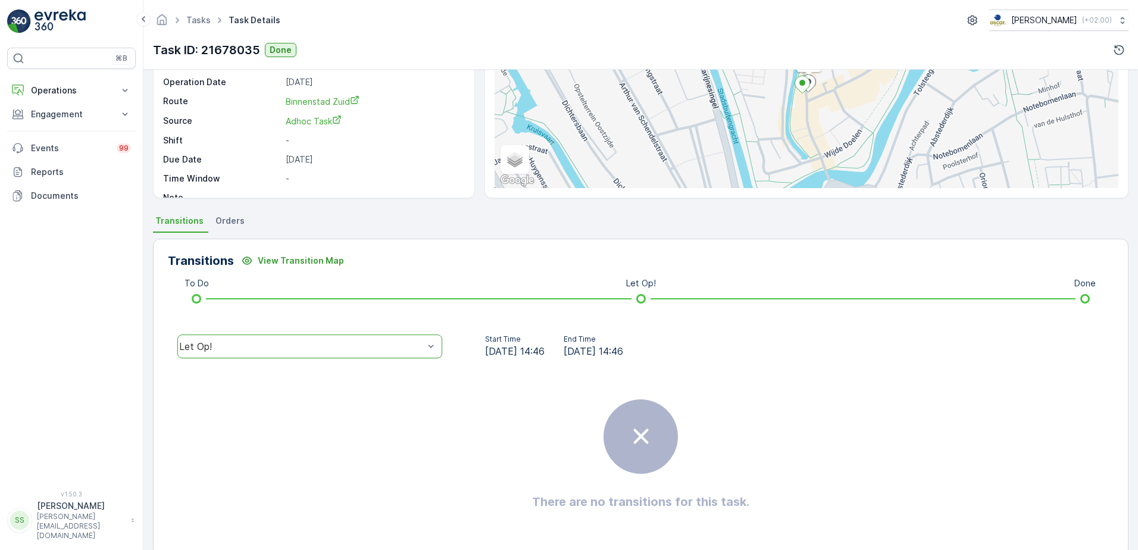
click at [512, 260] on div "Transitions View Transition Map" at bounding box center [641, 260] width 946 height 19
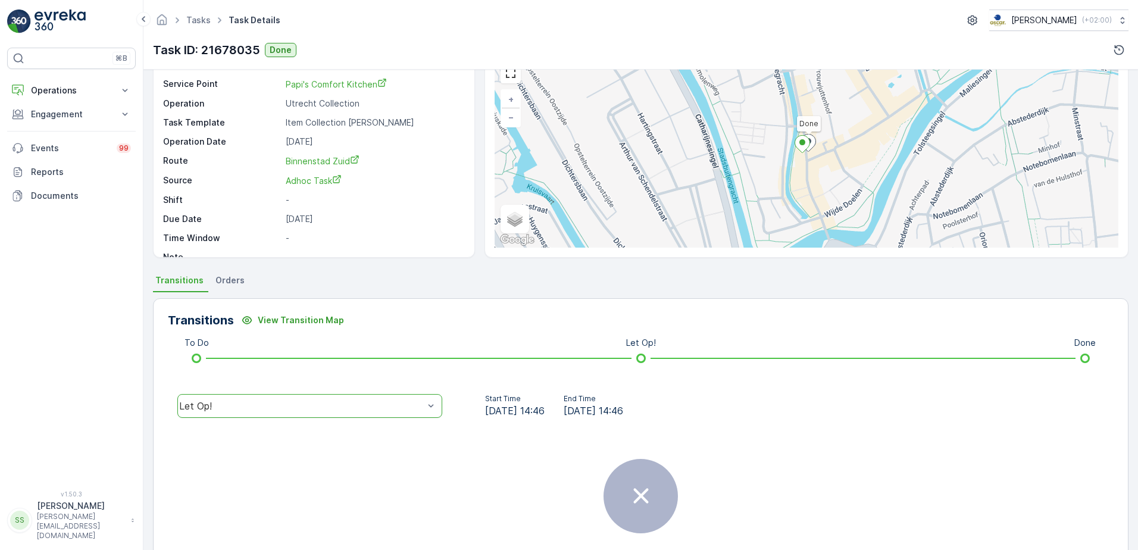
scroll to position [0, 0]
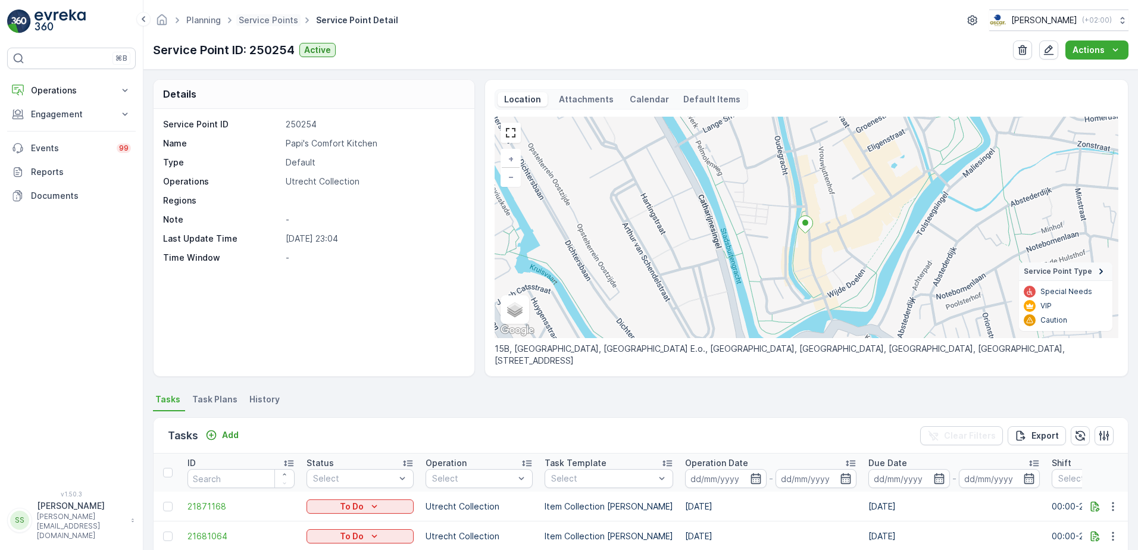
click at [264, 26] on span "Service Points" at bounding box center [268, 20] width 64 height 12
click at [263, 14] on ul "Service Points" at bounding box center [274, 20] width 77 height 17
click at [283, 18] on link "Service Points" at bounding box center [269, 20] width 60 height 10
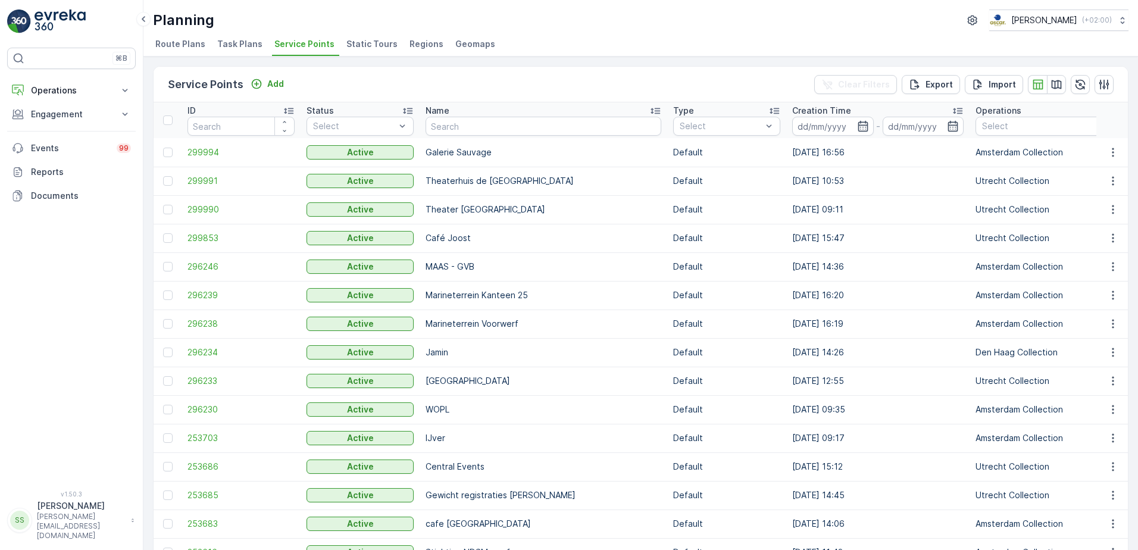
click at [457, 126] on input "text" at bounding box center [544, 126] width 236 height 19
paste input "Heerlijk Sushi 2Go"
type input "Heerlijk Sushi 2Go"
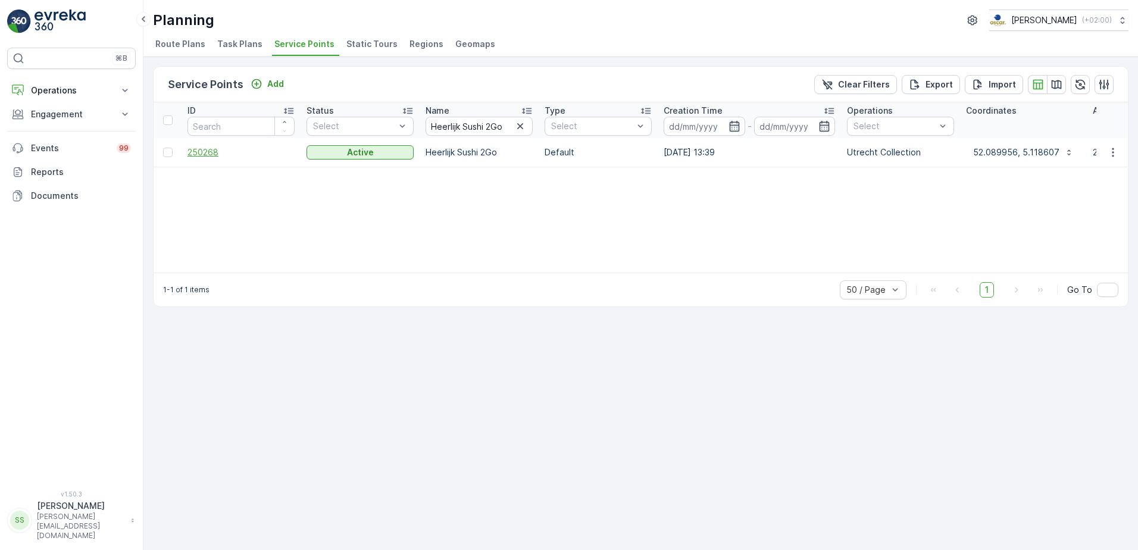
click at [192, 155] on span "250268" at bounding box center [240, 152] width 107 height 12
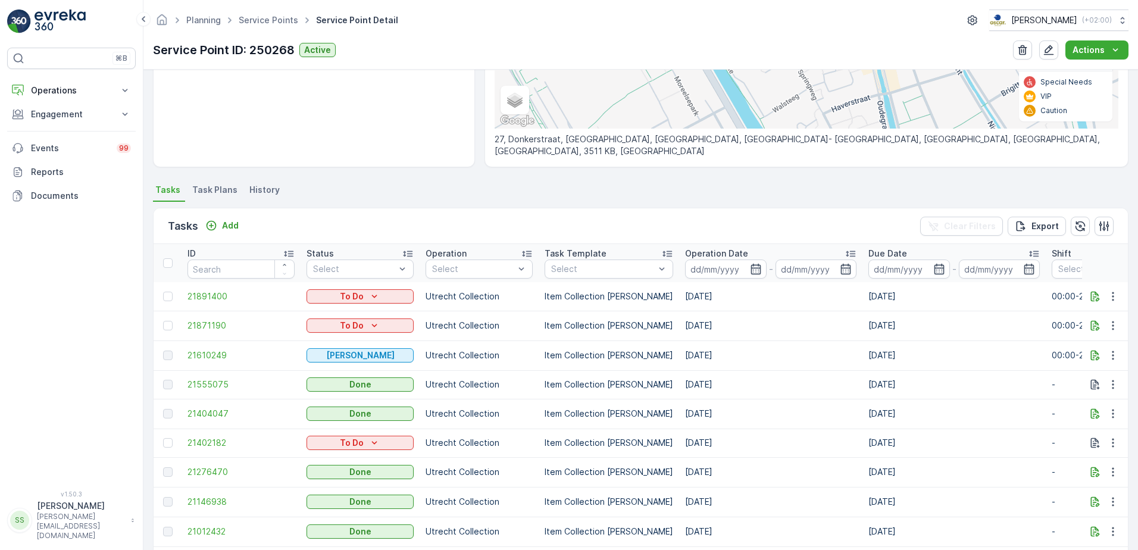
scroll to position [238, 0]
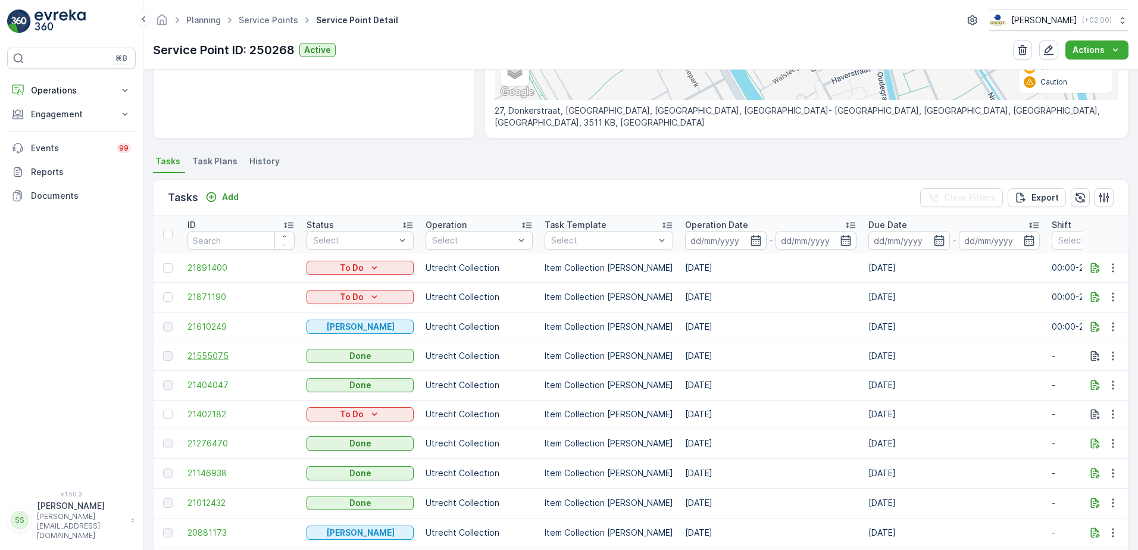
click at [223, 352] on span "21555075" at bounding box center [240, 356] width 107 height 12
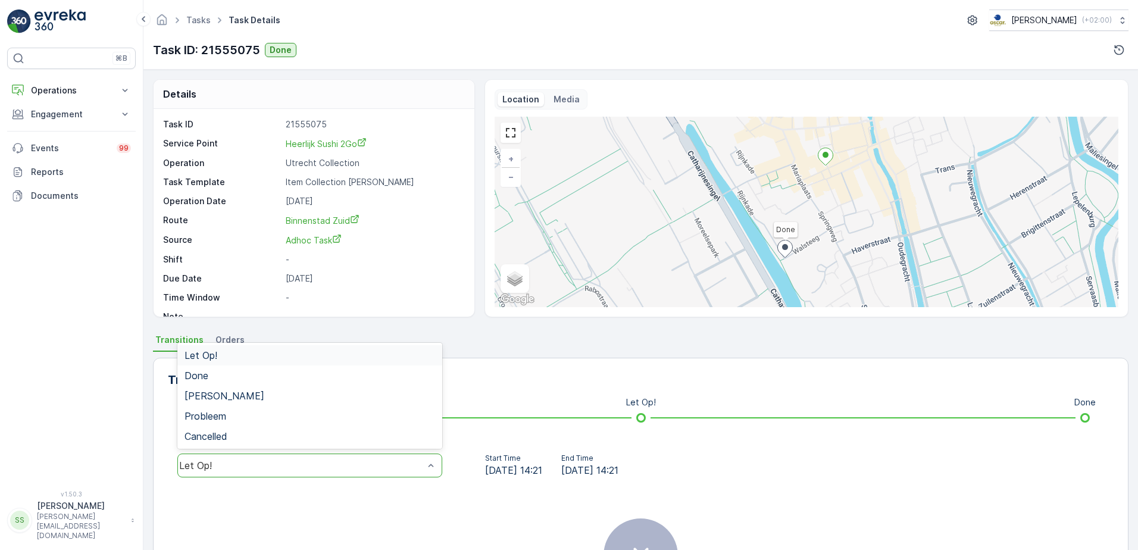
click at [294, 458] on div "Let Op!" at bounding box center [309, 466] width 265 height 24
click at [206, 377] on span "Done" at bounding box center [197, 375] width 24 height 11
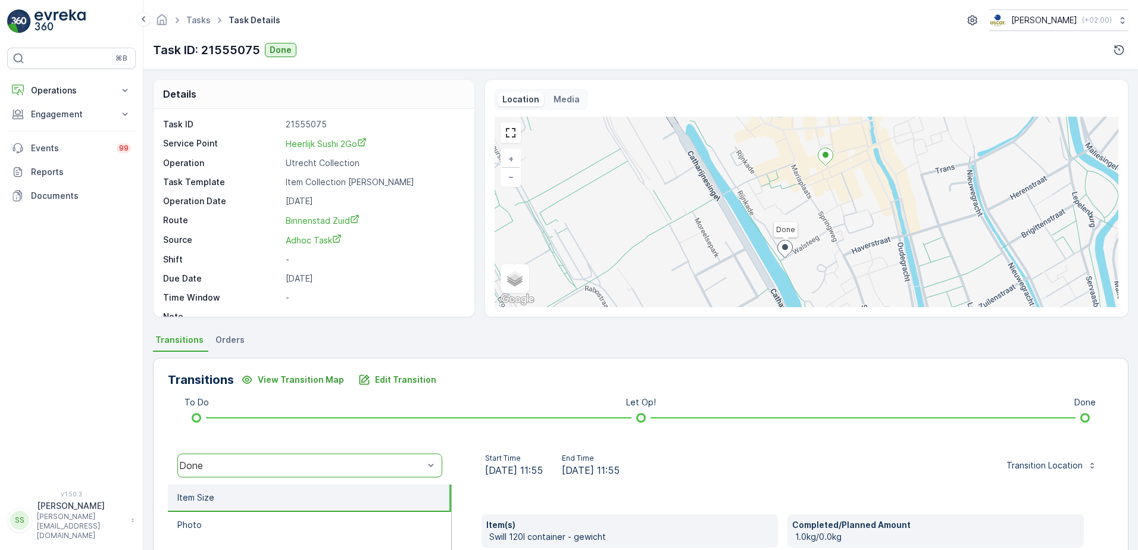
click at [467, 440] on div "Transitions View Transition Map Edit Transition To Do Let Op! Done option Done,…" at bounding box center [641, 546] width 976 height 377
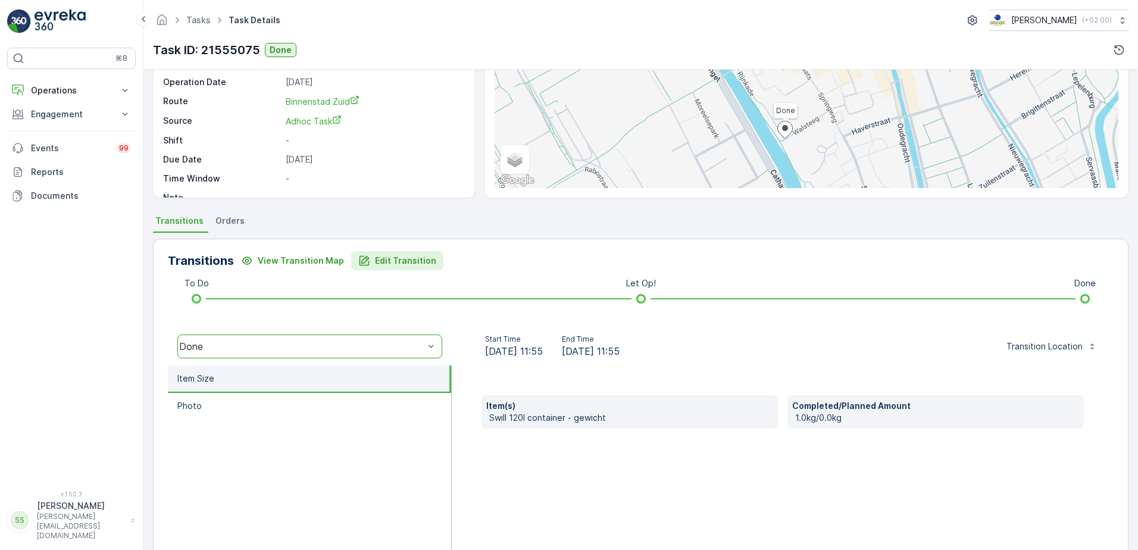
click at [396, 255] on p "Edit Transition" at bounding box center [405, 261] width 61 height 12
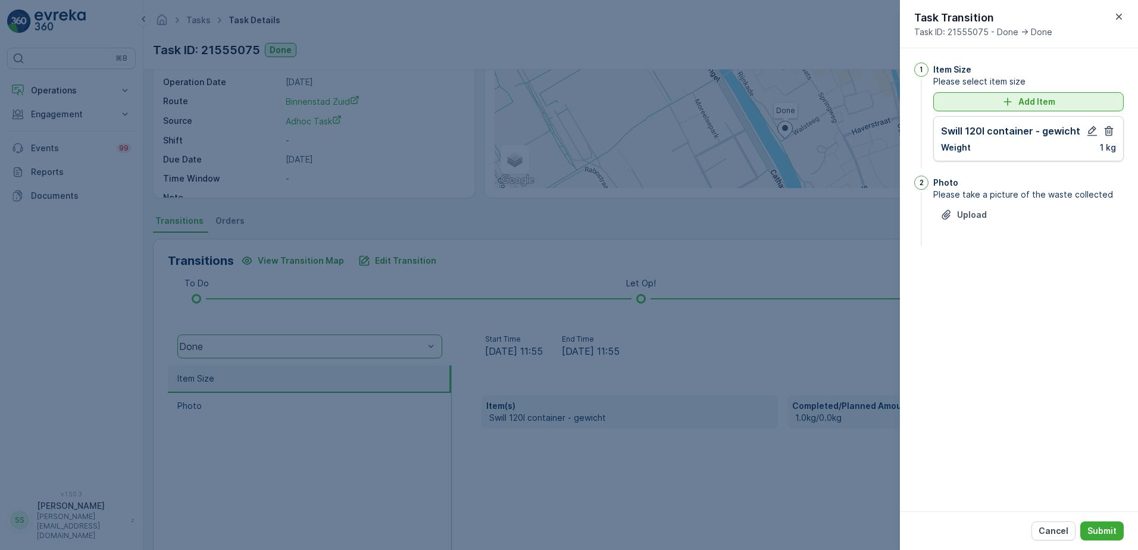
click at [1027, 105] on p "Add Item" at bounding box center [1036, 102] width 37 height 12
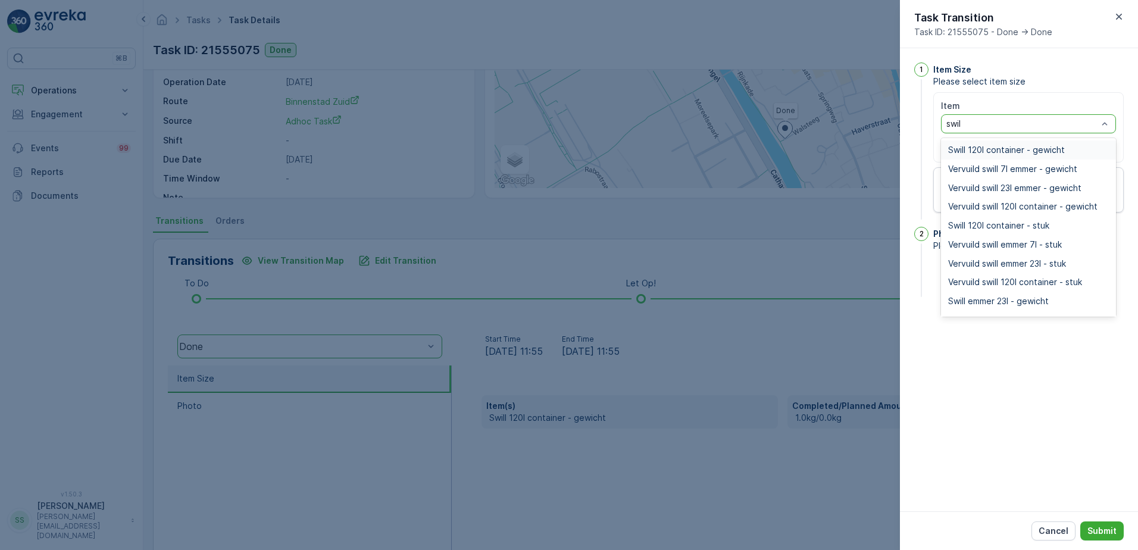
type input "swill"
click at [996, 223] on span "Swill 120l container - stuk" at bounding box center [998, 226] width 101 height 10
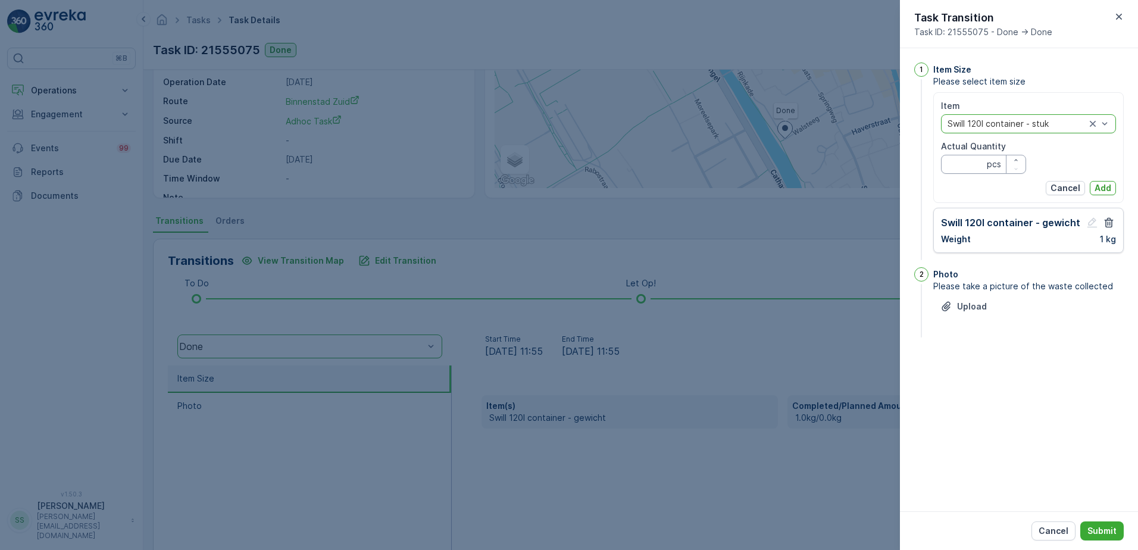
click at [970, 171] on Quantity "Actual Quantity" at bounding box center [983, 164] width 85 height 19
type Quantity "1"
click at [1108, 187] on p "Add" at bounding box center [1103, 188] width 17 height 12
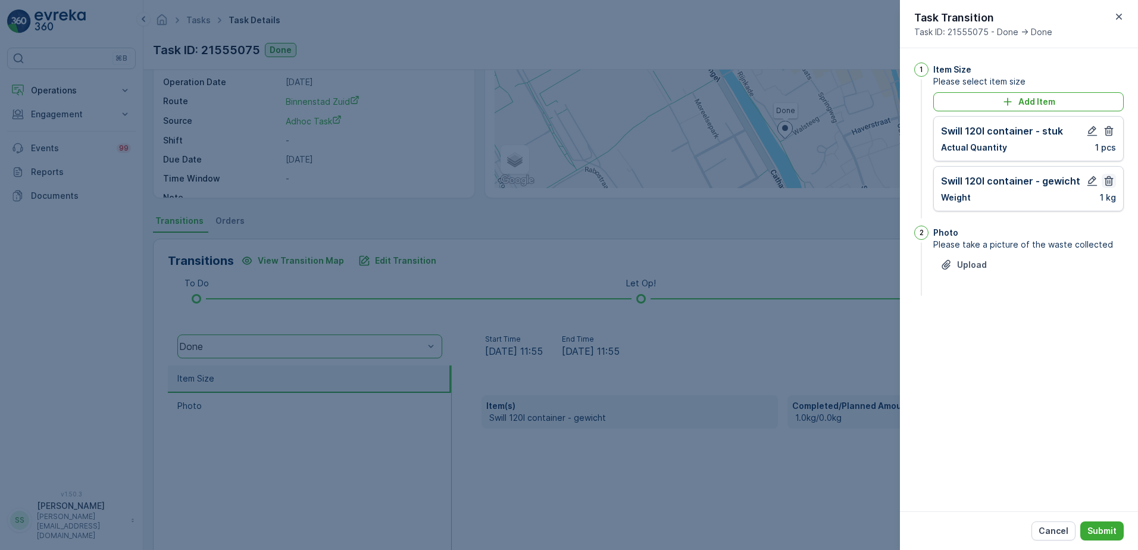
click at [1109, 177] on icon "button" at bounding box center [1109, 181] width 12 height 12
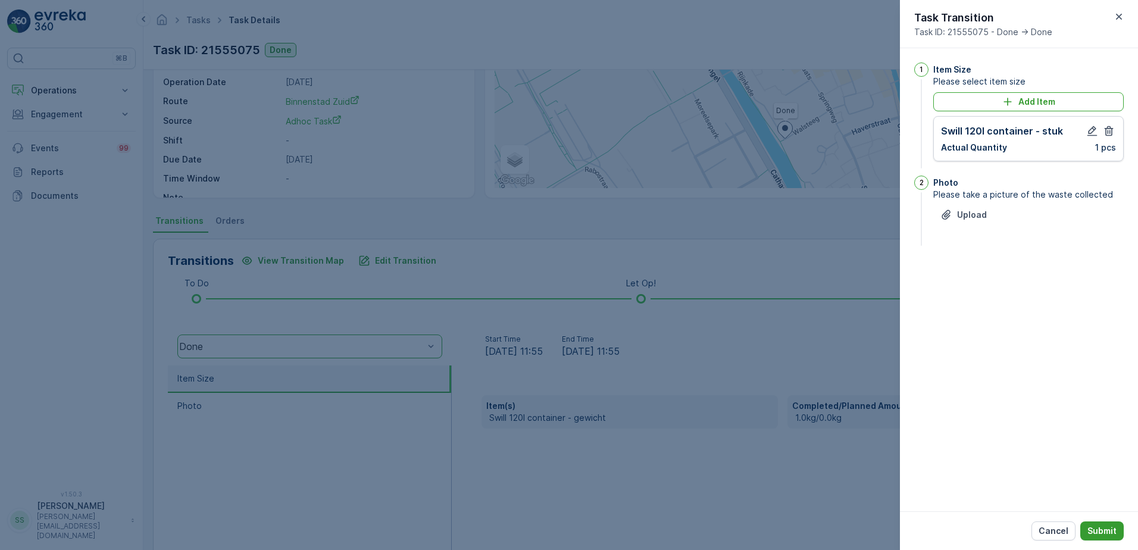
click at [1106, 527] on p "Submit" at bounding box center [1101, 531] width 29 height 12
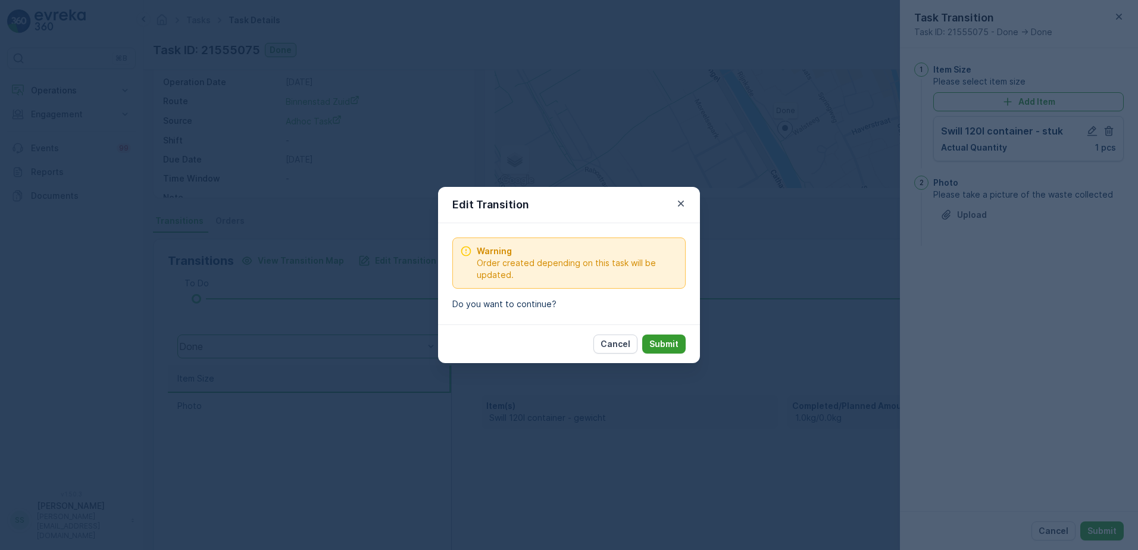
click at [674, 348] on p "Submit" at bounding box center [663, 344] width 29 height 12
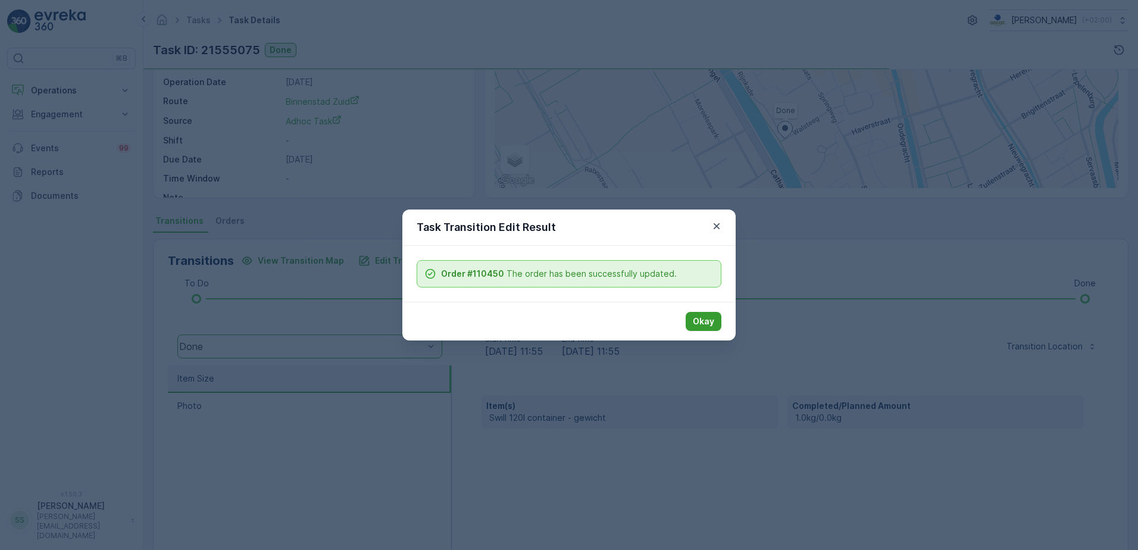
click at [695, 319] on p "Okay" at bounding box center [703, 321] width 21 height 12
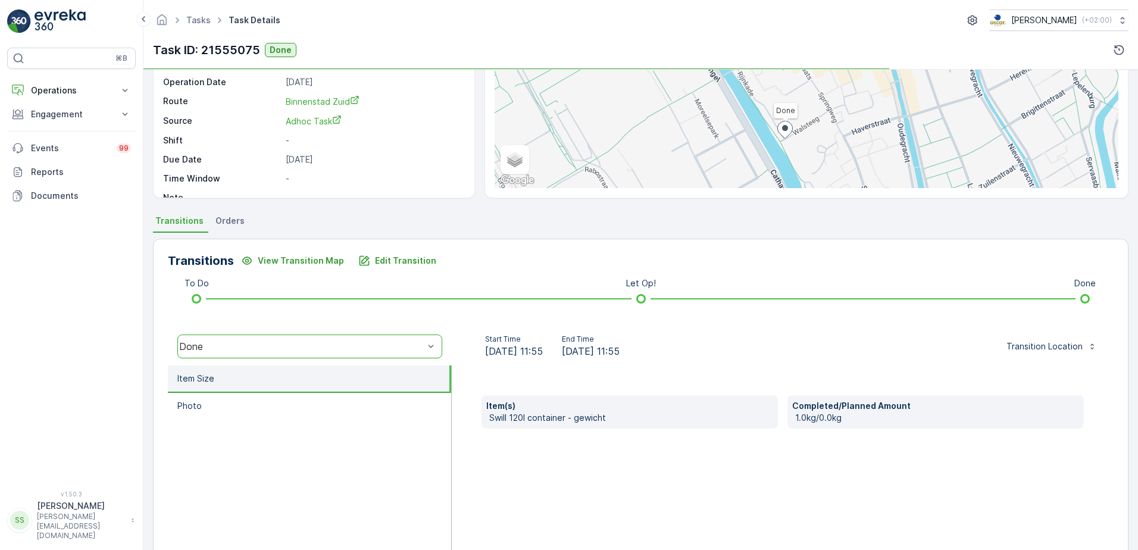
click at [830, 322] on div "Transitions View Transition Map Edit Transition To Do Let Op! Done option Done,…" at bounding box center [641, 427] width 976 height 377
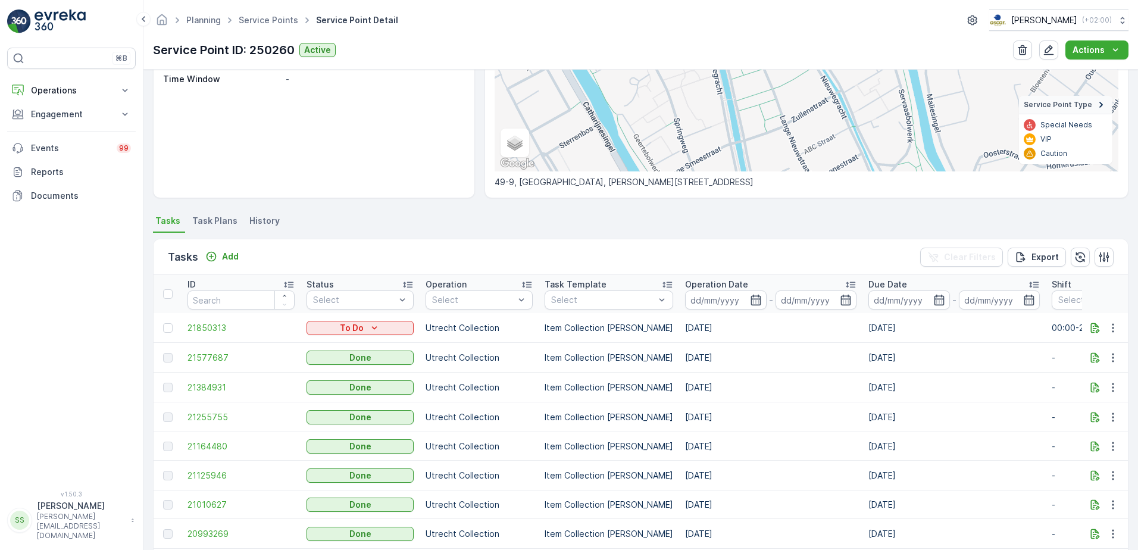
scroll to position [357, 0]
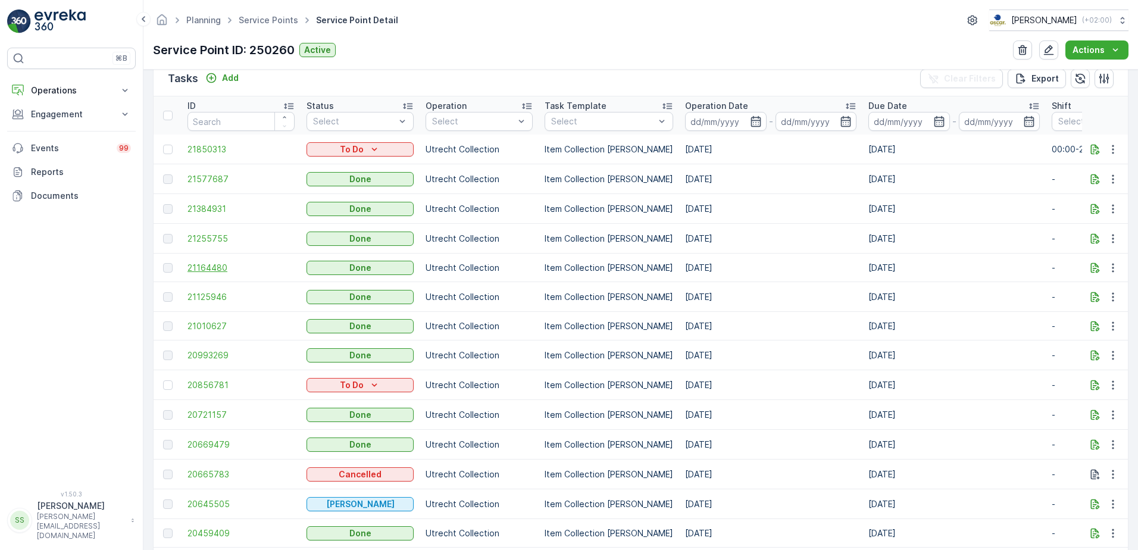
click at [226, 267] on span "21164480" at bounding box center [240, 268] width 107 height 12
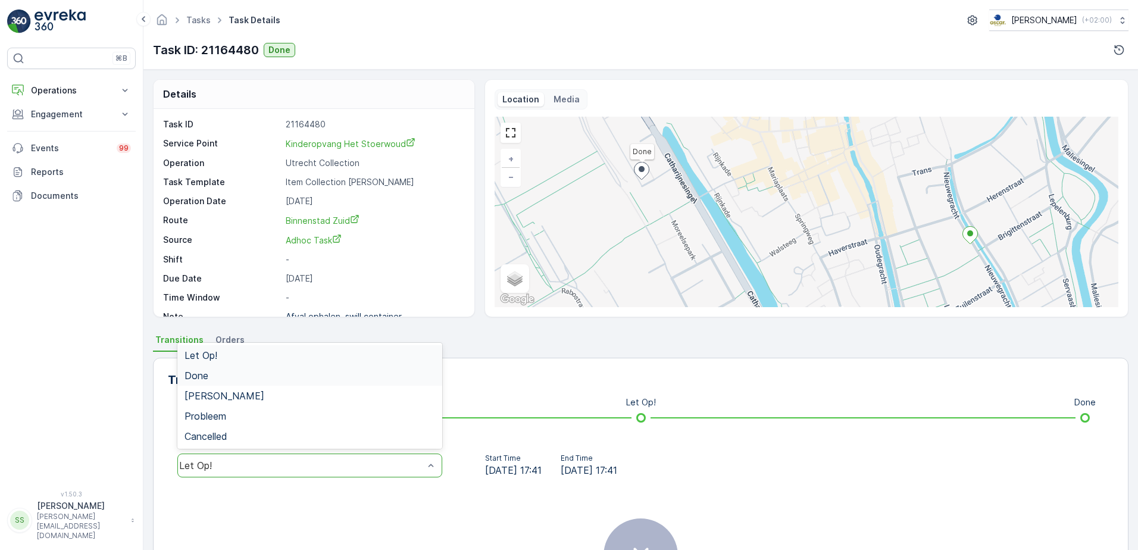
click at [205, 382] on div "Done" at bounding box center [309, 375] width 265 height 20
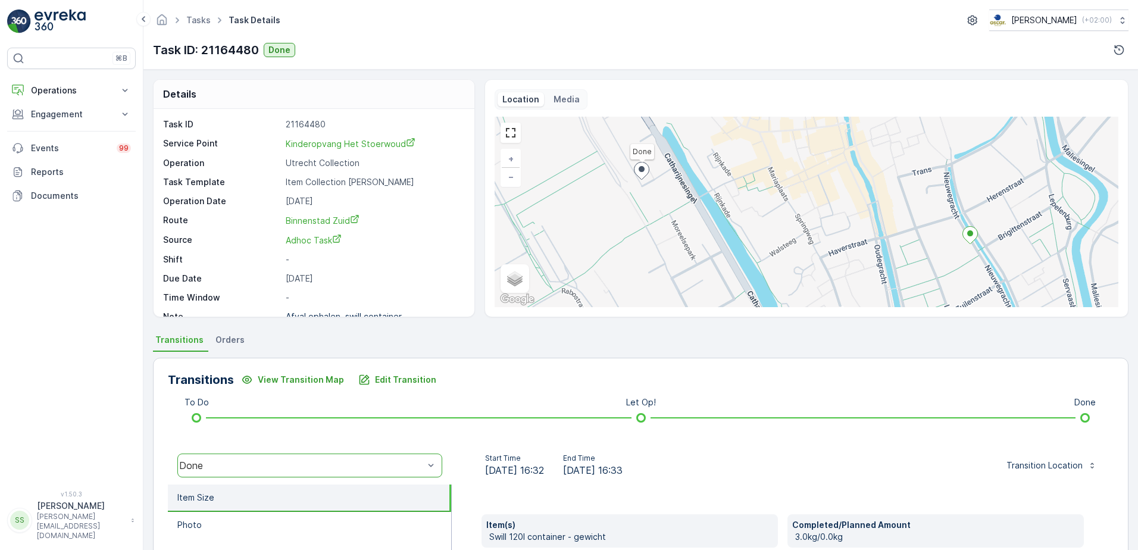
click at [452, 461] on div "Start Time [DATE] 16:32 End Time [DATE] 16:33 Transition Location" at bounding box center [783, 465] width 662 height 38
click at [397, 382] on p "Edit Transition" at bounding box center [405, 380] width 61 height 12
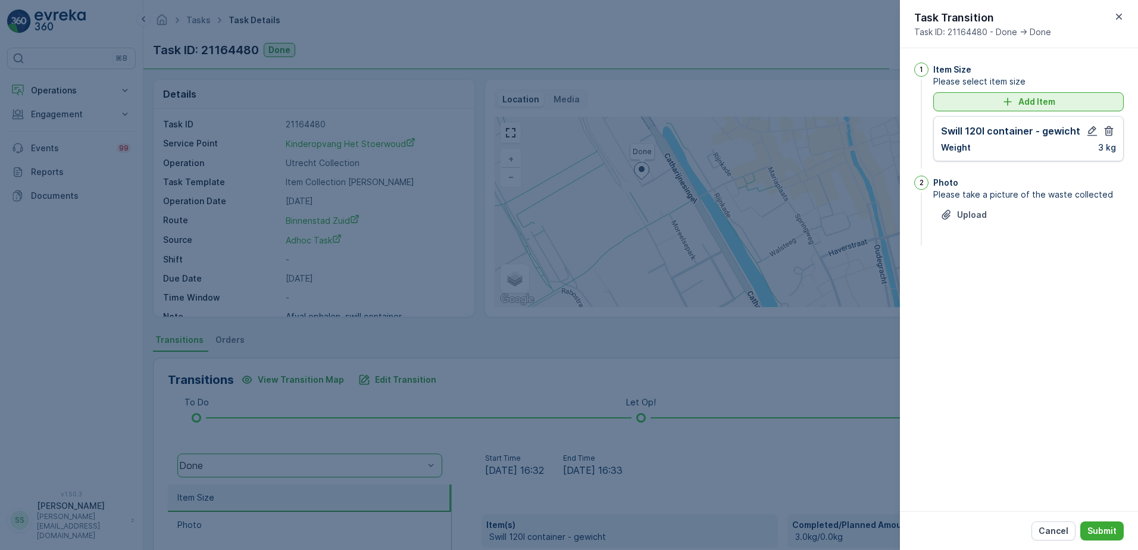
click at [983, 101] on div "Add Item" at bounding box center [1028, 102] width 176 height 12
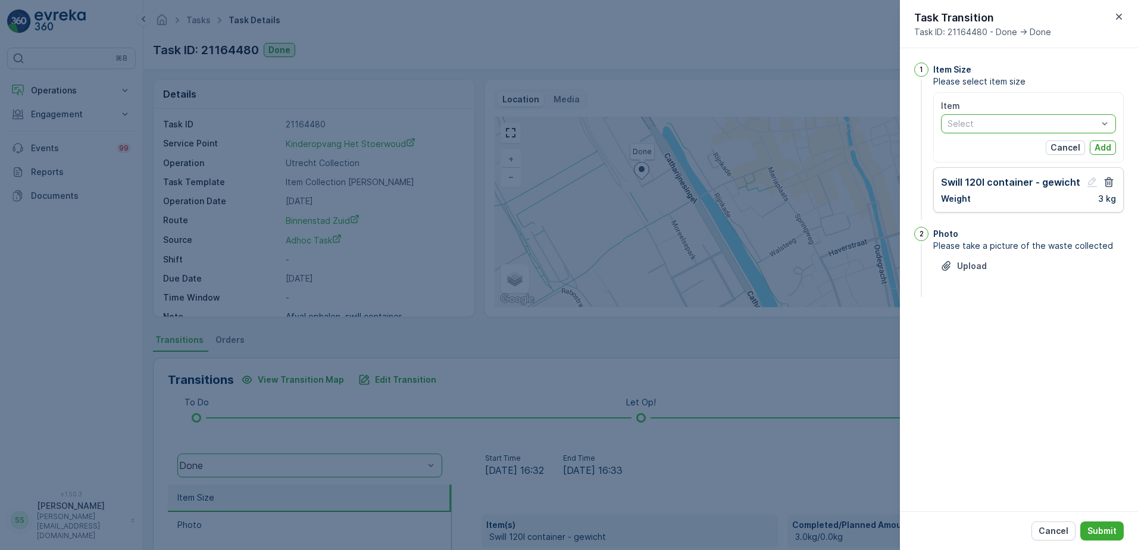
click at [996, 122] on div at bounding box center [1022, 124] width 152 height 10
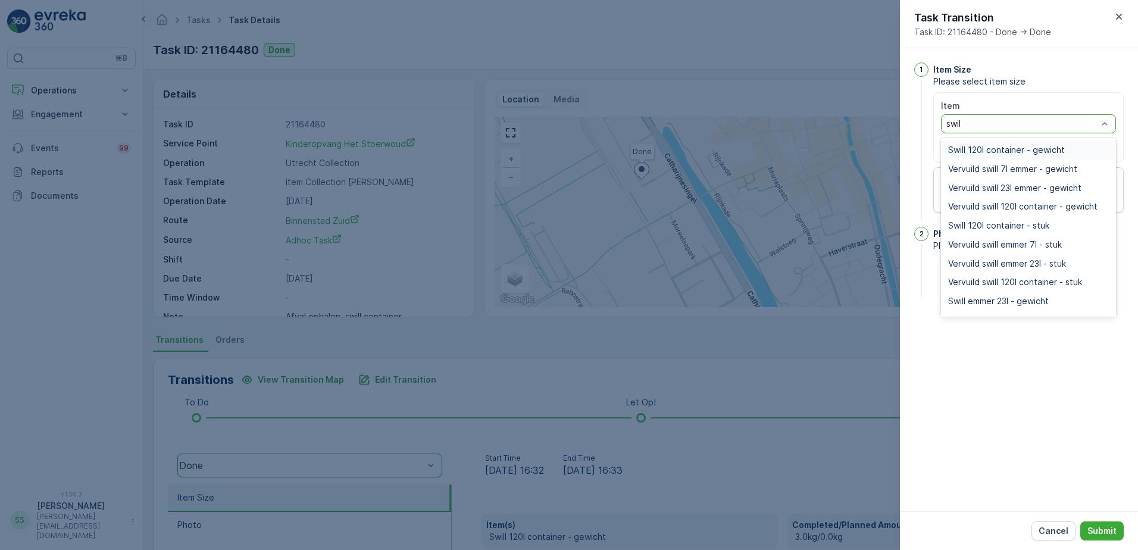
type input "swill"
click at [971, 225] on span "Swill 120l container - stuk" at bounding box center [998, 226] width 101 height 10
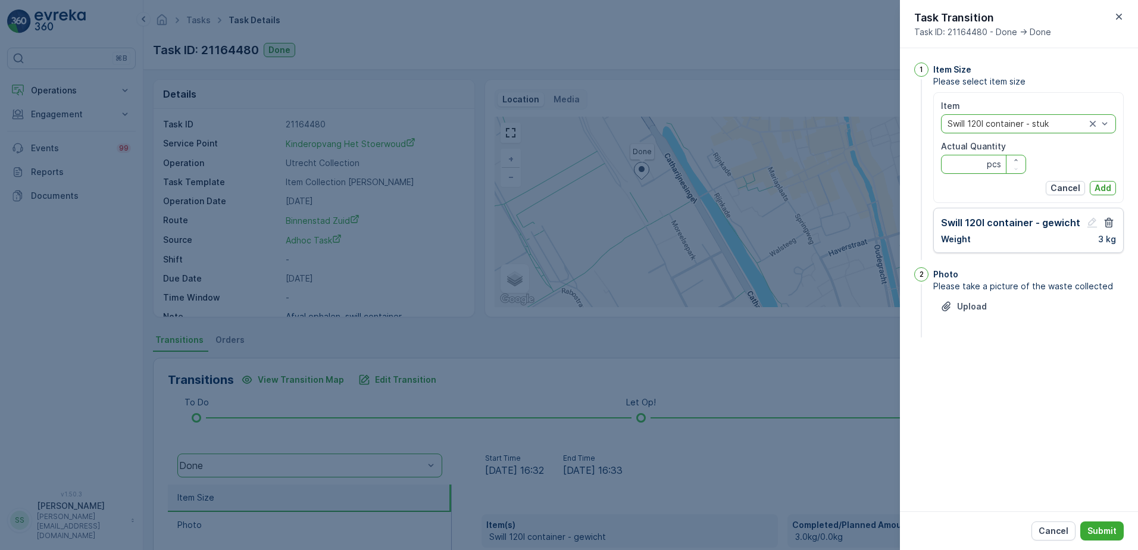
click at [973, 167] on Quantity "Actual Quantity" at bounding box center [983, 164] width 85 height 19
type Quantity "3"
click at [1113, 189] on button "Add" at bounding box center [1103, 188] width 26 height 14
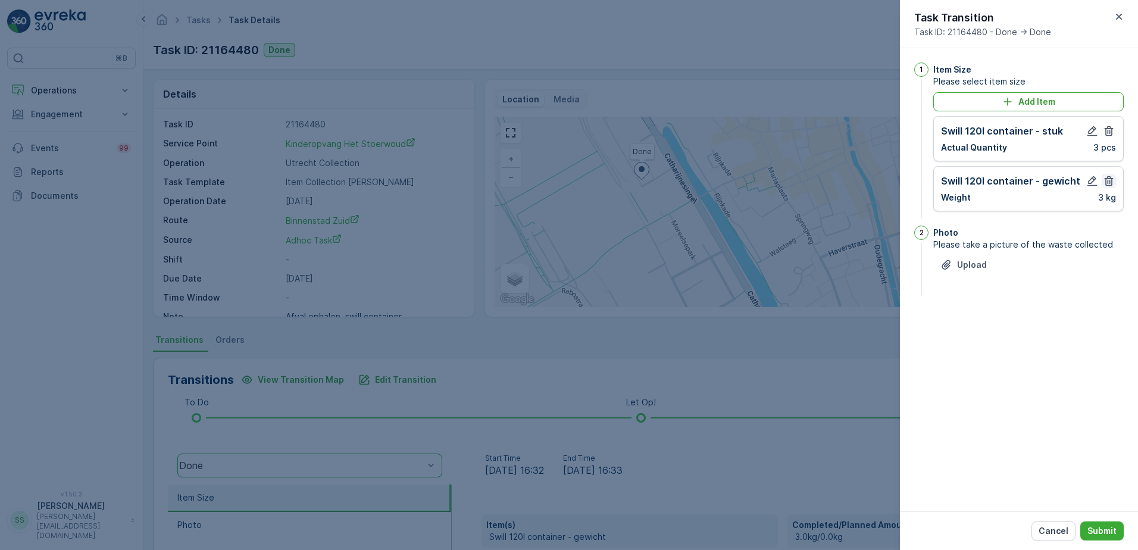
click at [1112, 179] on icon "button" at bounding box center [1109, 181] width 9 height 10
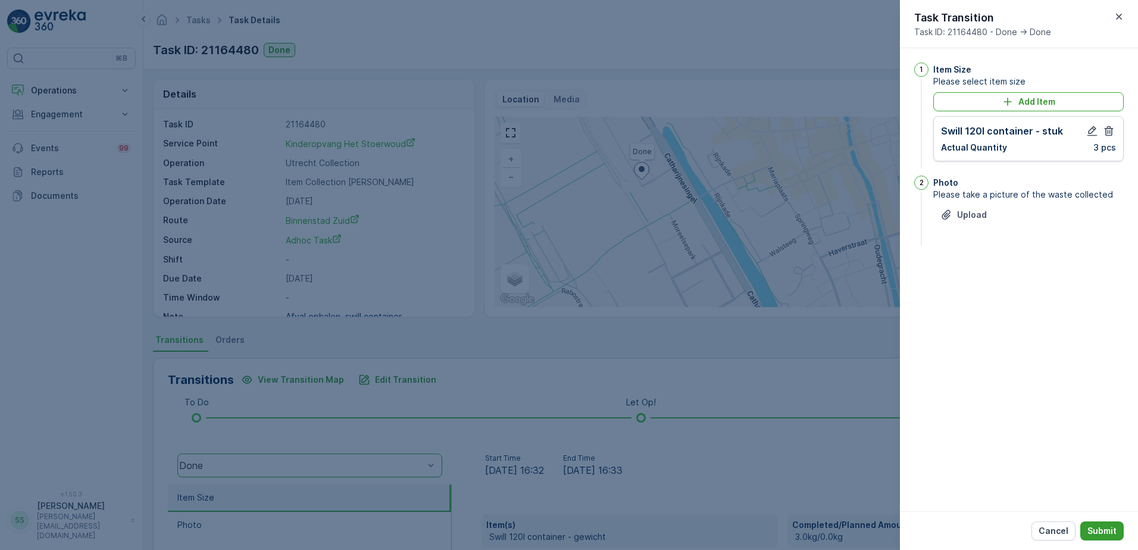
click at [1116, 529] on p "Submit" at bounding box center [1101, 531] width 29 height 12
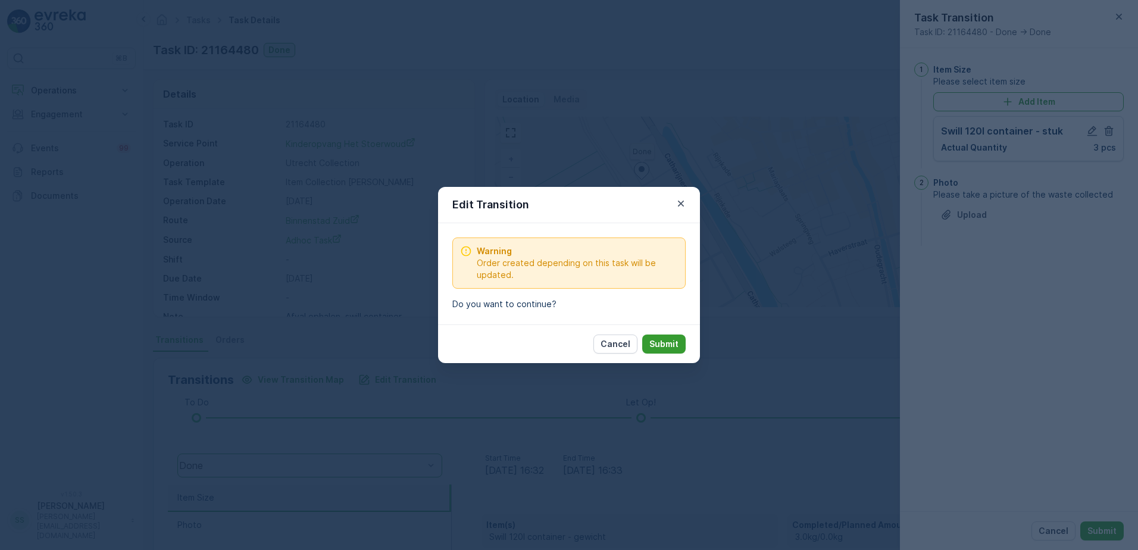
click at [668, 346] on p "Submit" at bounding box center [663, 344] width 29 height 12
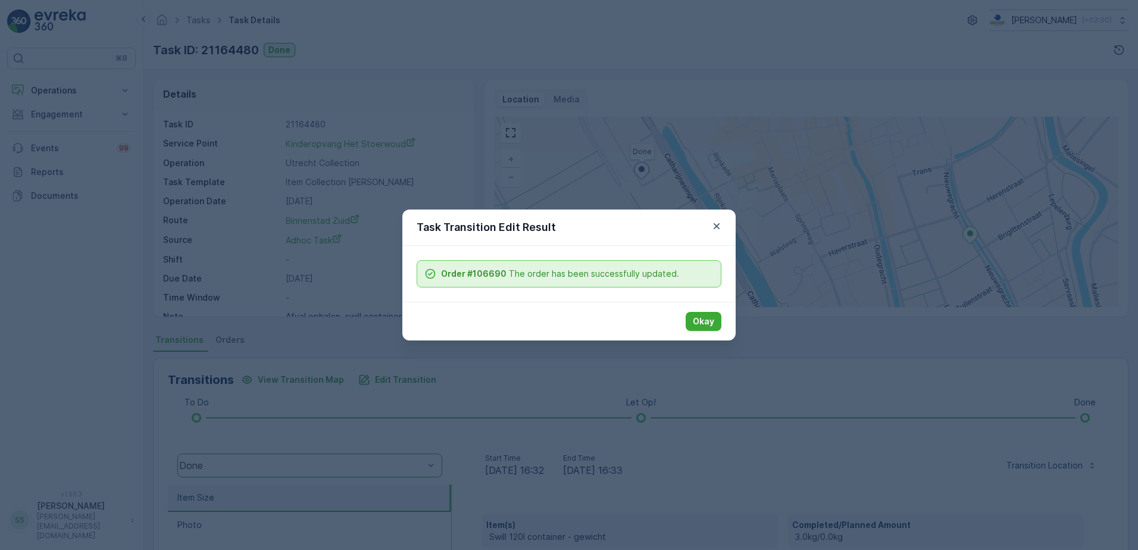
click at [601, 335] on div "Okay" at bounding box center [568, 321] width 333 height 39
click at [724, 315] on div "Okay" at bounding box center [568, 321] width 333 height 39
click at [697, 317] on p "Okay" at bounding box center [703, 321] width 21 height 12
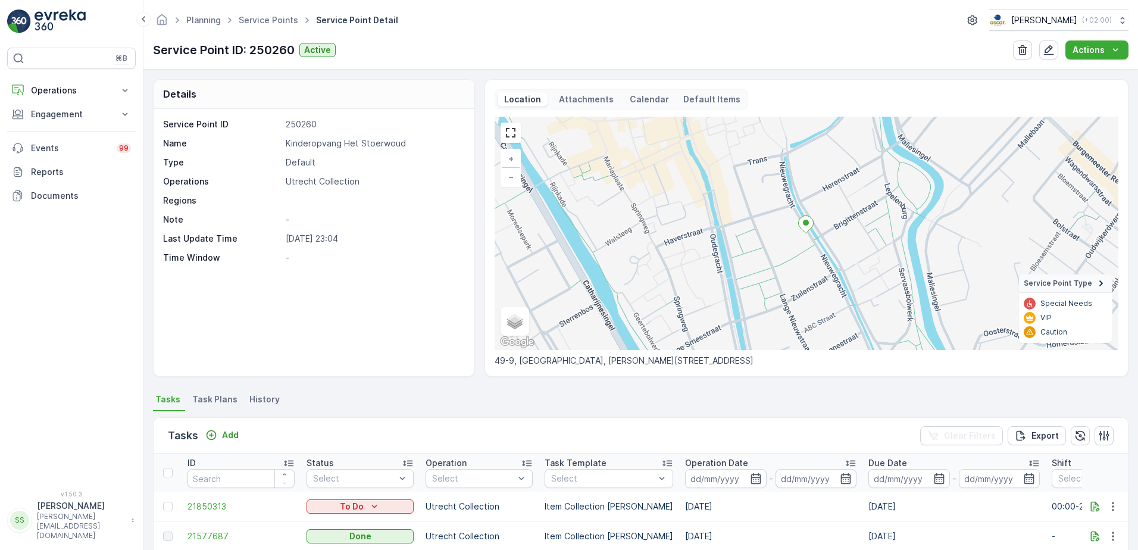
scroll to position [179, 0]
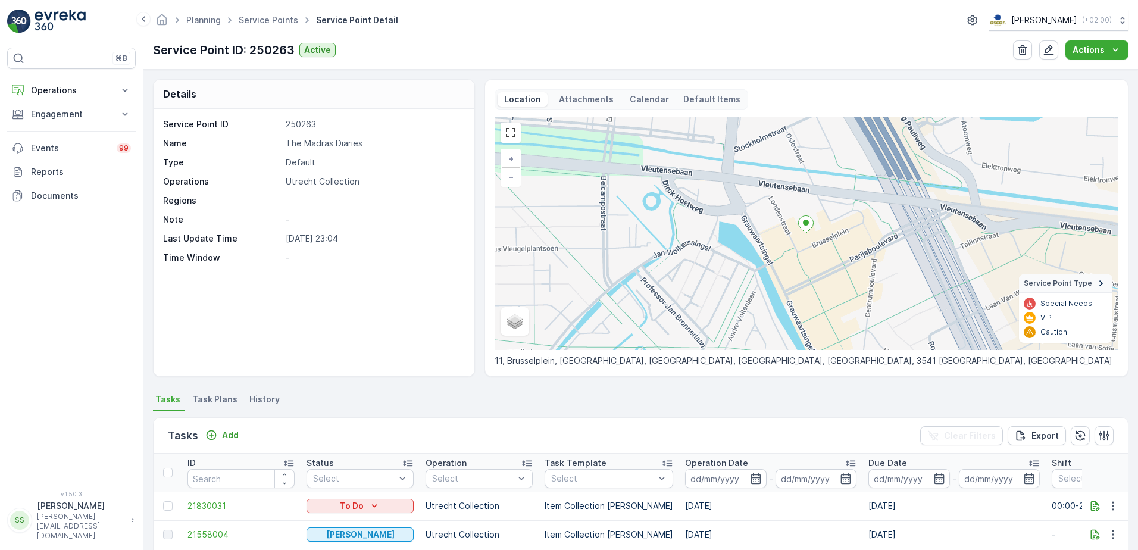
scroll to position [60, 0]
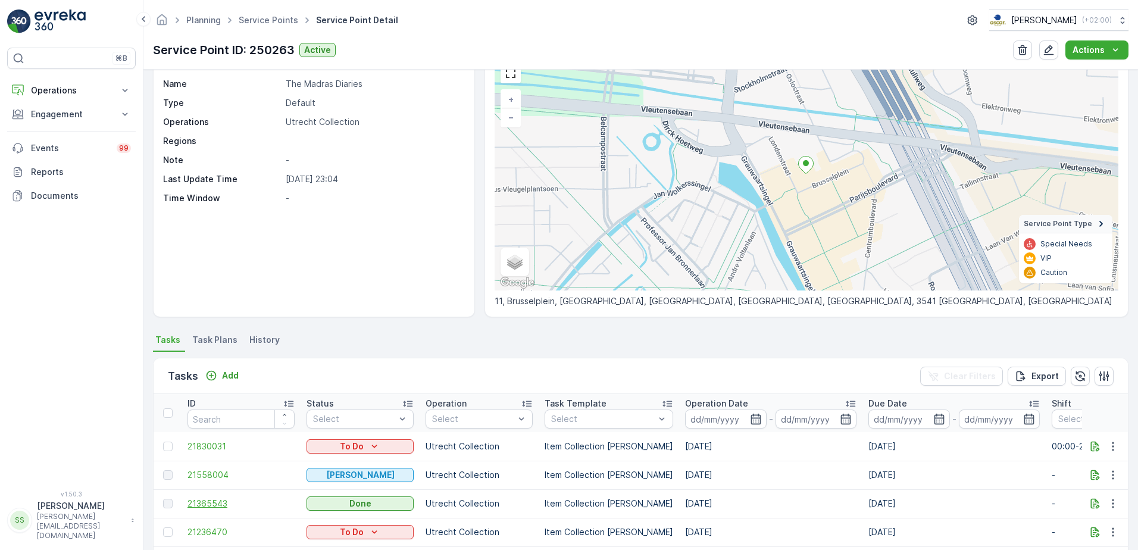
click at [214, 504] on span "21365543" at bounding box center [240, 504] width 107 height 12
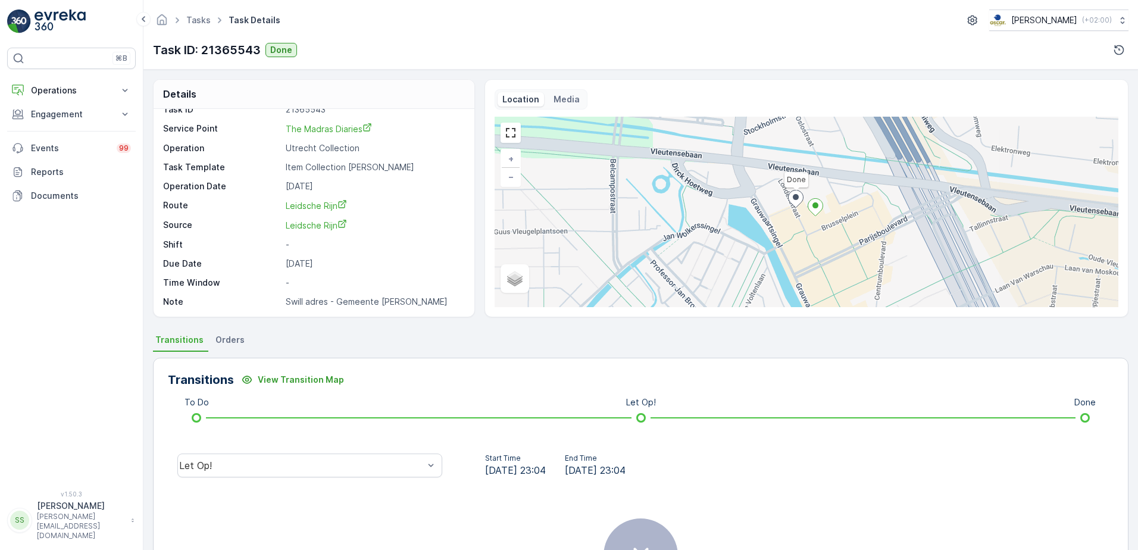
scroll to position [15, 0]
drag, startPoint x: 398, startPoint y: 302, endPoint x: 252, endPoint y: 302, distance: 146.4
click at [252, 302] on div "Note Swill adres - Gemeente Utecht" at bounding box center [312, 301] width 299 height 12
drag, startPoint x: 252, startPoint y: 302, endPoint x: 235, endPoint y: 307, distance: 18.1
click at [235, 307] on div "Task ID 21365543 Service Point The Madras Diaries Operation Utrecht Collection …" at bounding box center [314, 213] width 321 height 208
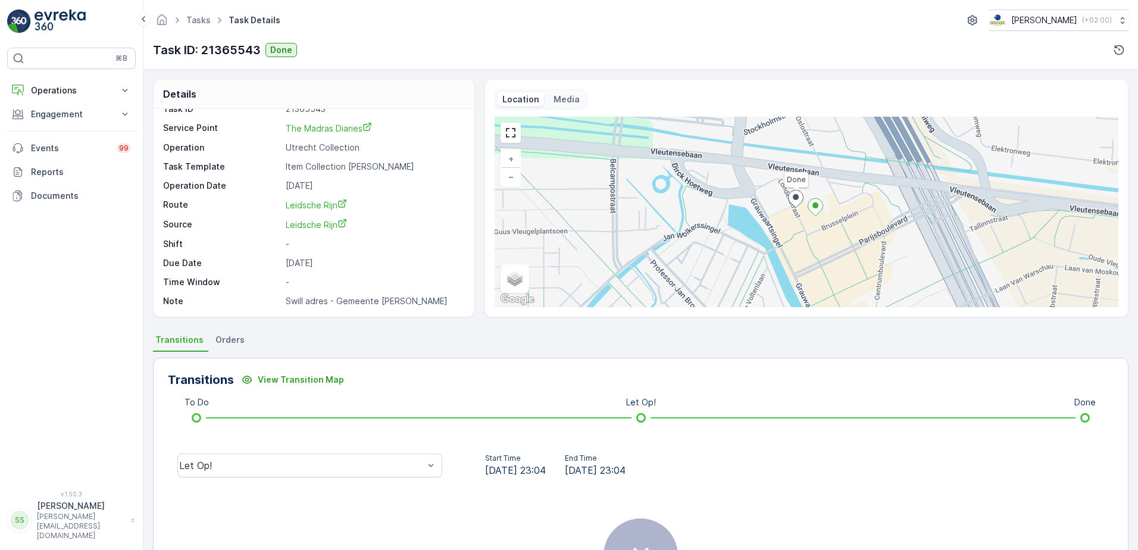
click at [353, 302] on p "Swill adres - Gemeente Utecht" at bounding box center [374, 301] width 176 height 12
drag, startPoint x: 353, startPoint y: 302, endPoint x: 459, endPoint y: 294, distance: 106.8
click at [459, 294] on div "Task ID 21365543 Service Point The Madras Diaries Operation Utrecht Collection …" at bounding box center [312, 205] width 299 height 204
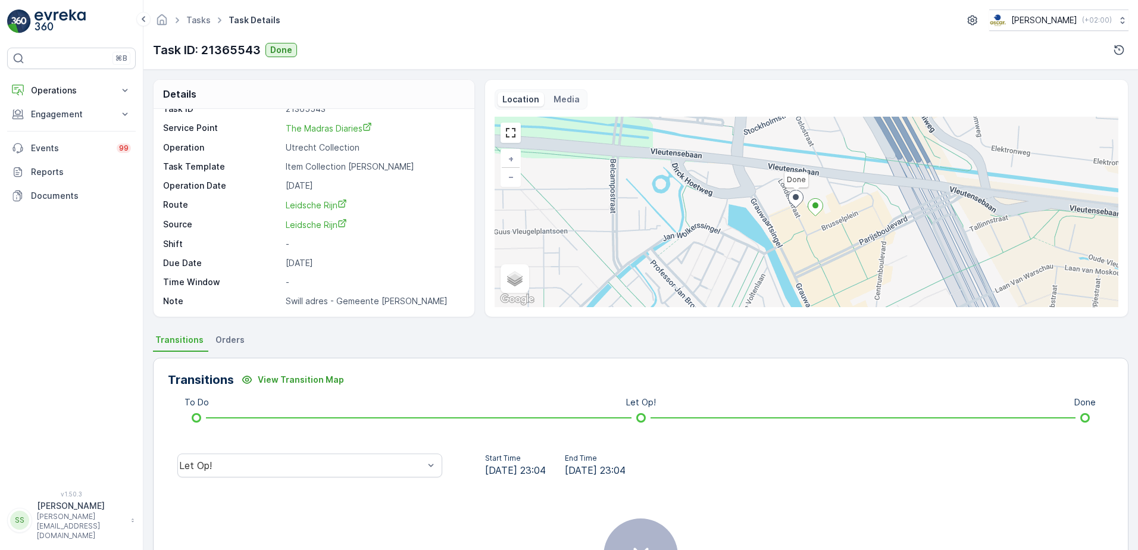
click at [509, 386] on div "Transitions View Transition Map" at bounding box center [641, 379] width 946 height 19
